Goal: Task Accomplishment & Management: Manage account settings

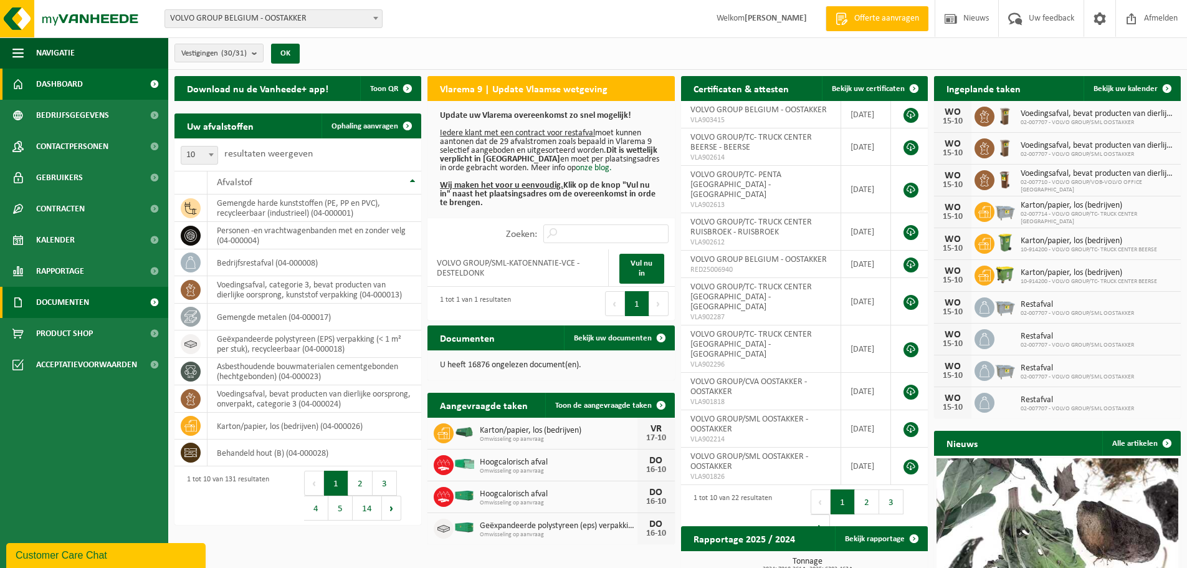
click at [60, 303] on span "Documenten" at bounding box center [62, 302] width 53 height 31
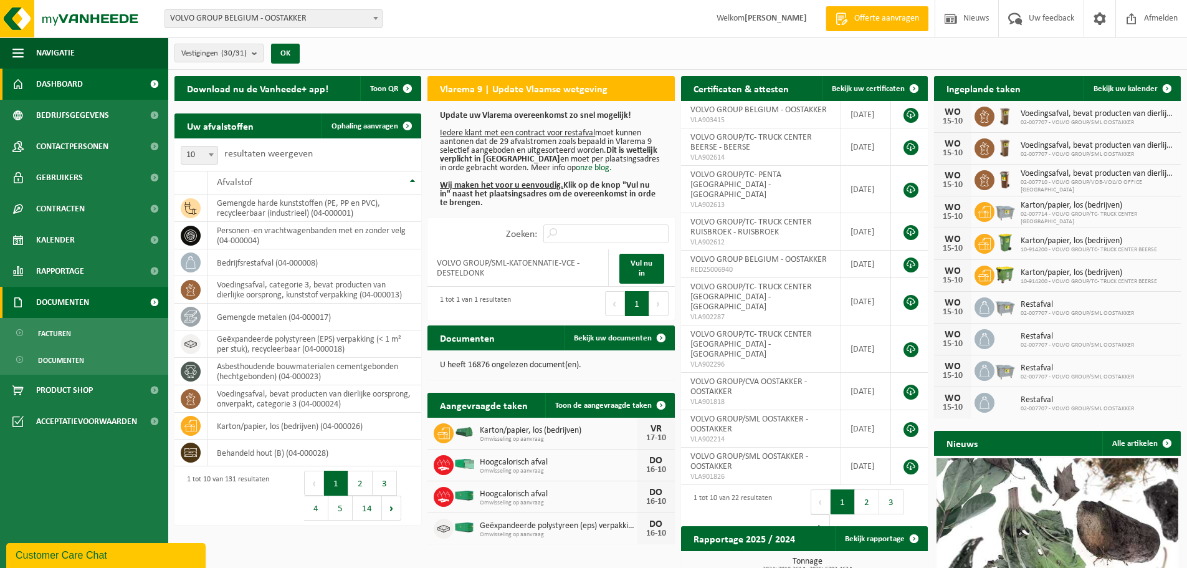
click at [60, 303] on span "Documenten" at bounding box center [62, 302] width 53 height 31
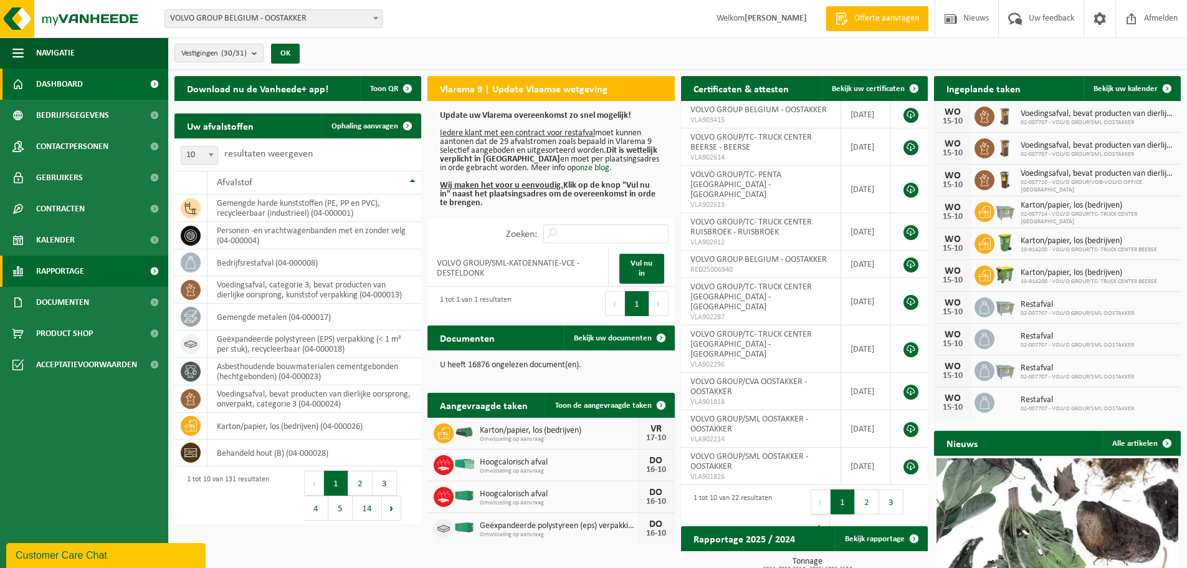
click at [62, 273] on span "Rapportage" at bounding box center [60, 270] width 48 height 31
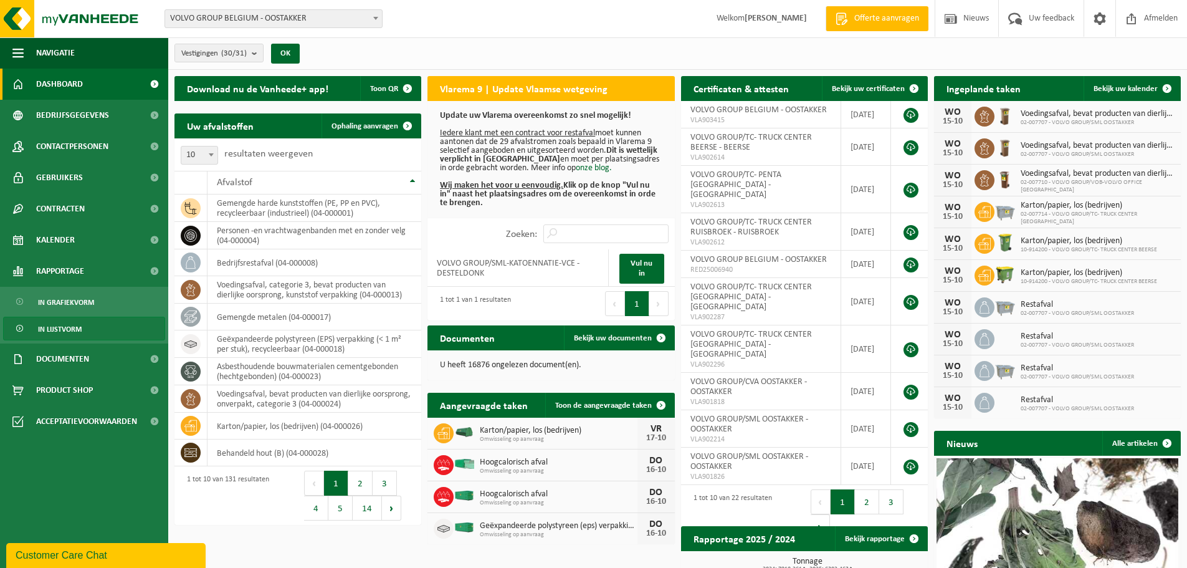
click at [62, 323] on span "In lijstvorm" at bounding box center [60, 329] width 44 height 24
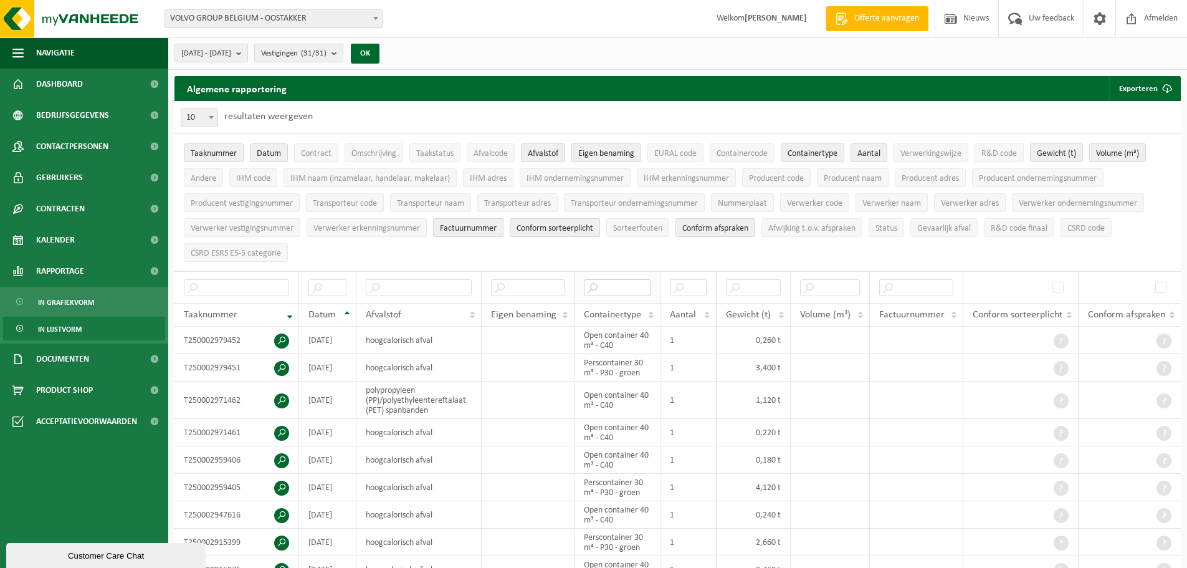
click at [618, 288] on input "text" at bounding box center [617, 287] width 67 height 17
click at [343, 54] on b "submit" at bounding box center [337, 52] width 11 height 17
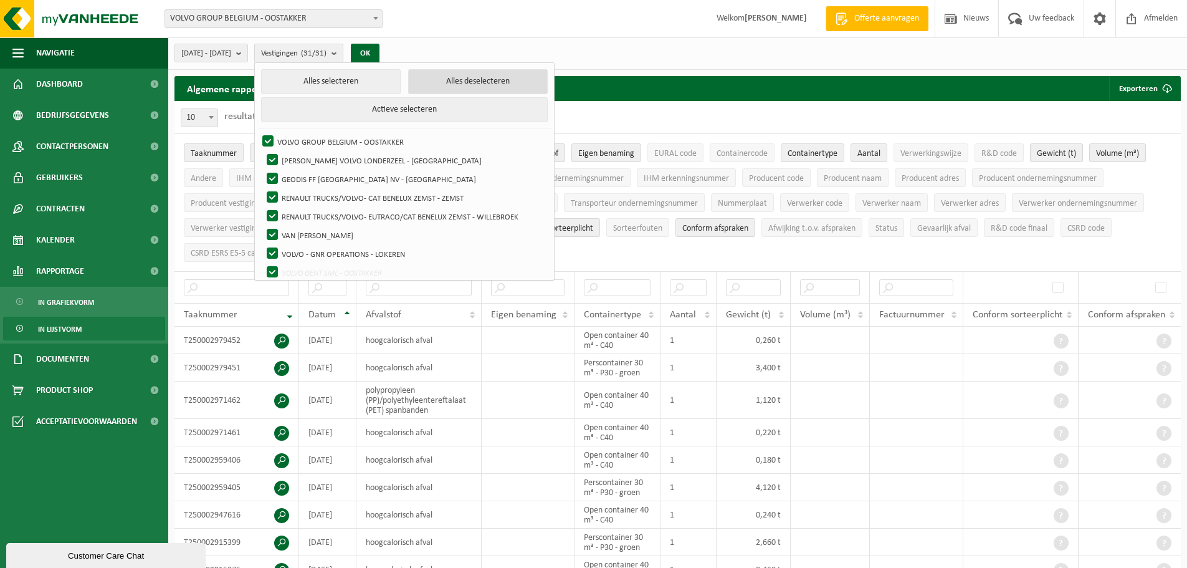
click at [459, 77] on button "Alles deselecteren" at bounding box center [478, 81] width 140 height 25
checkbox input "false"
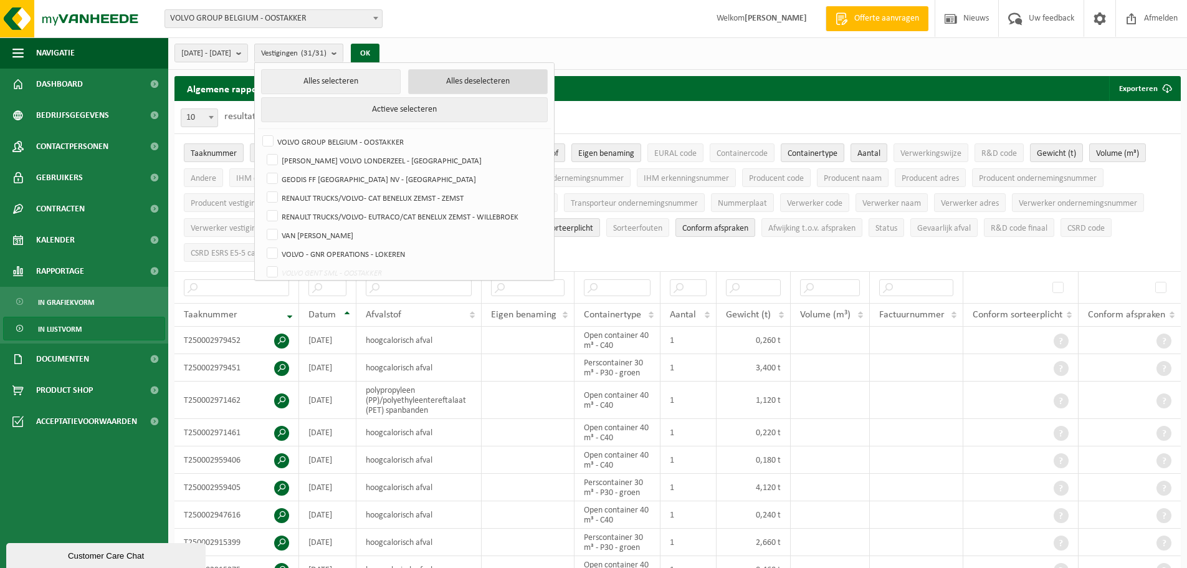
checkbox input "false"
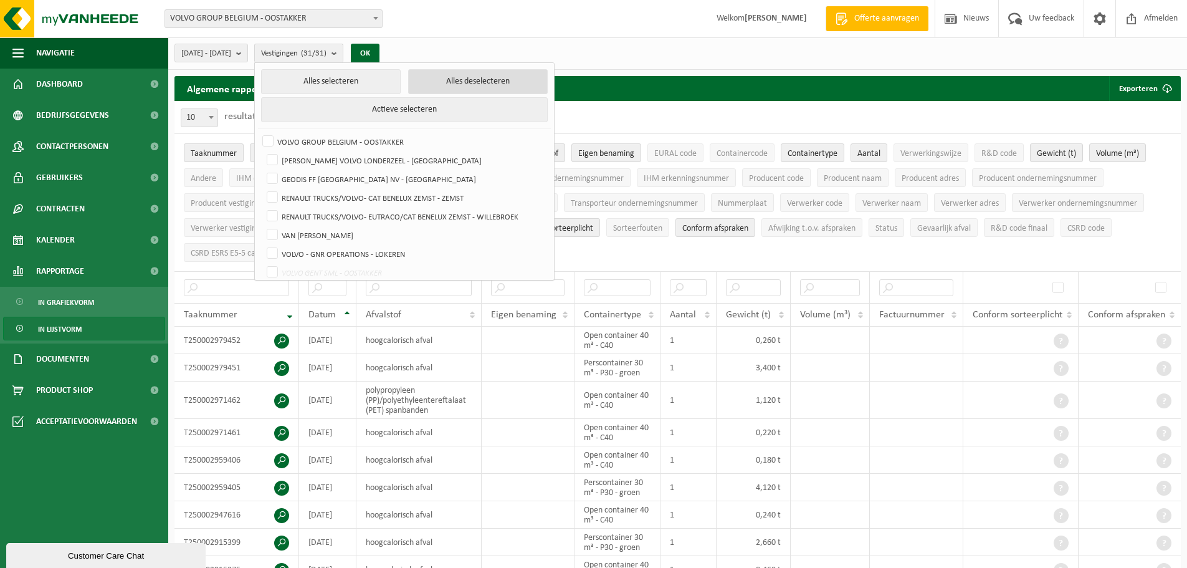
checkbox input "false"
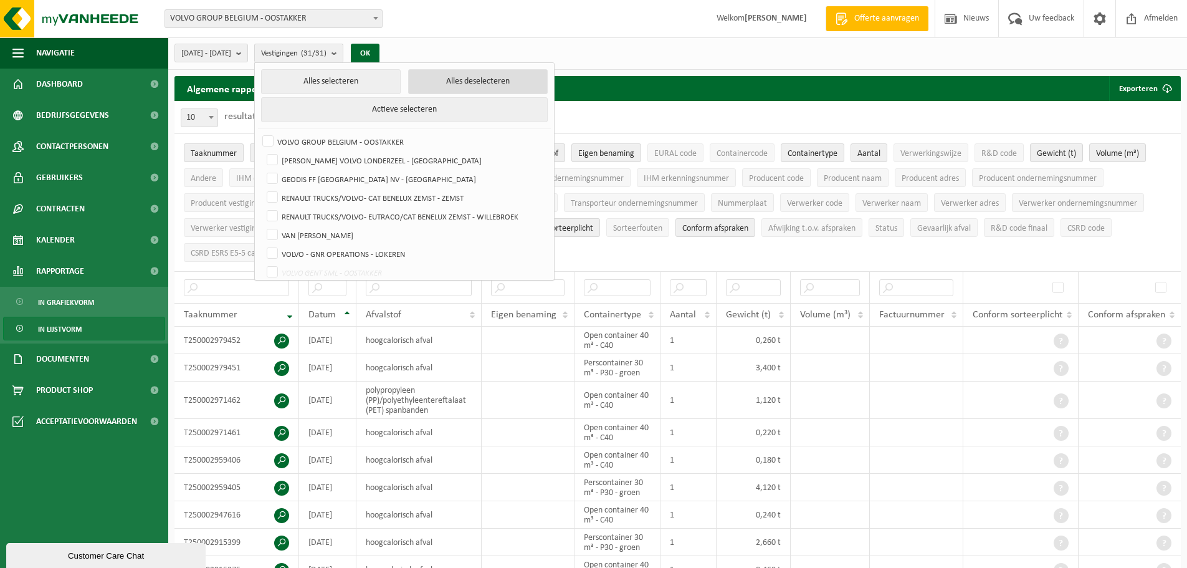
checkbox input "false"
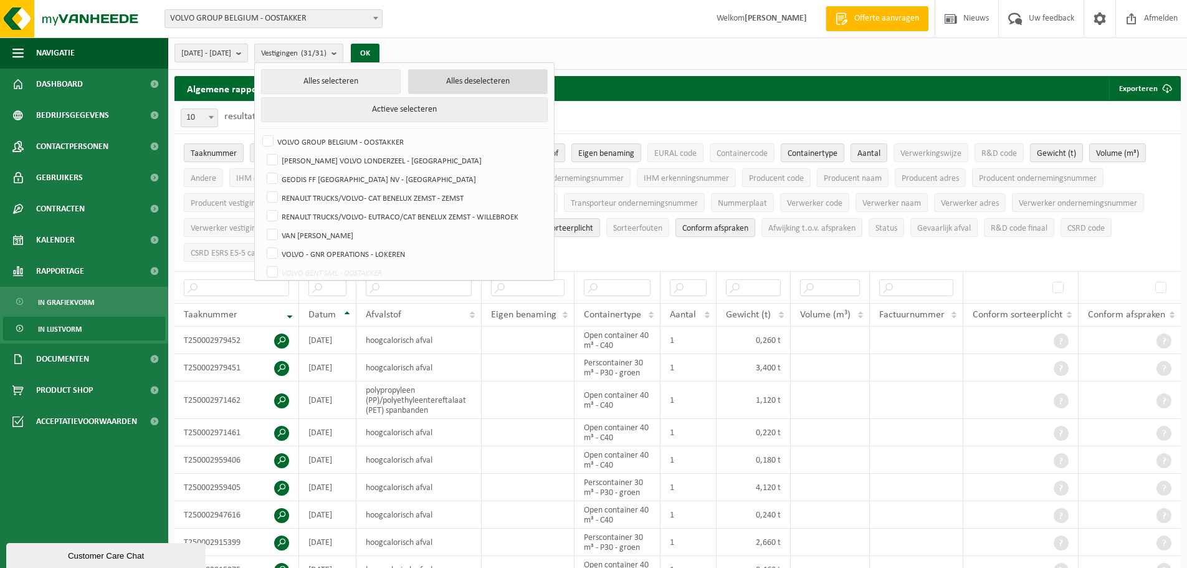
checkbox input "false"
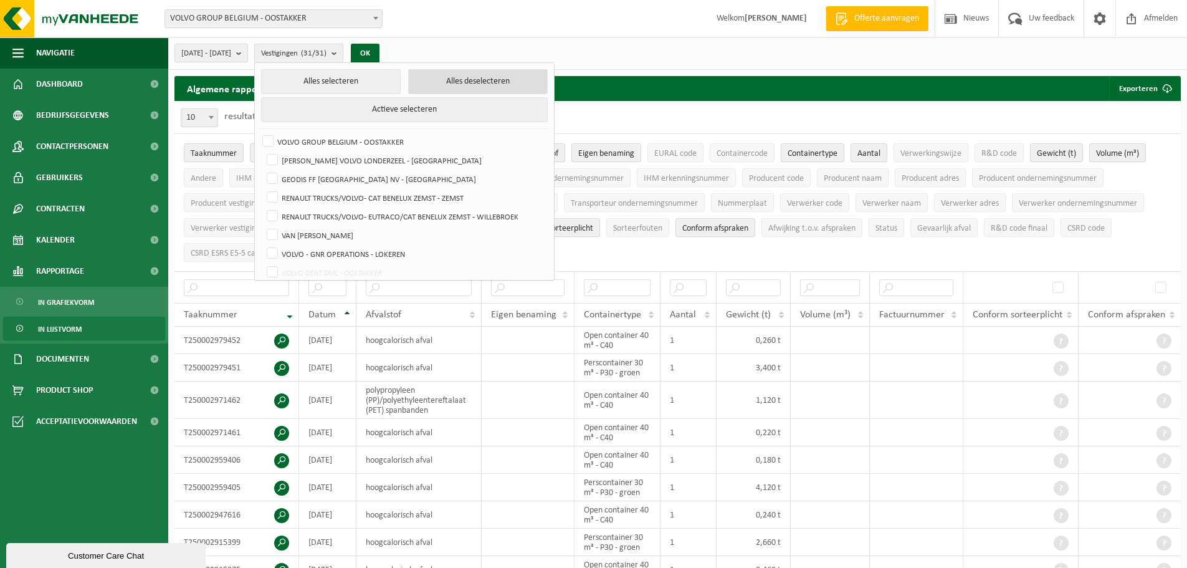
checkbox input "false"
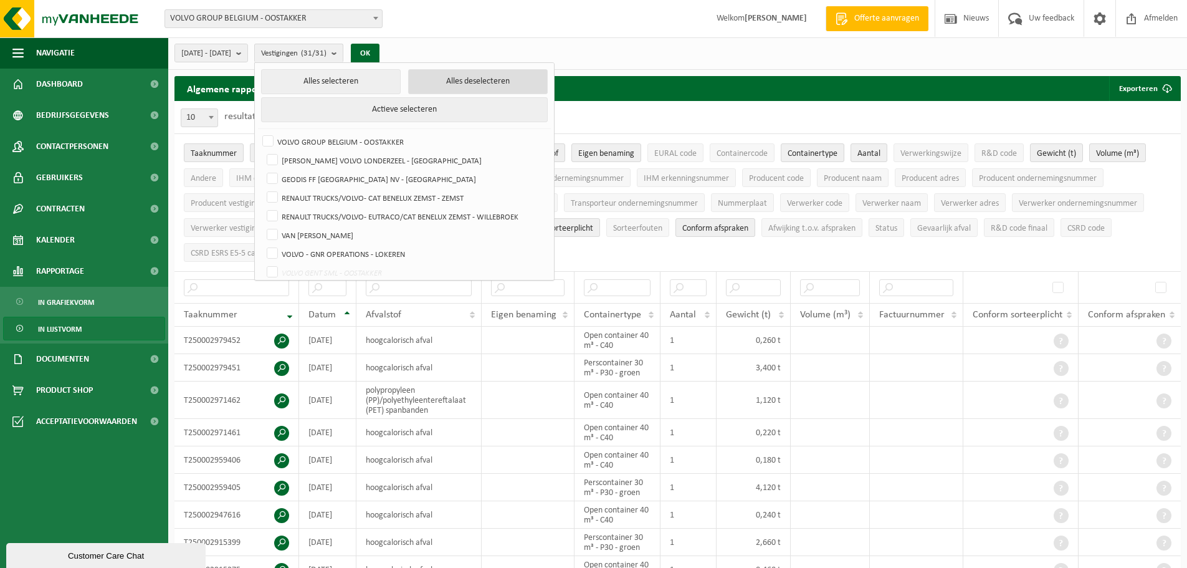
checkbox input "false"
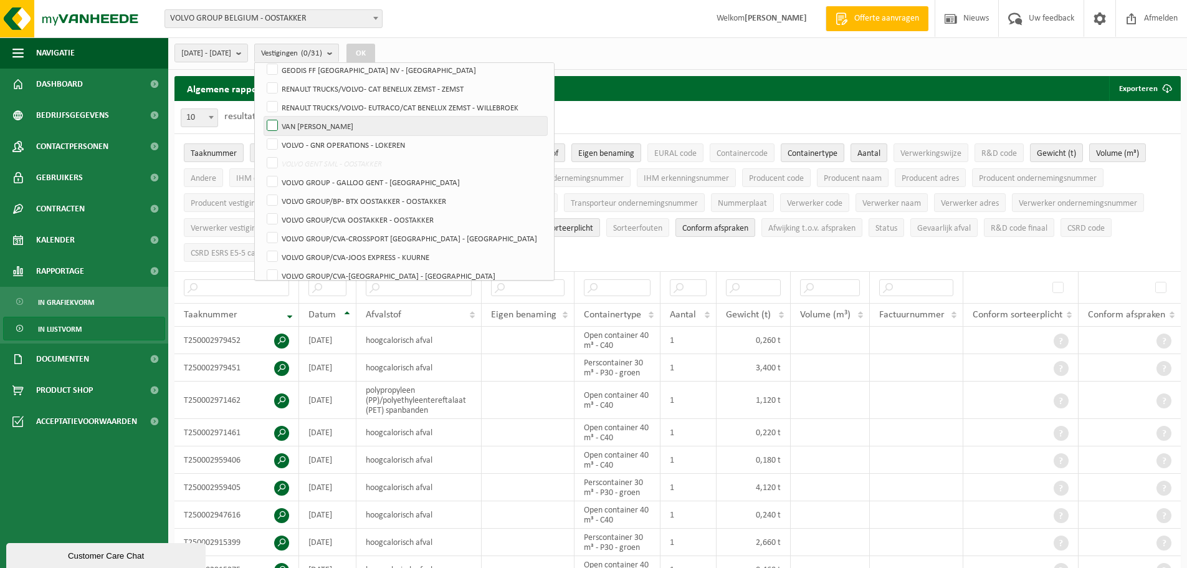
scroll to position [125, 0]
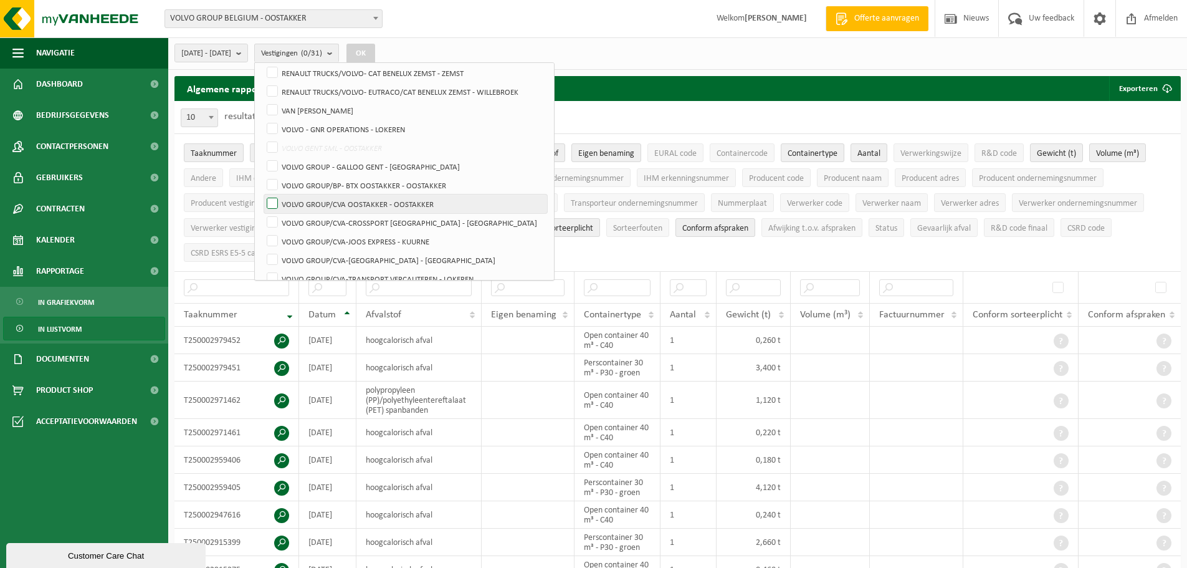
click at [370, 203] on label "VOLVO GROUP/CVA OOSTAKKER - OOSTAKKER" at bounding box center [405, 203] width 283 height 19
click at [262, 194] on input "VOLVO GROUP/CVA OOSTAKKER - OOSTAKKER" at bounding box center [262, 194] width 1 height 1
checkbox input "true"
click at [373, 184] on label "VOLVO GROUP/BP- BTX OOSTAKKER - OOSTAKKER" at bounding box center [405, 185] width 283 height 19
click at [262, 176] on input "VOLVO GROUP/BP- BTX OOSTAKKER - OOSTAKKER" at bounding box center [262, 175] width 1 height 1
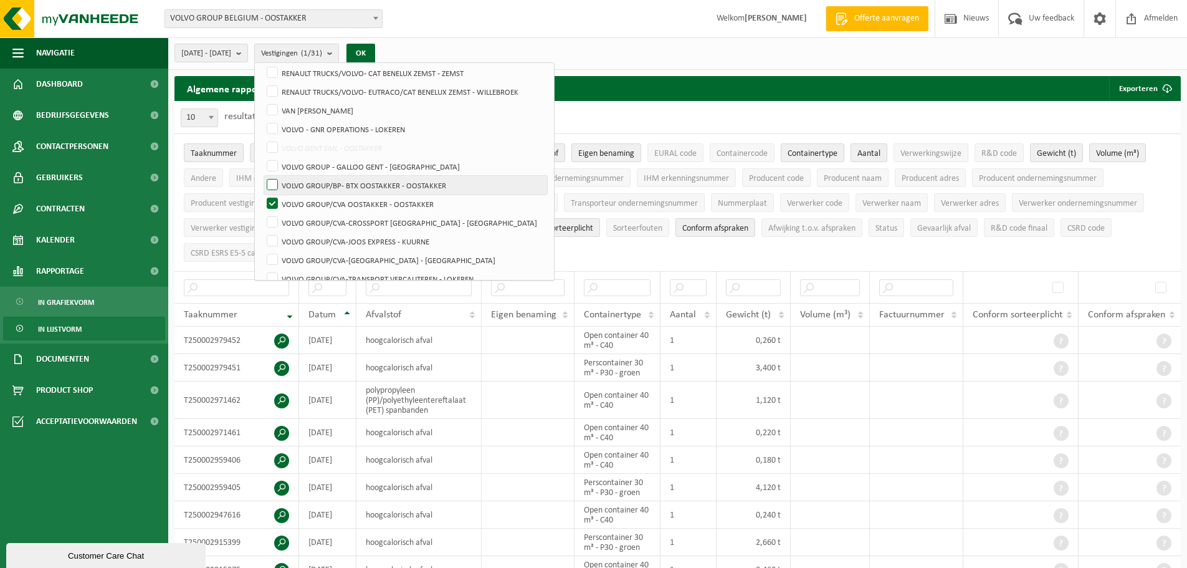
checkbox input "true"
click at [375, 52] on button "OK" at bounding box center [360, 54] width 29 height 20
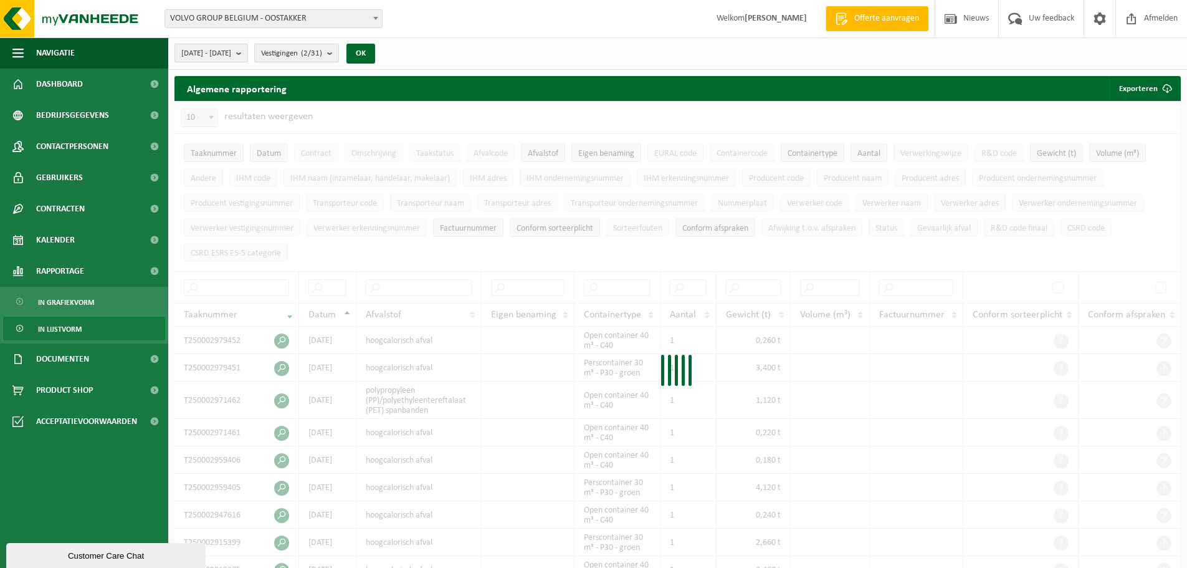
click at [231, 48] on span "2025-05-01 - 2025-10-15" at bounding box center [206, 53] width 50 height 19
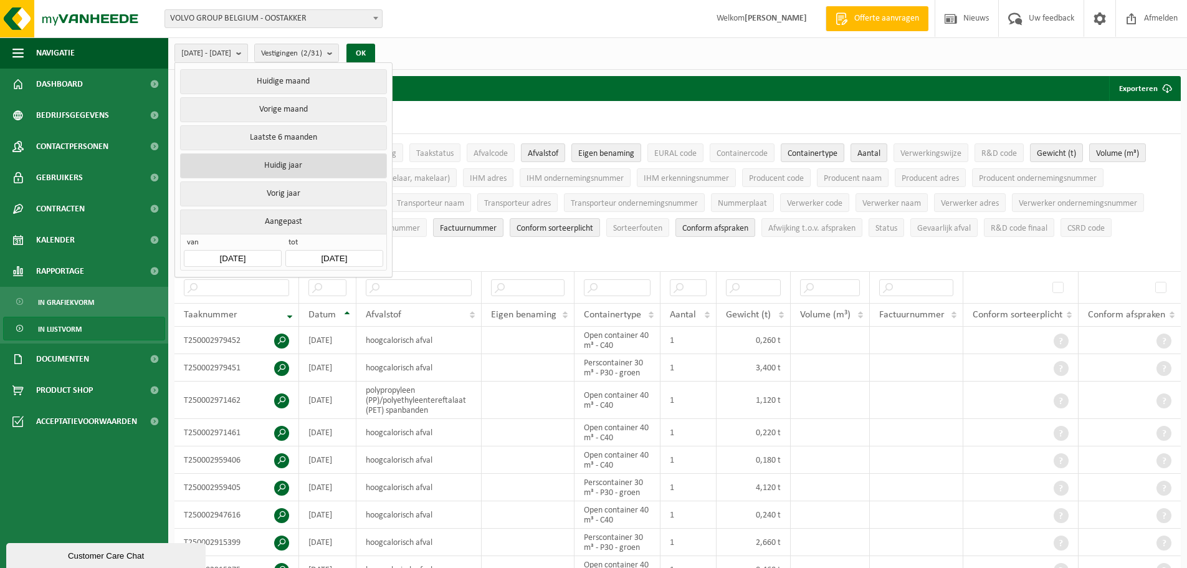
click at [277, 160] on button "Huidig jaar" at bounding box center [283, 165] width 206 height 25
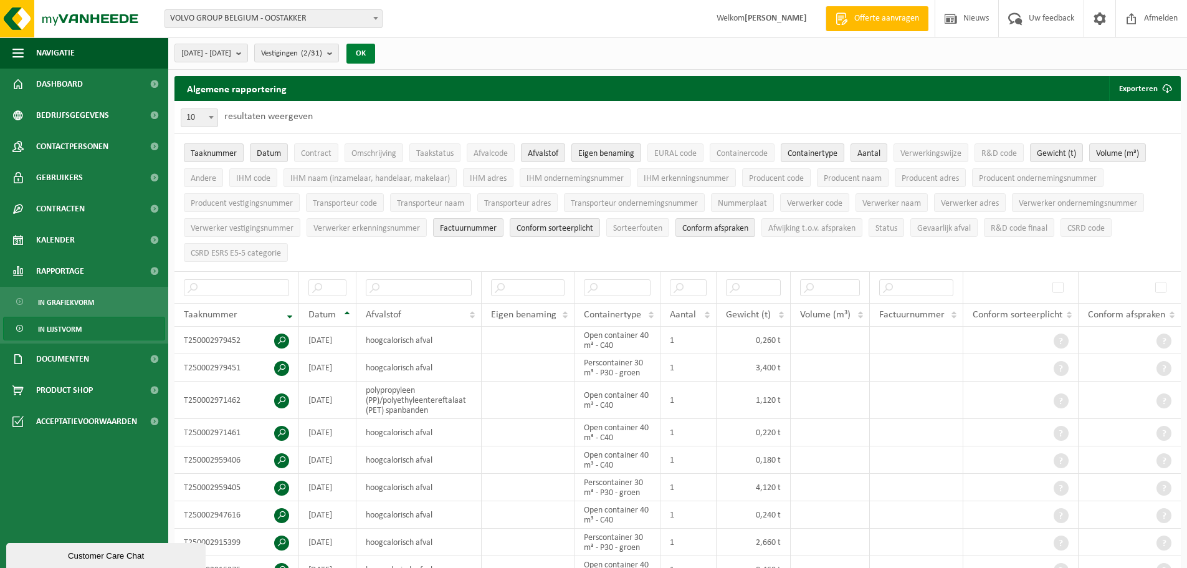
click at [375, 49] on button "OK" at bounding box center [360, 54] width 29 height 20
click at [613, 287] on input "text" at bounding box center [617, 287] width 67 height 17
type input "iss"
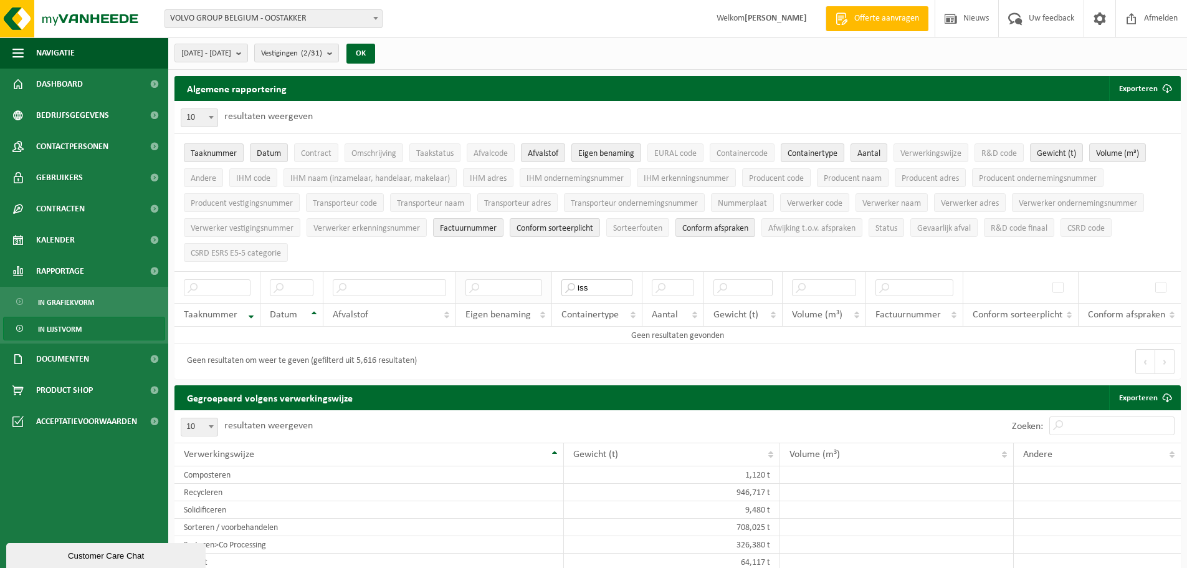
drag, startPoint x: 609, startPoint y: 284, endPoint x: 517, endPoint y: 282, distance: 91.6
click at [517, 282] on tr "iss" at bounding box center [677, 287] width 1006 height 32
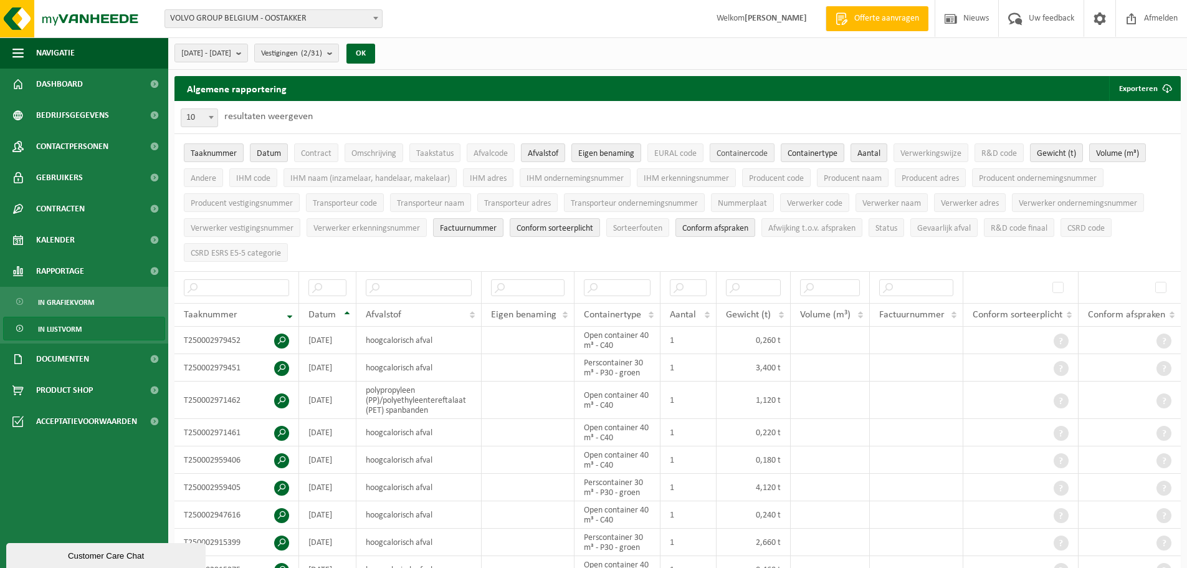
click at [745, 155] on span "Containercode" at bounding box center [742, 153] width 51 height 9
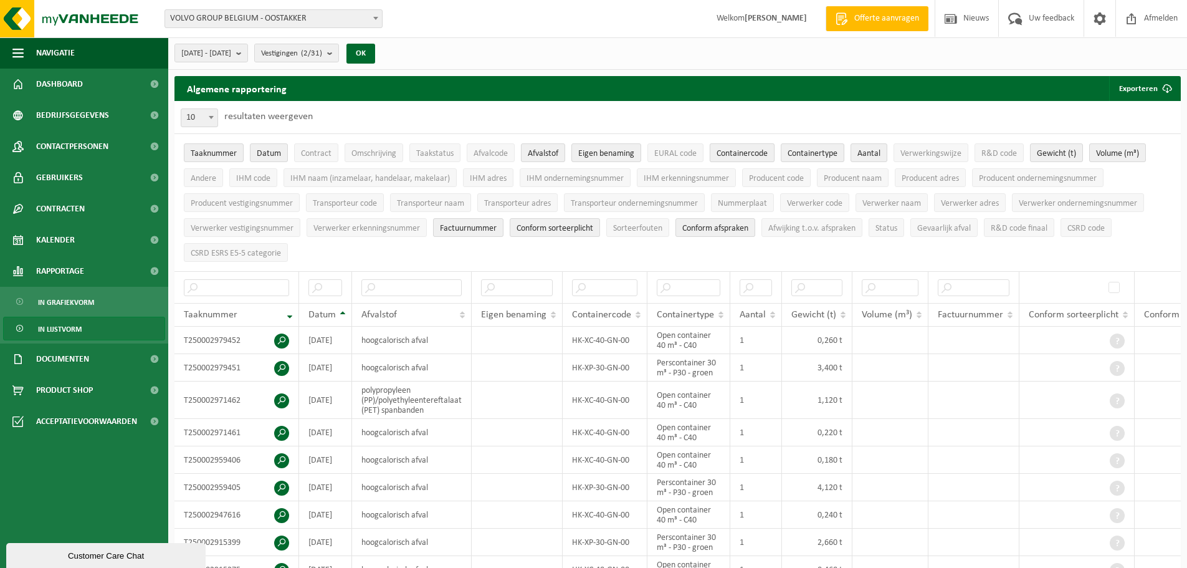
click at [745, 155] on span "Containercode" at bounding box center [742, 153] width 51 height 9
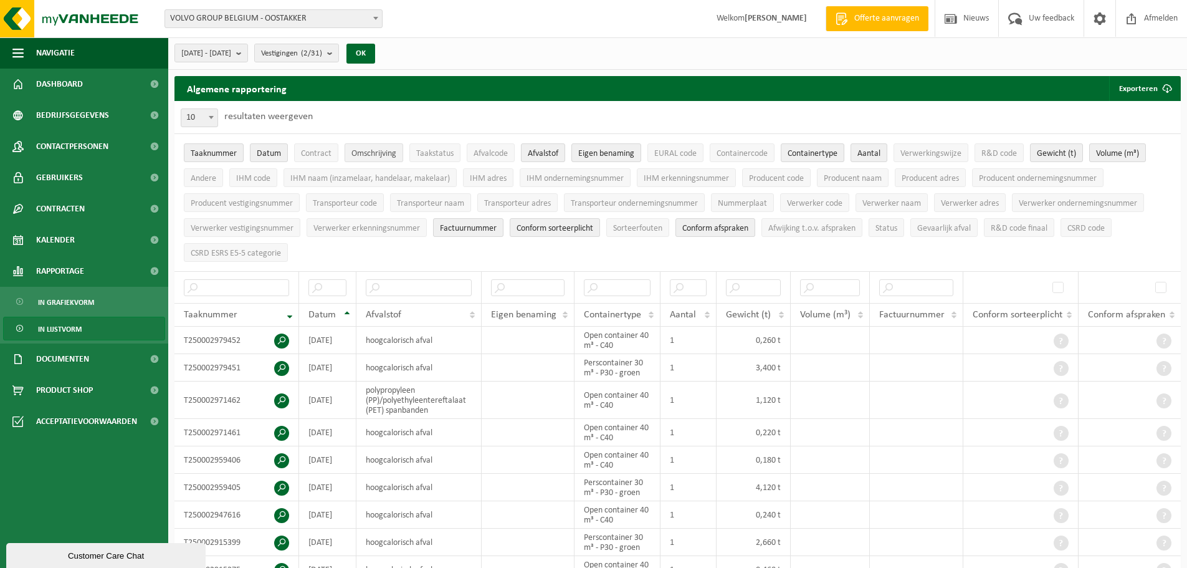
click at [382, 155] on span "Omschrijving" at bounding box center [373, 153] width 45 height 9
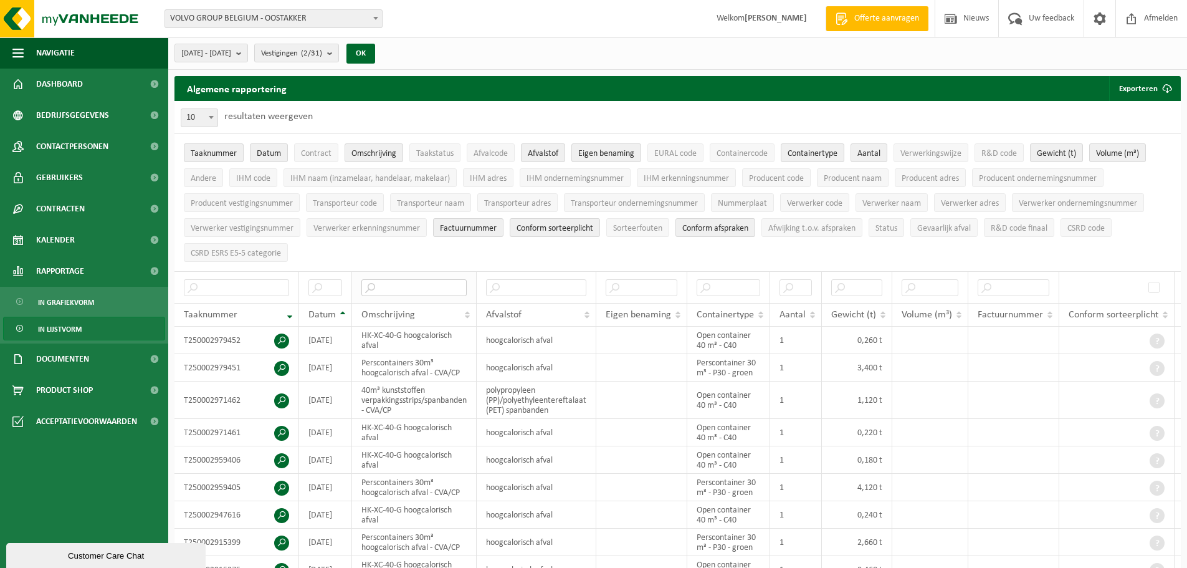
click at [383, 285] on input "text" at bounding box center [413, 287] width 105 height 17
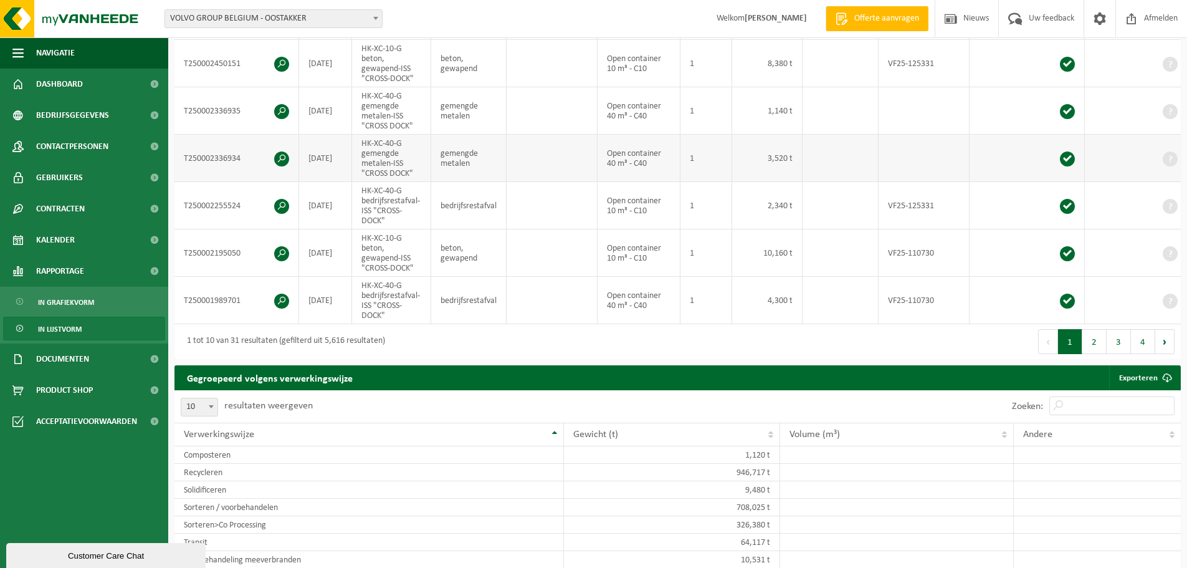
scroll to position [499, 0]
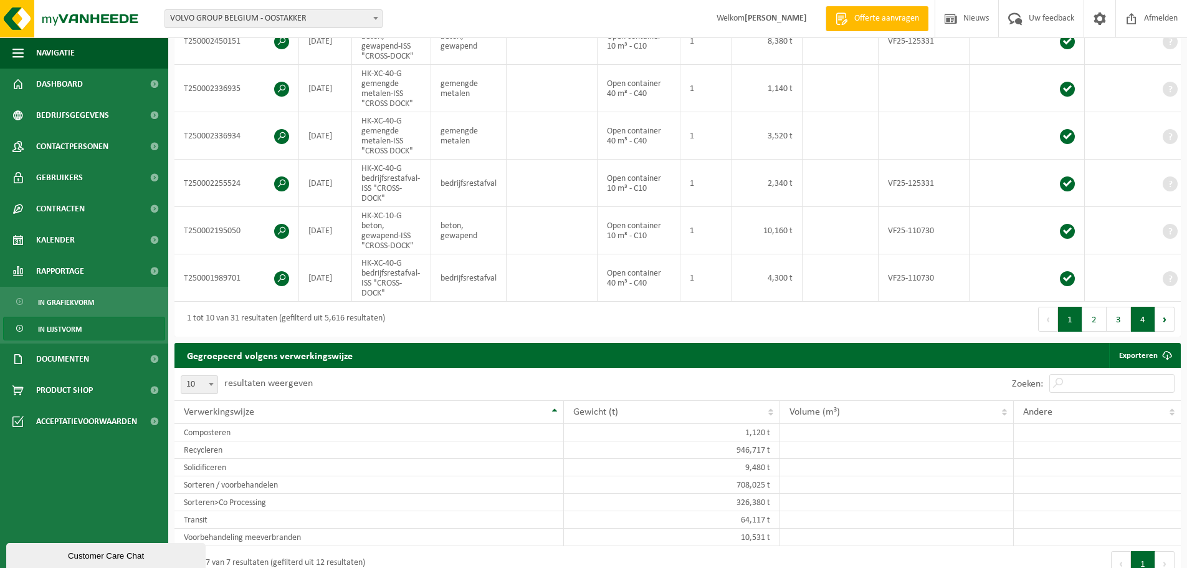
type input "ISS"
click at [1145, 323] on button "4" at bounding box center [1143, 319] width 24 height 25
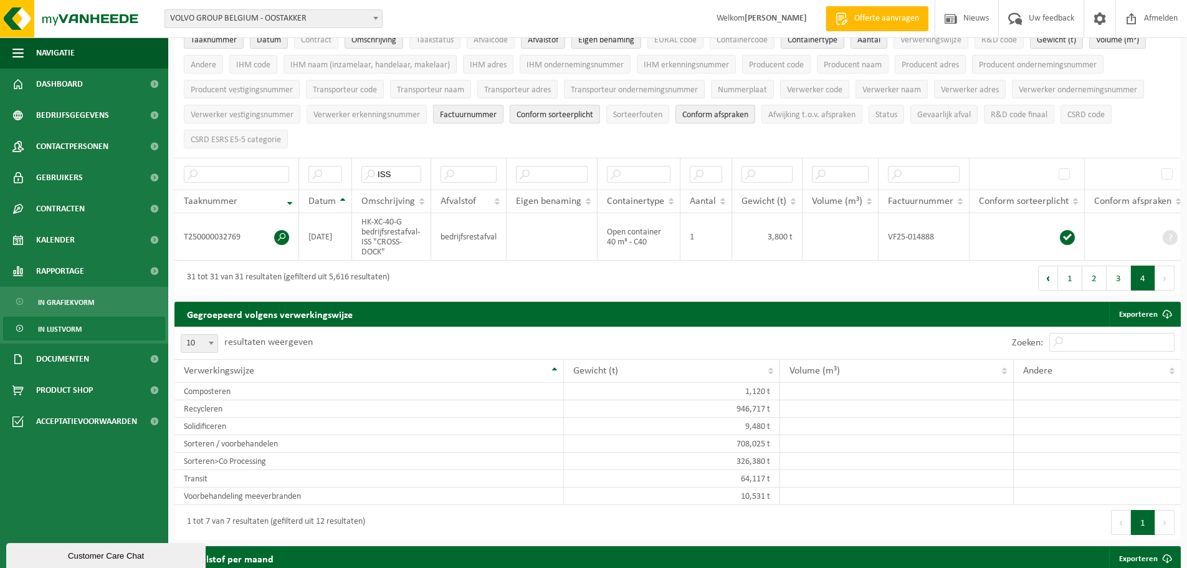
scroll to position [0, 0]
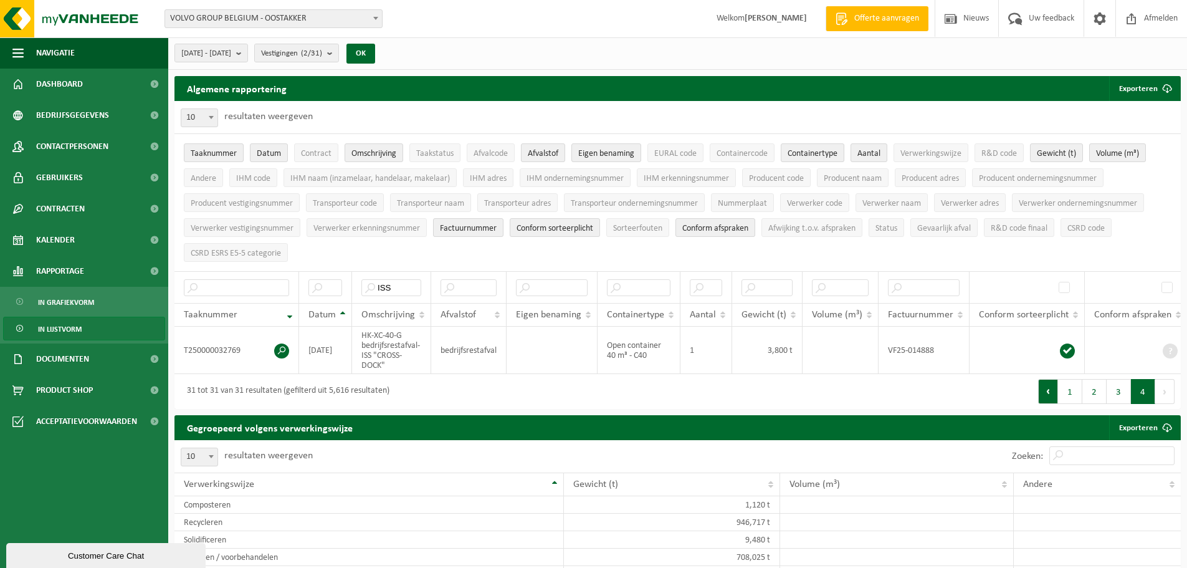
click at [1052, 398] on button "Vorige" at bounding box center [1048, 391] width 20 height 25
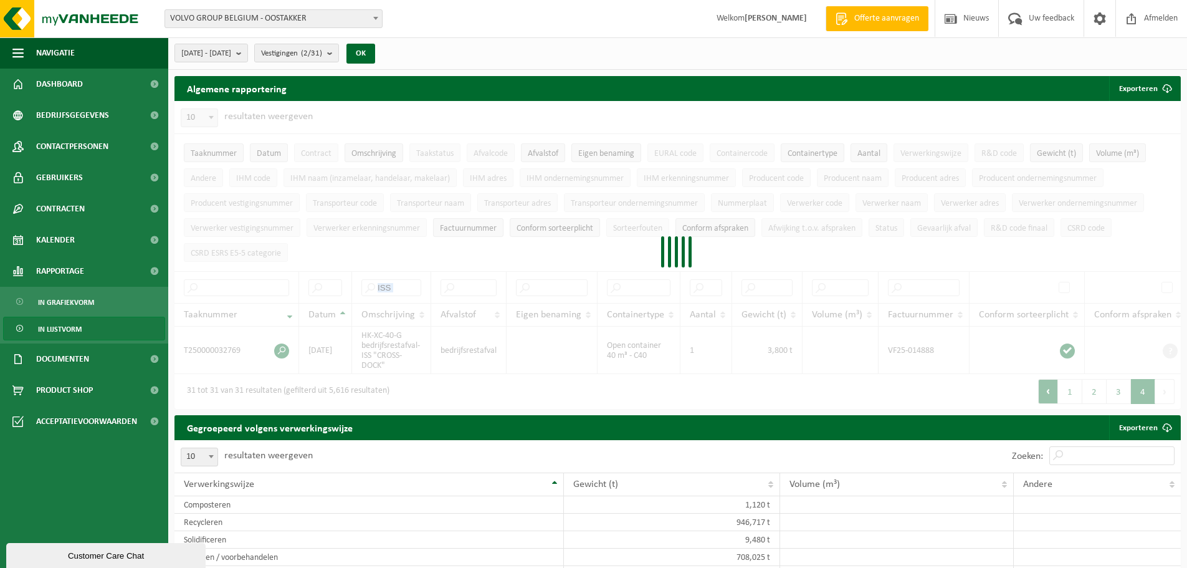
click at [1052, 398] on div at bounding box center [677, 255] width 1006 height 308
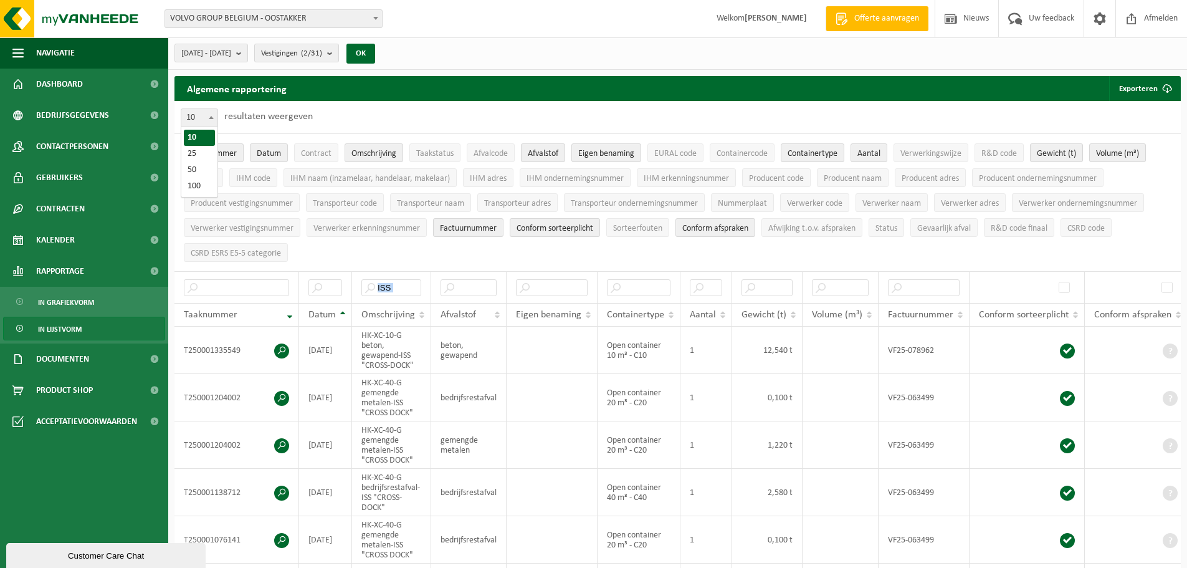
click at [208, 116] on span at bounding box center [211, 117] width 12 height 16
select select "50"
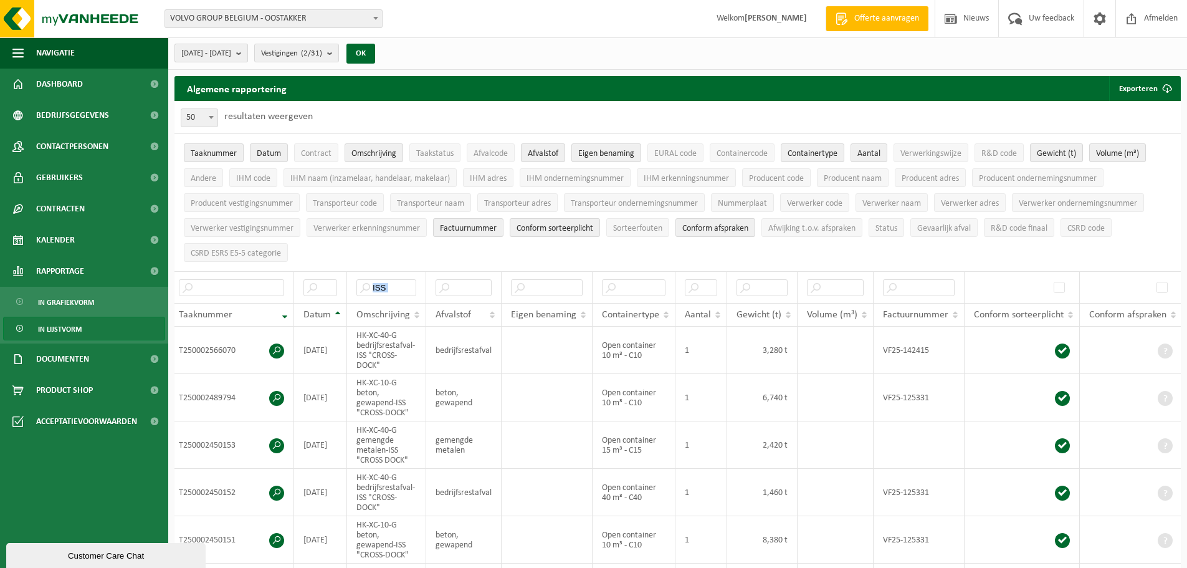
click at [231, 52] on span "2025-01-01 - 2025-10-15" at bounding box center [206, 53] width 50 height 19
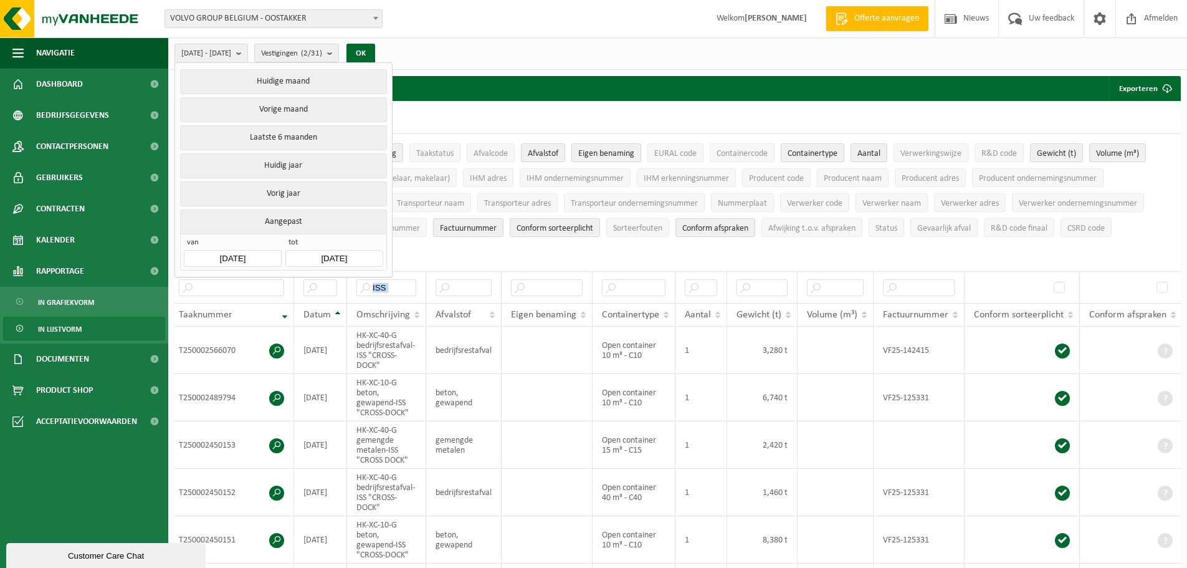
click at [278, 221] on button "Aangepast" at bounding box center [283, 221] width 206 height 24
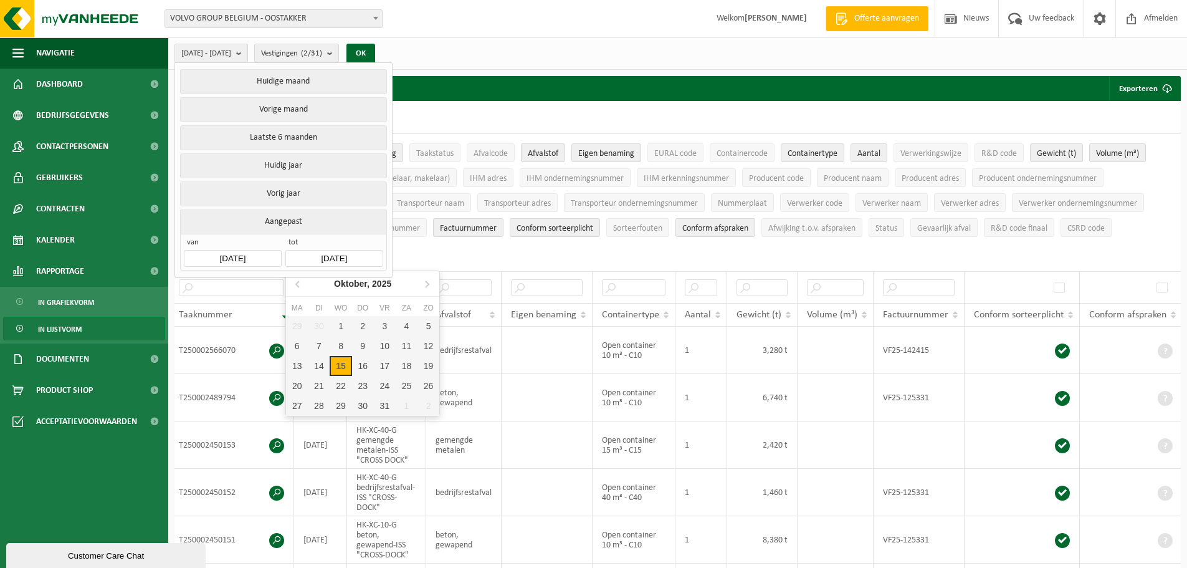
click at [309, 252] on input "2025-10-15" at bounding box center [333, 258] width 97 height 17
click at [296, 282] on icon at bounding box center [299, 284] width 20 height 20
click at [317, 402] on div "30" at bounding box center [319, 406] width 22 height 20
type input "2025-09-30"
type input "2025-05-01"
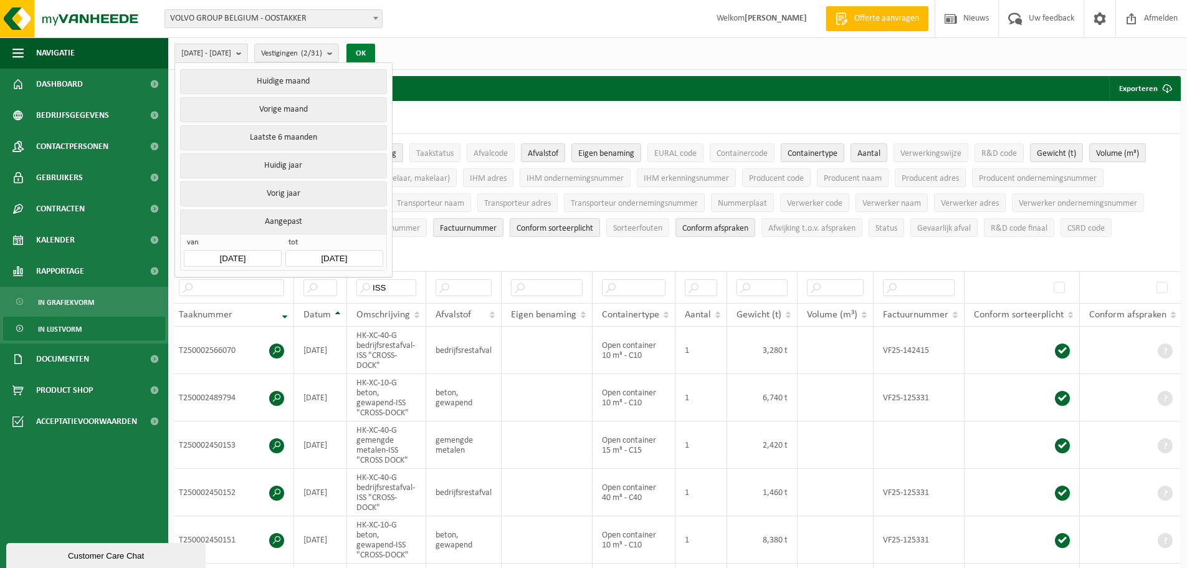
click at [375, 51] on button "OK" at bounding box center [360, 54] width 29 height 20
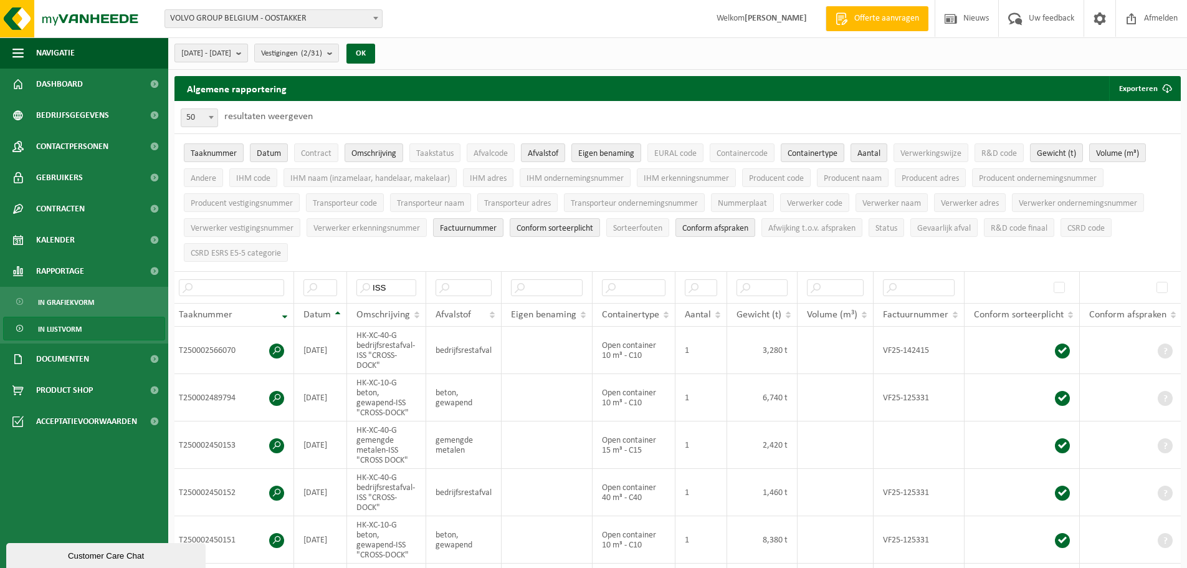
click at [231, 52] on span "2025-05-01 - 2025-09-30" at bounding box center [206, 53] width 50 height 19
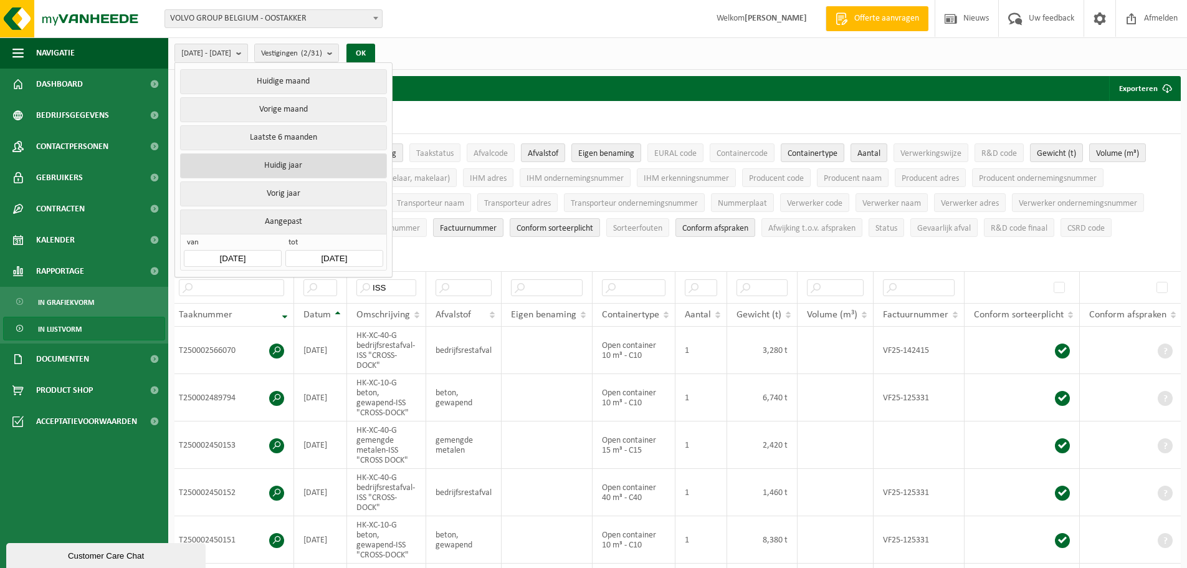
click at [292, 161] on button "Huidig jaar" at bounding box center [283, 165] width 206 height 25
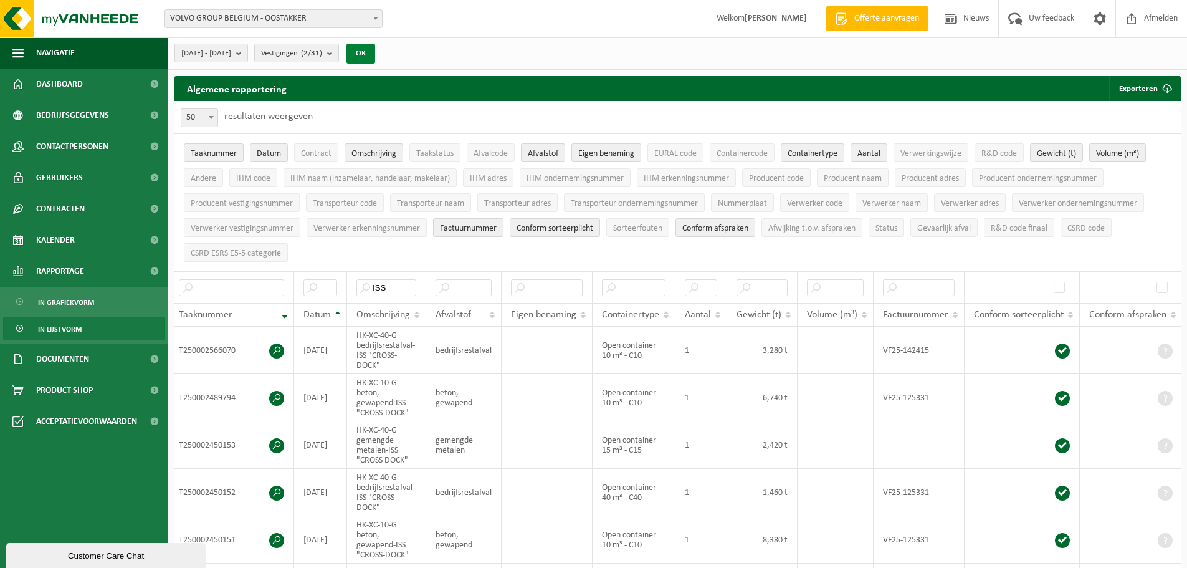
click at [375, 51] on button "OK" at bounding box center [360, 54] width 29 height 20
click at [248, 55] on button "2025-01-01 - 2025-10-15" at bounding box center [211, 53] width 74 height 19
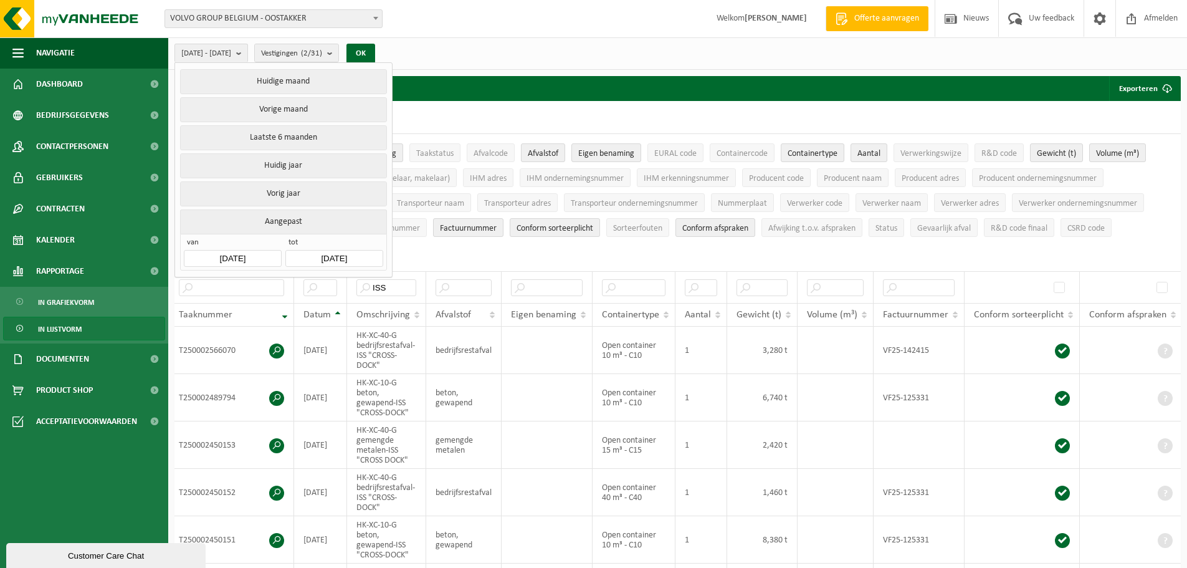
click at [310, 254] on input "2025-10-15" at bounding box center [333, 258] width 97 height 17
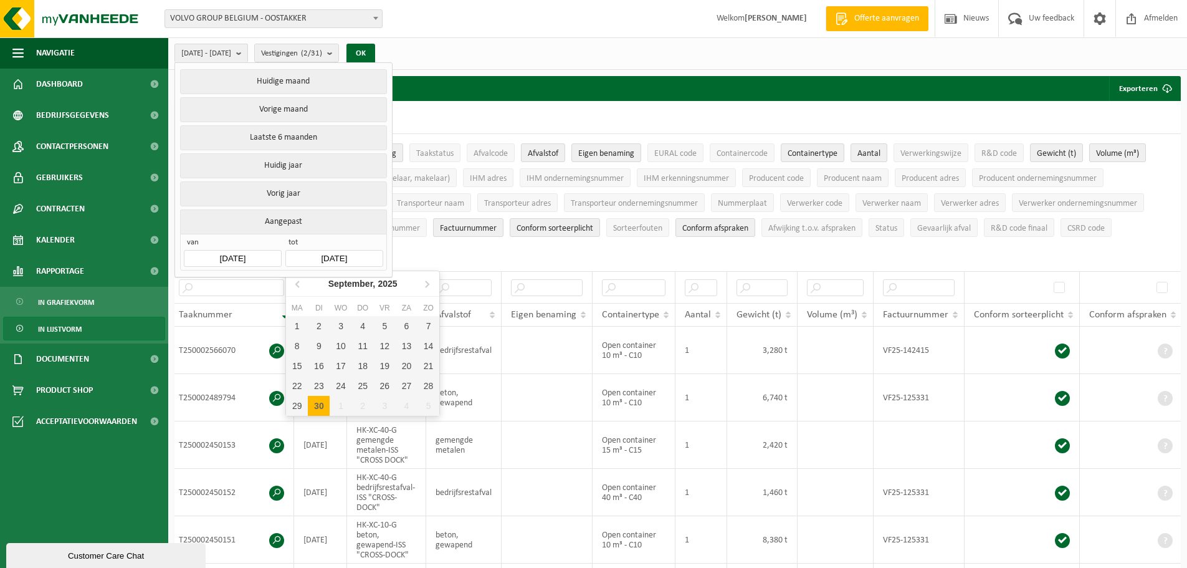
click at [315, 408] on div "30" at bounding box center [319, 406] width 22 height 20
type input "2025-05-01"
click at [315, 408] on div "30" at bounding box center [319, 406] width 22 height 20
type input "2025-09-30"
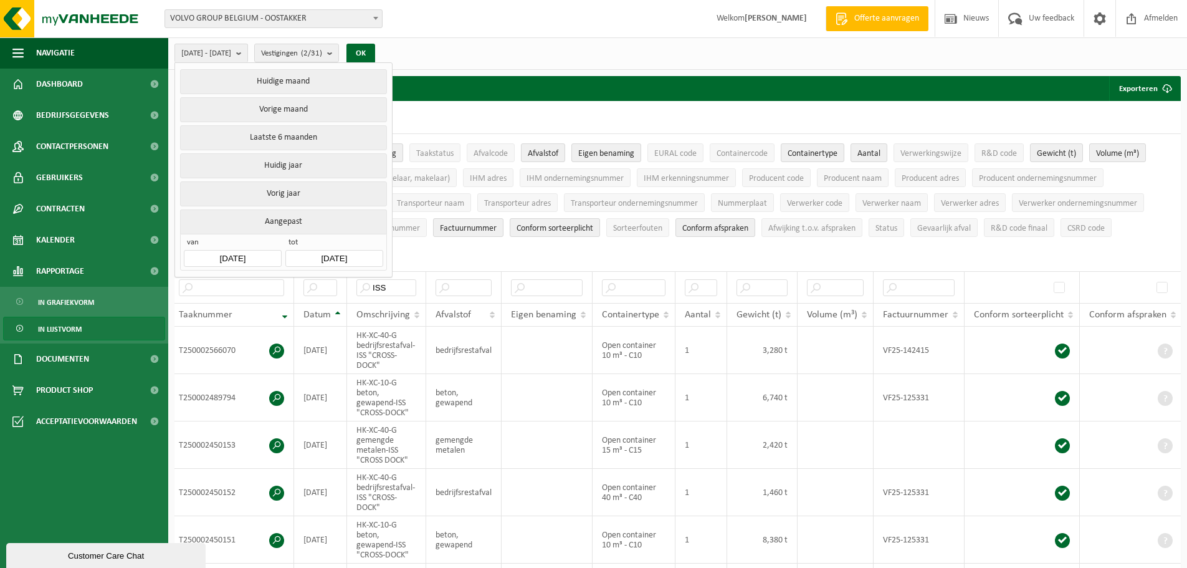
click at [315, 408] on div "30" at bounding box center [319, 411] width 22 height 20
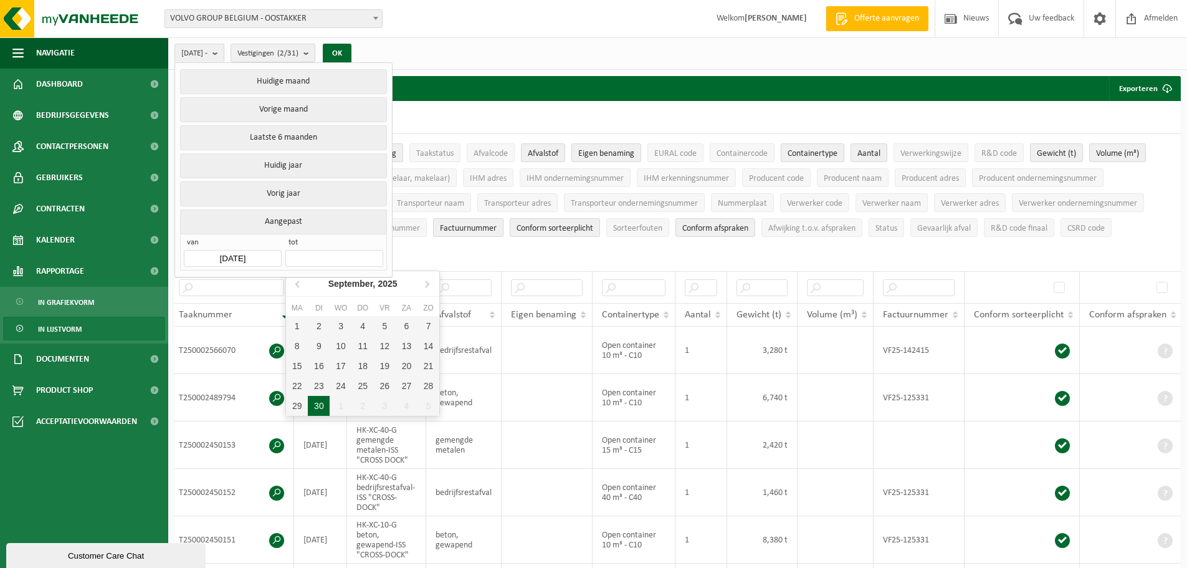
click at [315, 408] on div "30" at bounding box center [319, 406] width 22 height 20
type input "2025-09-30"
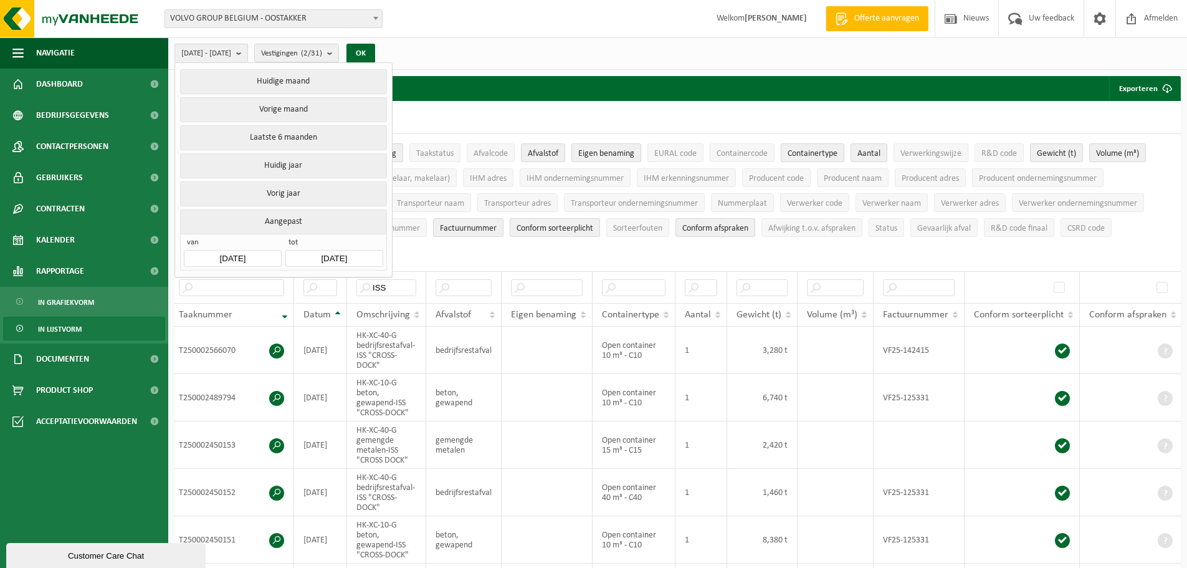
click at [491, 51] on div "2025-05-01 - 2025-09-30 Huidige maand Vorige maand Laatste 6 maanden Huidig jaa…" at bounding box center [677, 53] width 1019 height 32
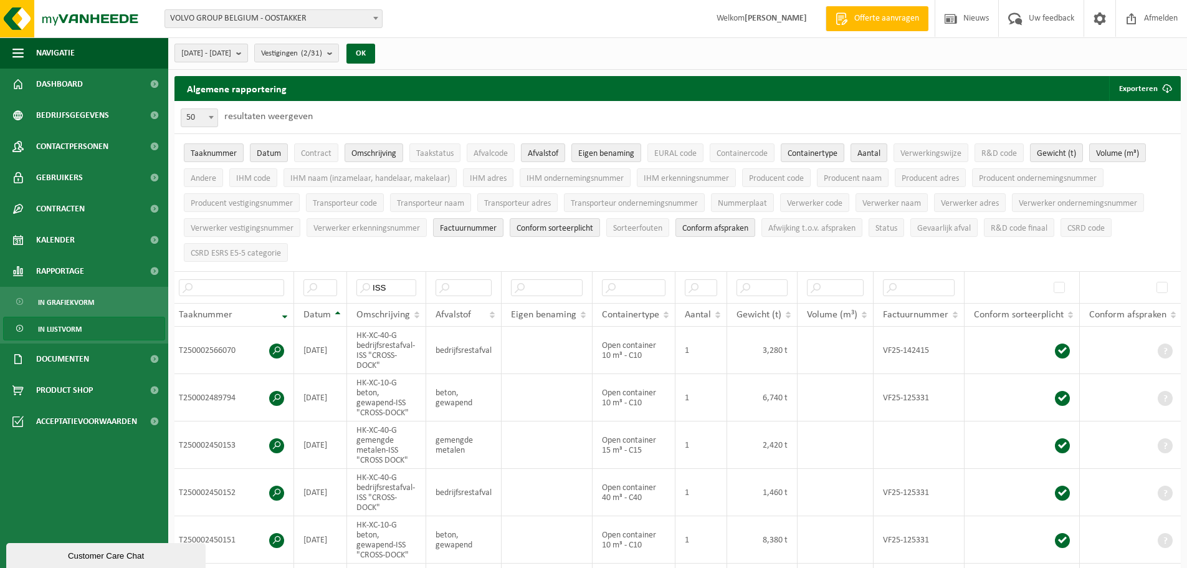
click at [231, 52] on span "2025-05-01 - 2025-09-30" at bounding box center [206, 53] width 50 height 19
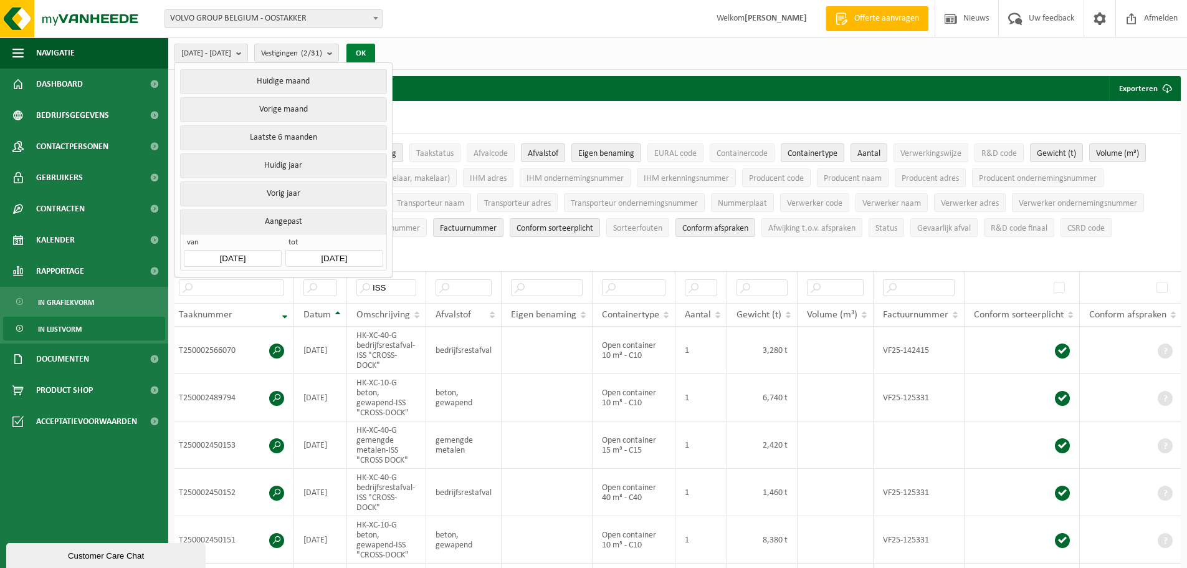
click at [375, 49] on button "OK" at bounding box center [360, 54] width 29 height 20
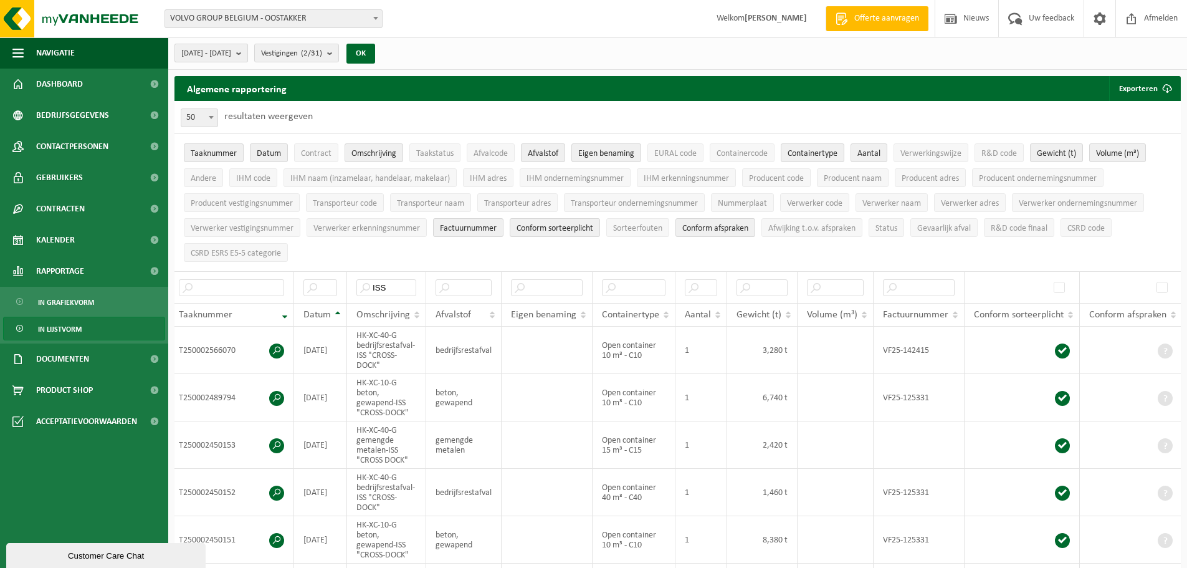
click at [231, 50] on span "2025-05-01 - 2025-09-30" at bounding box center [206, 53] width 50 height 19
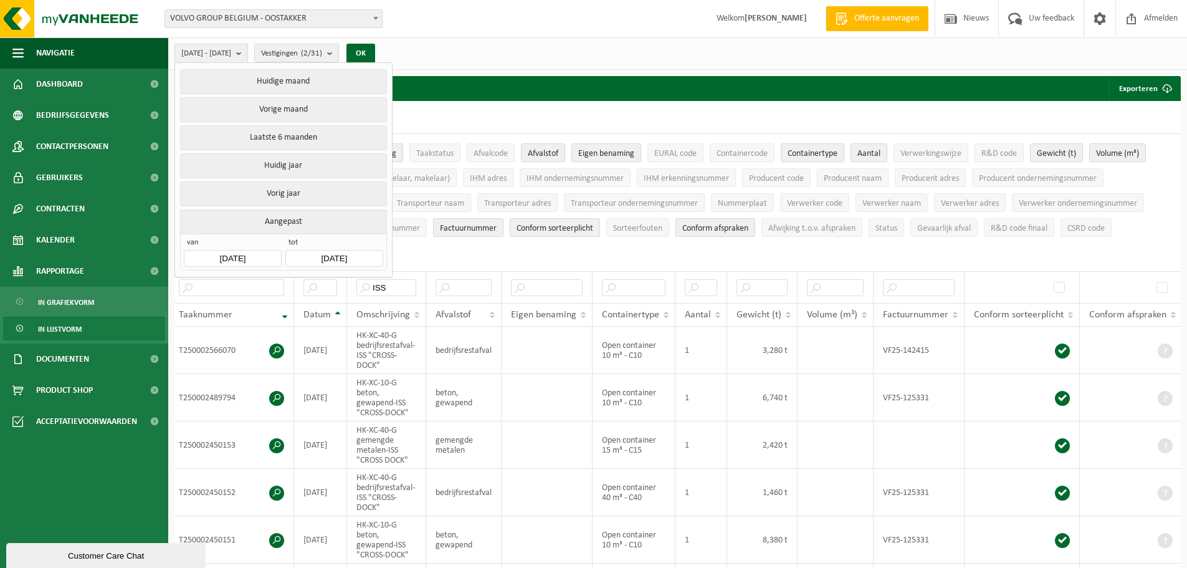
click at [249, 255] on input "2025-05-01" at bounding box center [232, 258] width 97 height 17
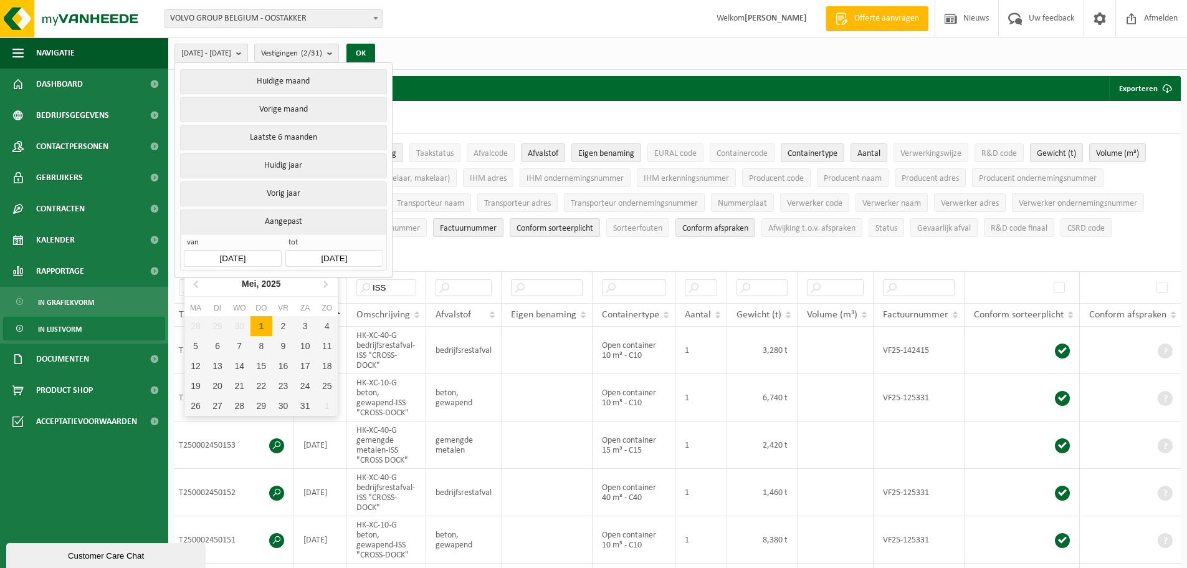
click at [221, 254] on input "2025-05-01" at bounding box center [232, 258] width 97 height 17
click at [191, 284] on icon at bounding box center [197, 284] width 20 height 20
click at [192, 284] on icon at bounding box center [197, 284] width 20 height 20
click at [191, 283] on icon at bounding box center [197, 284] width 20 height 20
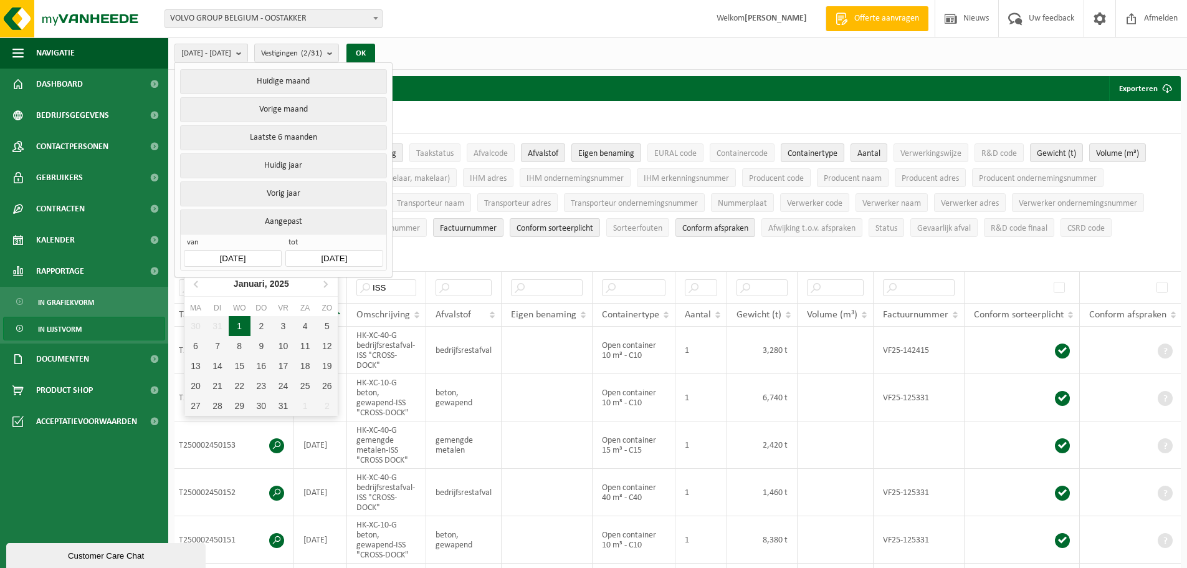
click at [236, 324] on div "1" at bounding box center [240, 326] width 22 height 20
type input "2025-01-01"
type input "2025-09-30"
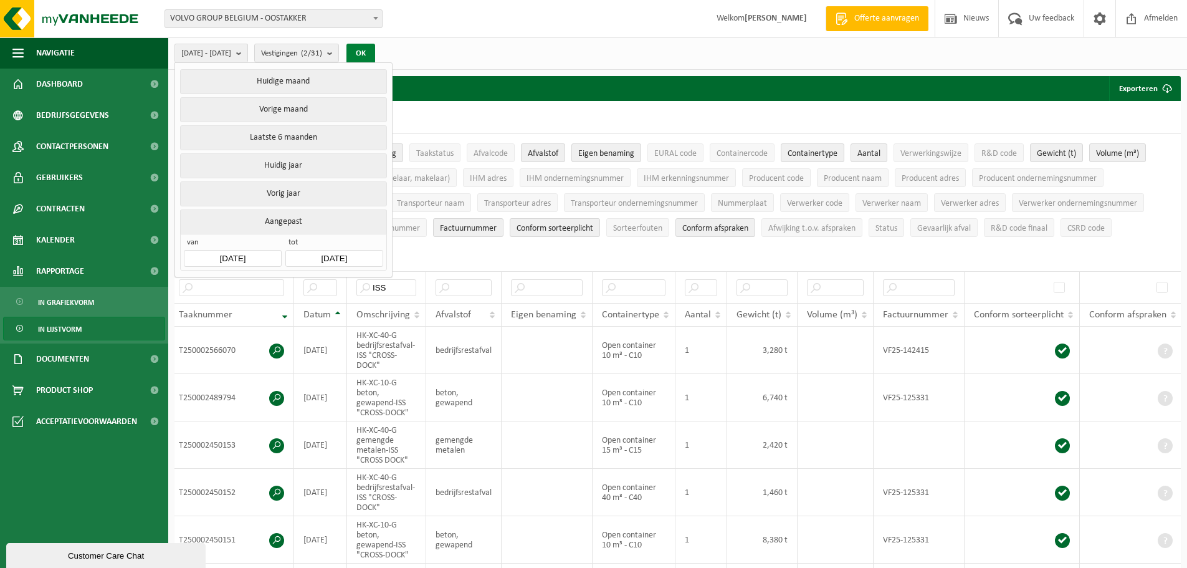
click at [375, 49] on button "OK" at bounding box center [360, 54] width 29 height 20
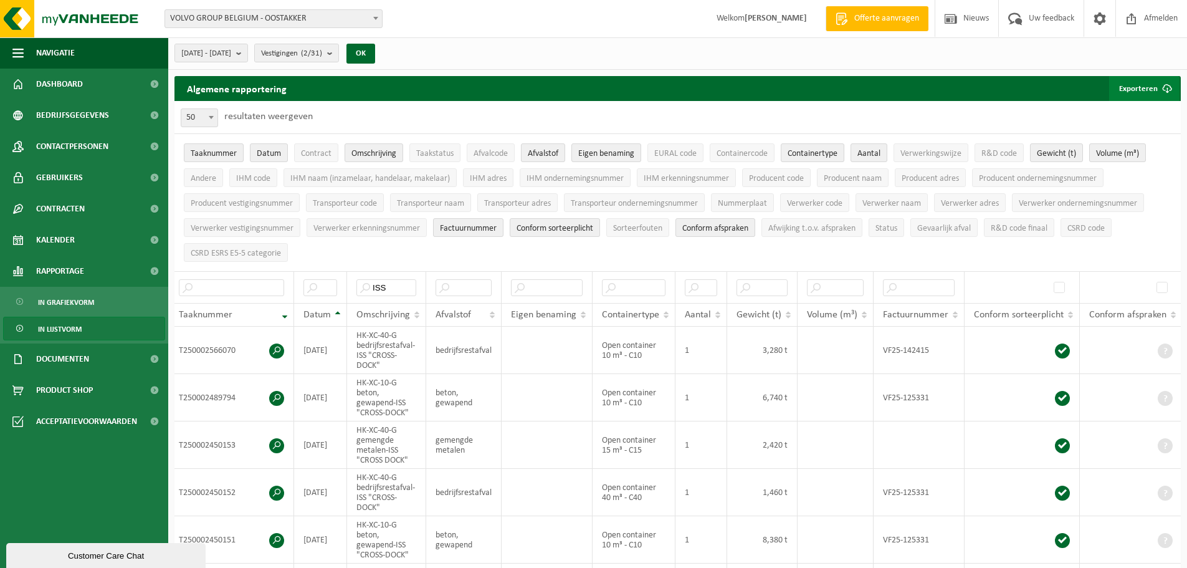
click at [1129, 85] on button "Exporteren" at bounding box center [1144, 88] width 70 height 25
click at [1124, 110] on link "Enkel mijn selectie" at bounding box center [1122, 113] width 113 height 25
click at [920, 263] on ul "Taaknummer Datum Contract Omschrijving Taakstatus Afvalcode Afvalstof Eigen ben…" at bounding box center [677, 202] width 1006 height 137
click at [596, 149] on span "Eigen benaming" at bounding box center [606, 153] width 56 height 9
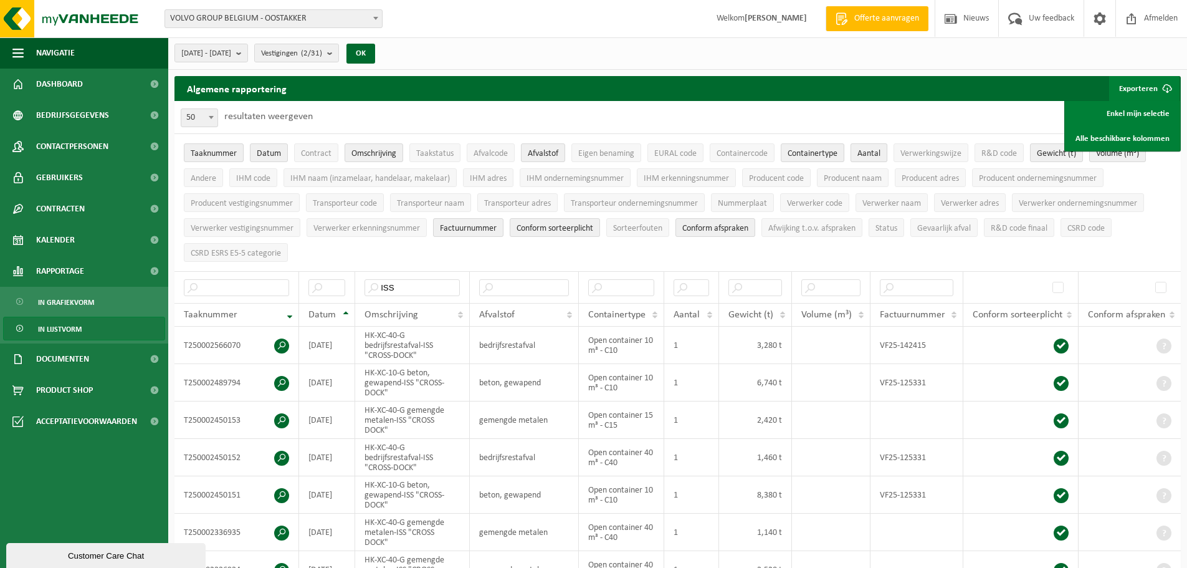
click at [875, 153] on span "Aantal" at bounding box center [868, 153] width 23 height 9
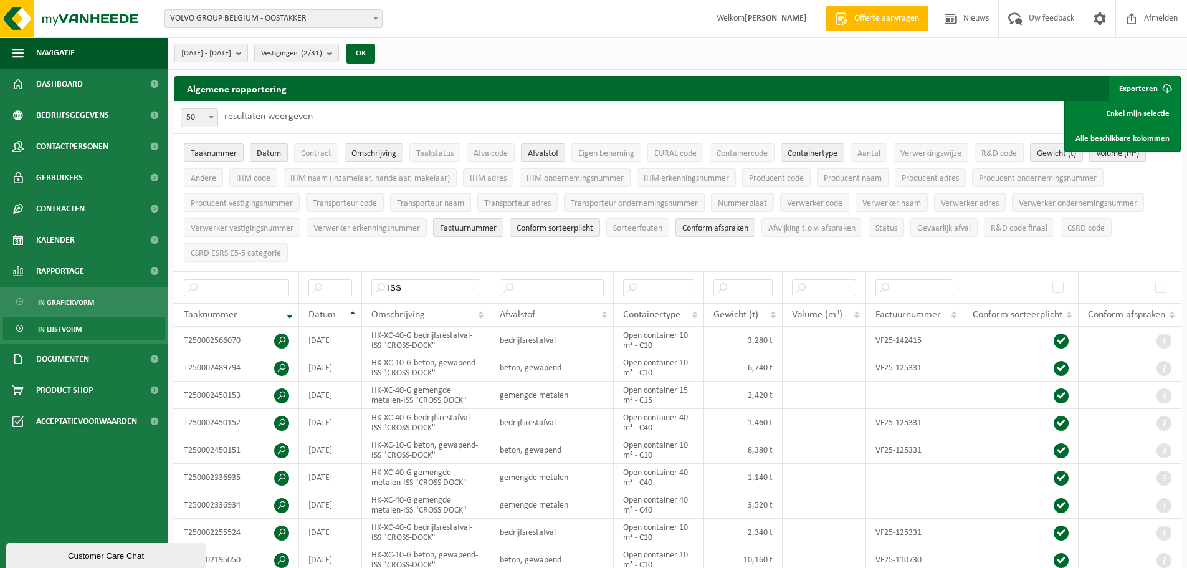
click at [1109, 157] on span "Volume (m³)" at bounding box center [1117, 153] width 43 height 9
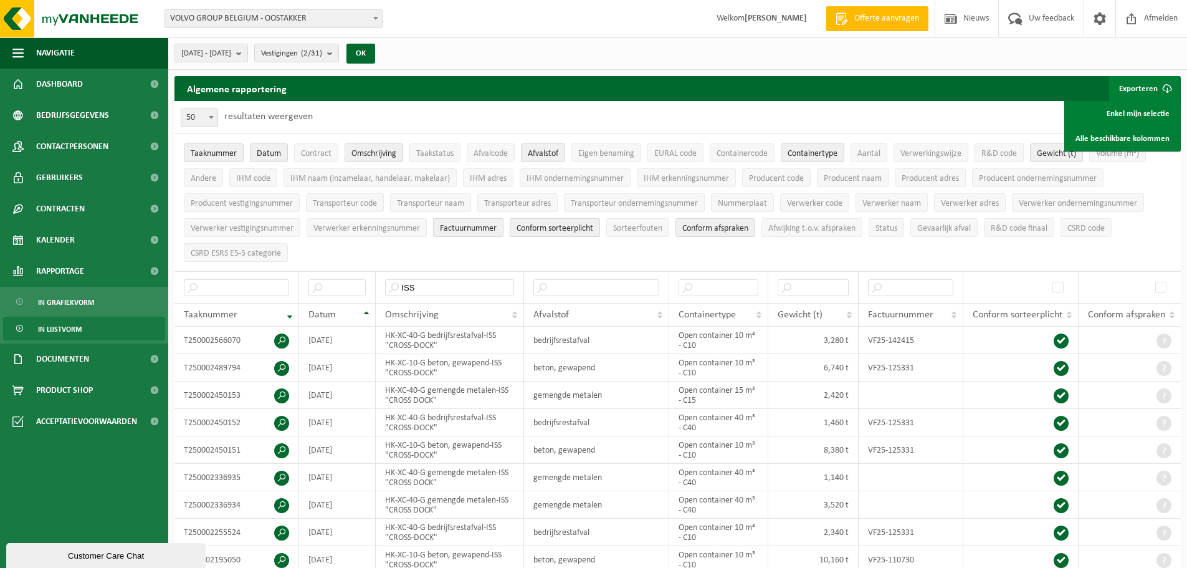
click at [466, 231] on span "Factuurnummer" at bounding box center [468, 228] width 57 height 9
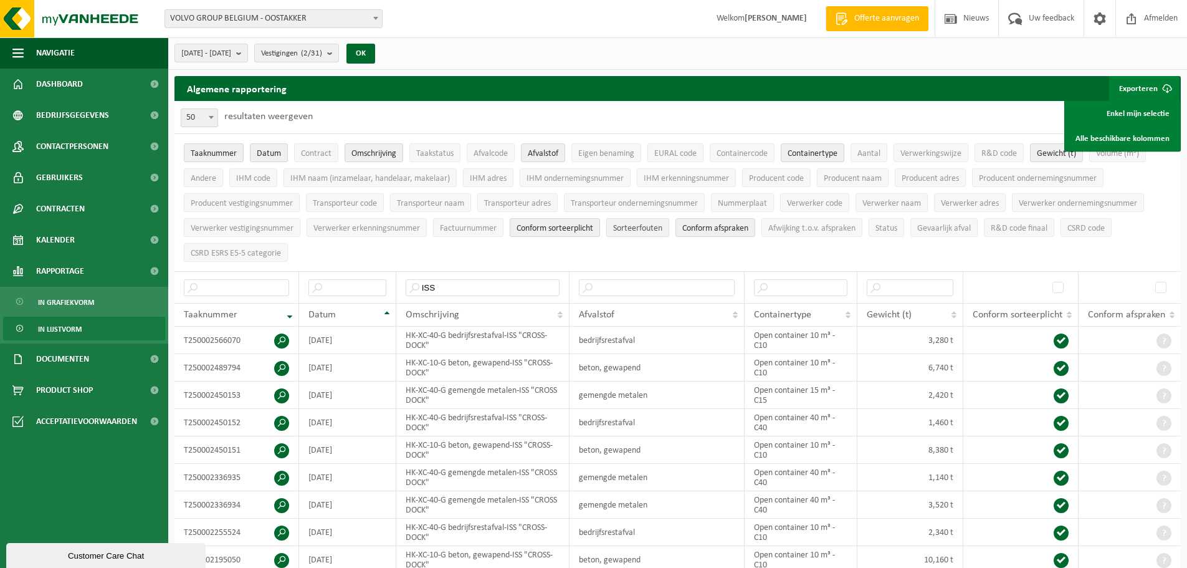
click at [651, 225] on span "Sorteerfouten" at bounding box center [637, 228] width 49 height 9
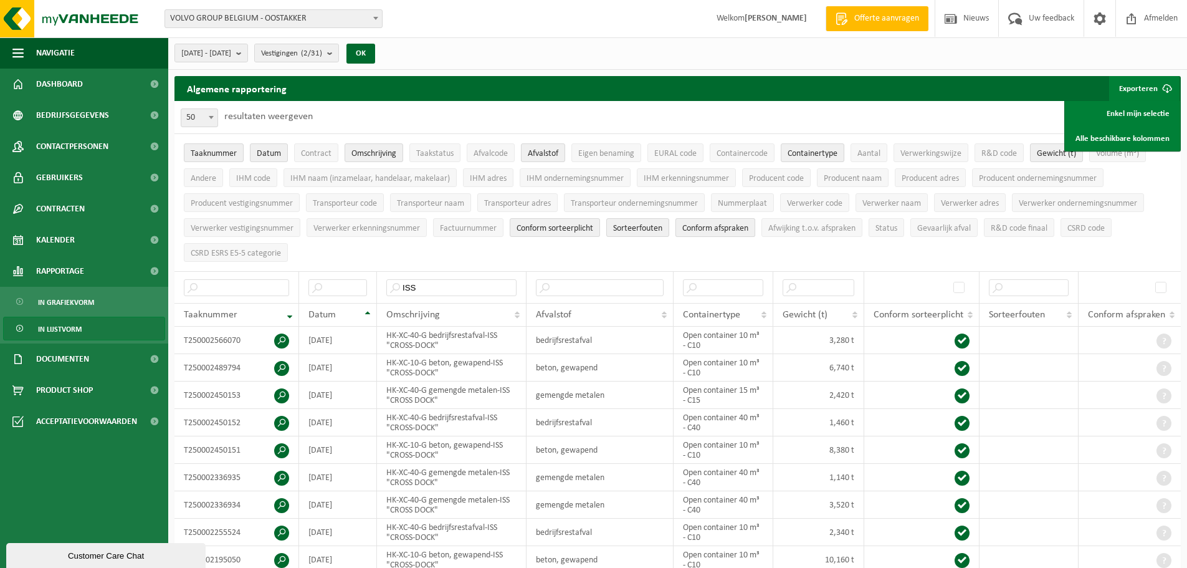
click at [706, 229] on span "Conform afspraken" at bounding box center [715, 228] width 66 height 9
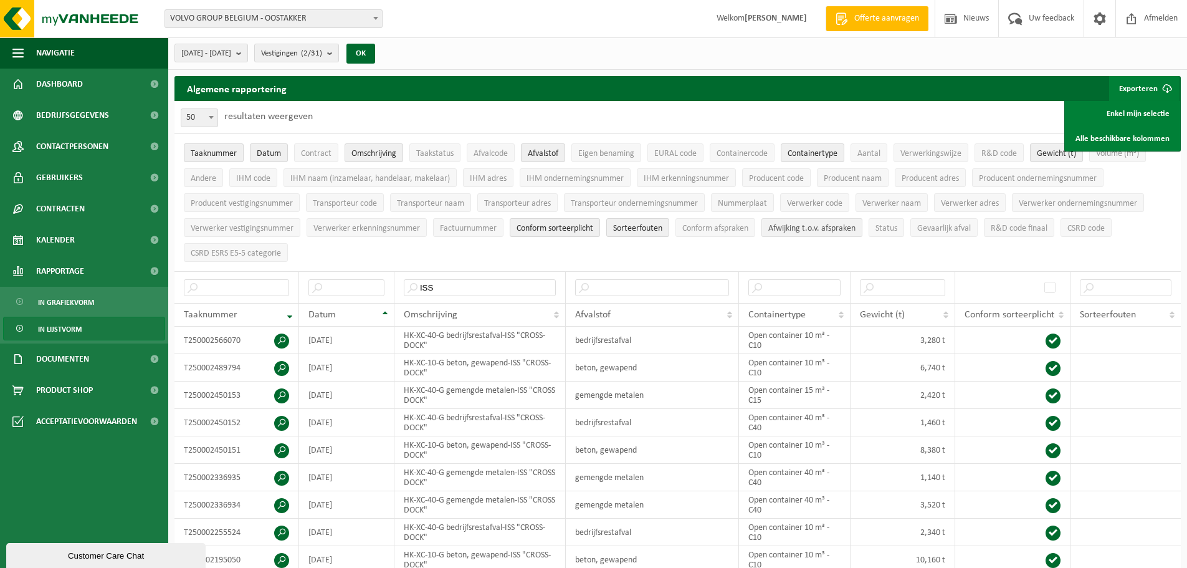
click at [786, 228] on span "Afwijking t.o.v. afspraken" at bounding box center [811, 228] width 87 height 9
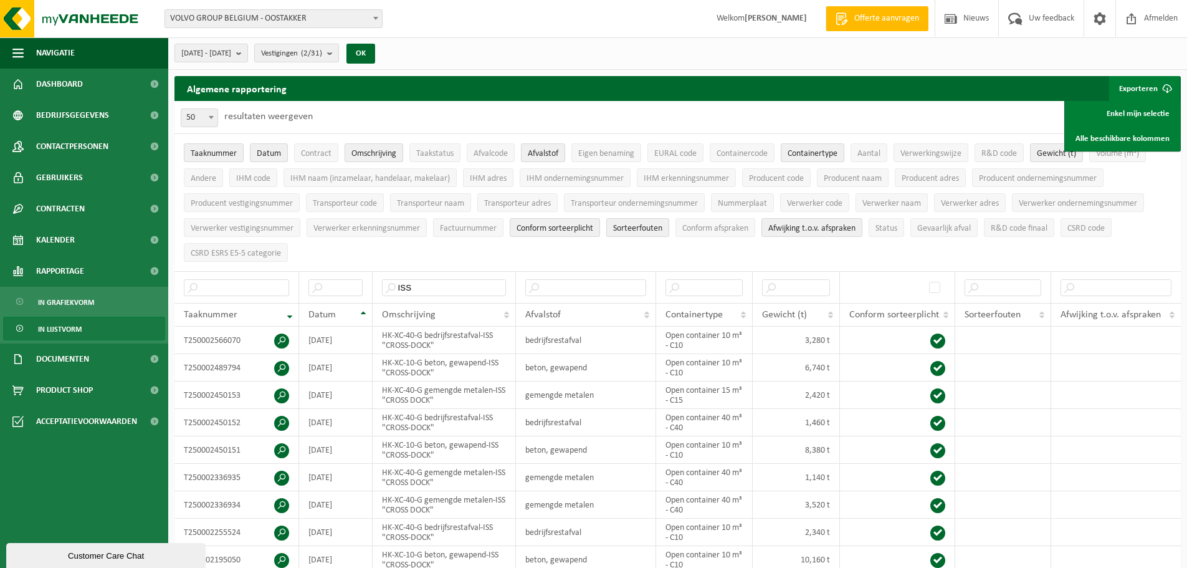
drag, startPoint x: 1186, startPoint y: 133, endPoint x: 1190, endPoint y: 216, distance: 83.0
click at [1186, 216] on html "Vestiging: VOLVO GROUP BELGIUM - OOSTAKKER AUTOVIL VOLVO LONDERZEEL - LONDERZEE…" at bounding box center [593, 284] width 1187 height 568
click at [1163, 235] on ul "Taaknummer Datum Contract Omschrijving Taakstatus Afvalcode Afvalstof Eigen ben…" at bounding box center [677, 202] width 1006 height 137
click at [827, 229] on span "Afwijking t.o.v. afspraken" at bounding box center [811, 228] width 87 height 9
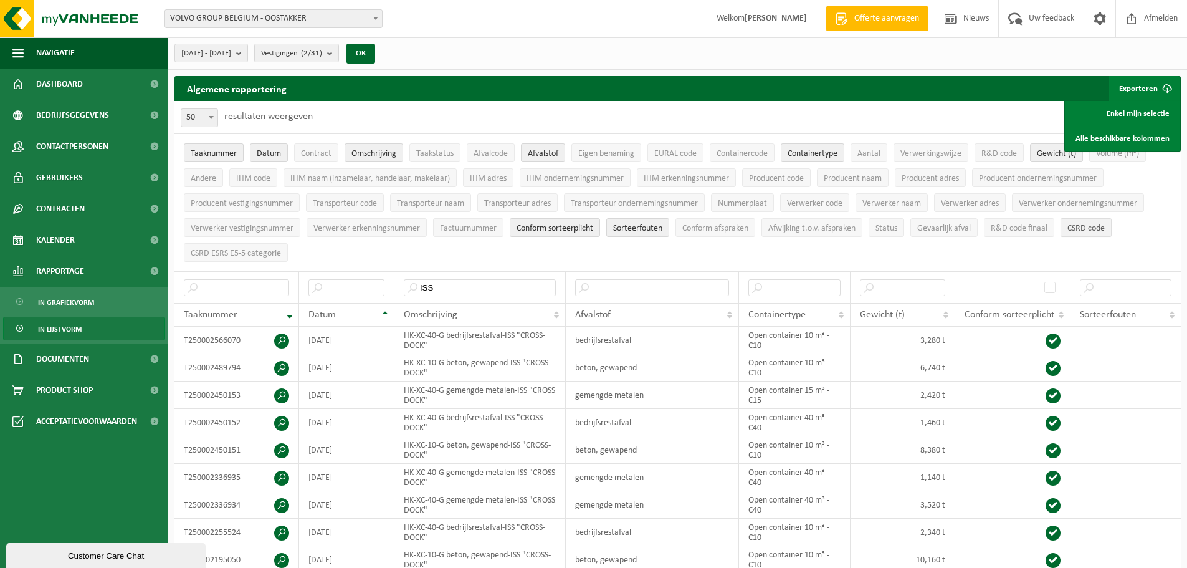
click at [1089, 229] on span "CSRD code" at bounding box center [1085, 228] width 37 height 9
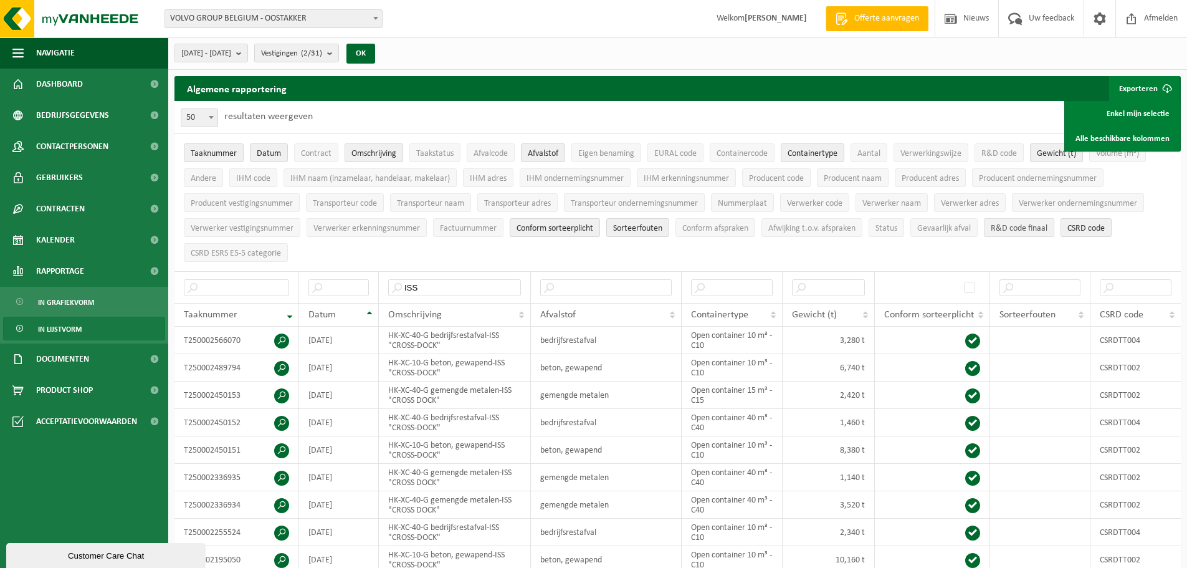
click at [1008, 229] on span "R&D code finaal" at bounding box center [1019, 228] width 57 height 9
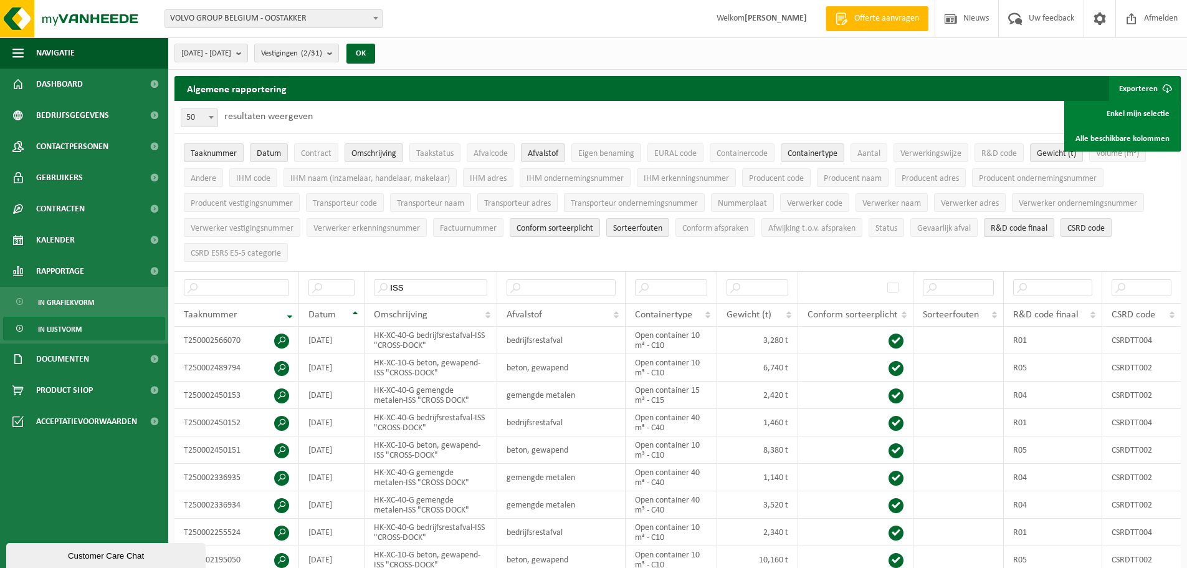
click at [1095, 224] on span "CSRD code" at bounding box center [1085, 228] width 37 height 9
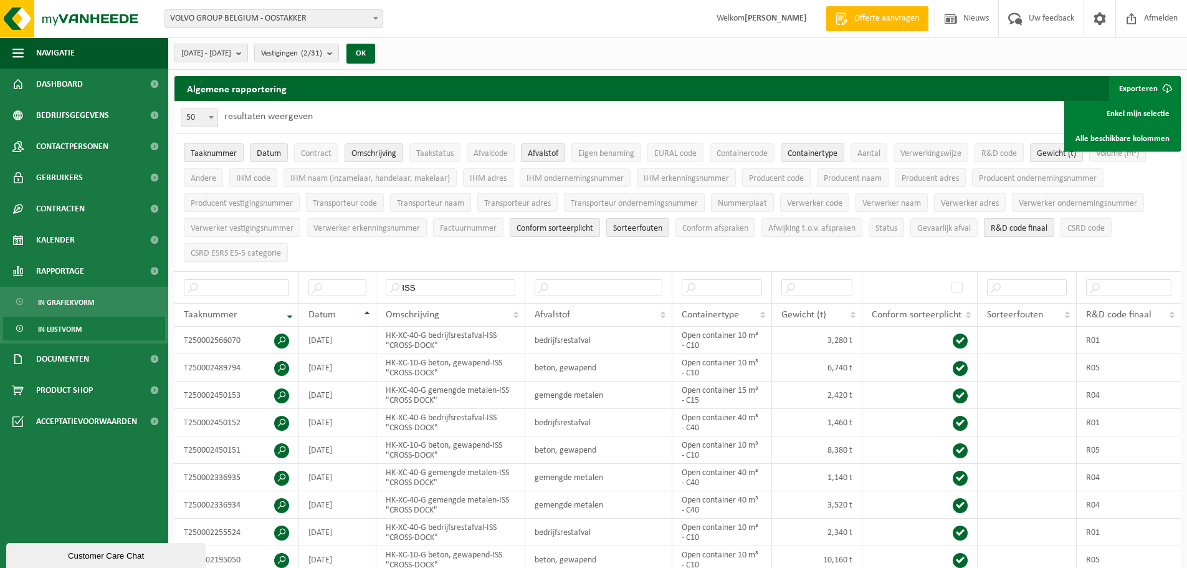
click at [1031, 224] on span "R&D code finaal" at bounding box center [1019, 228] width 57 height 9
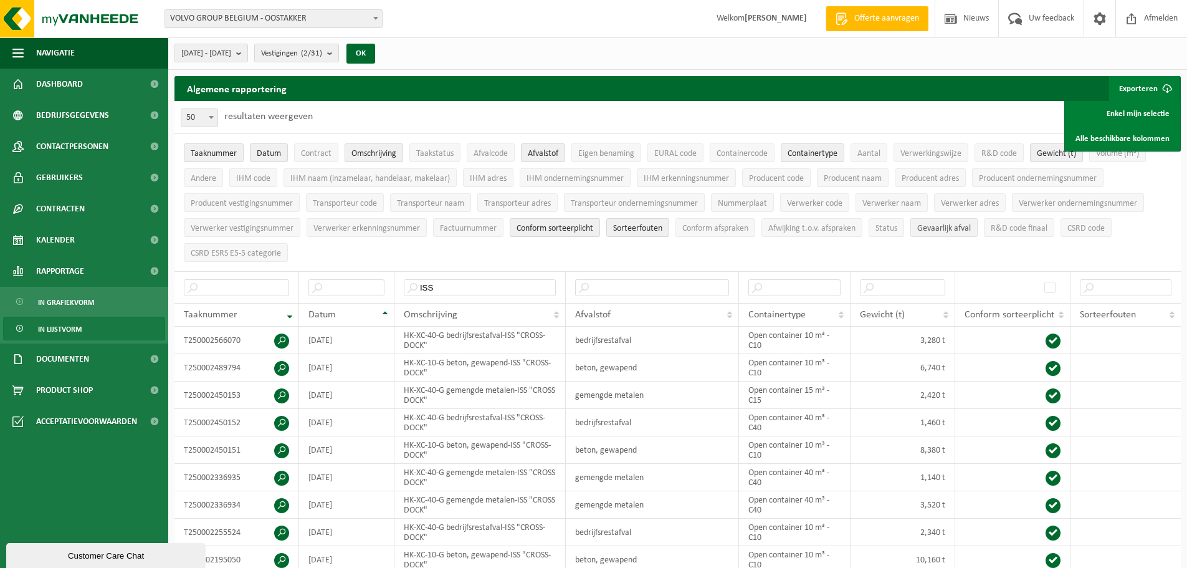
click at [960, 226] on span "Gevaarlijk afval" at bounding box center [944, 228] width 54 height 9
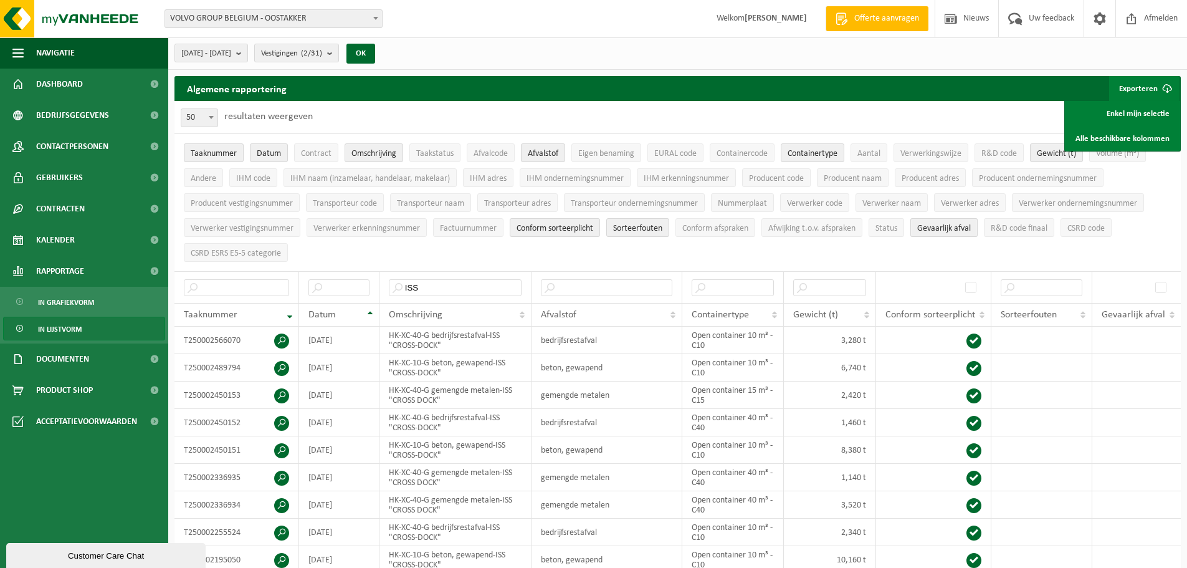
click at [960, 226] on span "Gevaarlijk afval" at bounding box center [944, 228] width 54 height 9
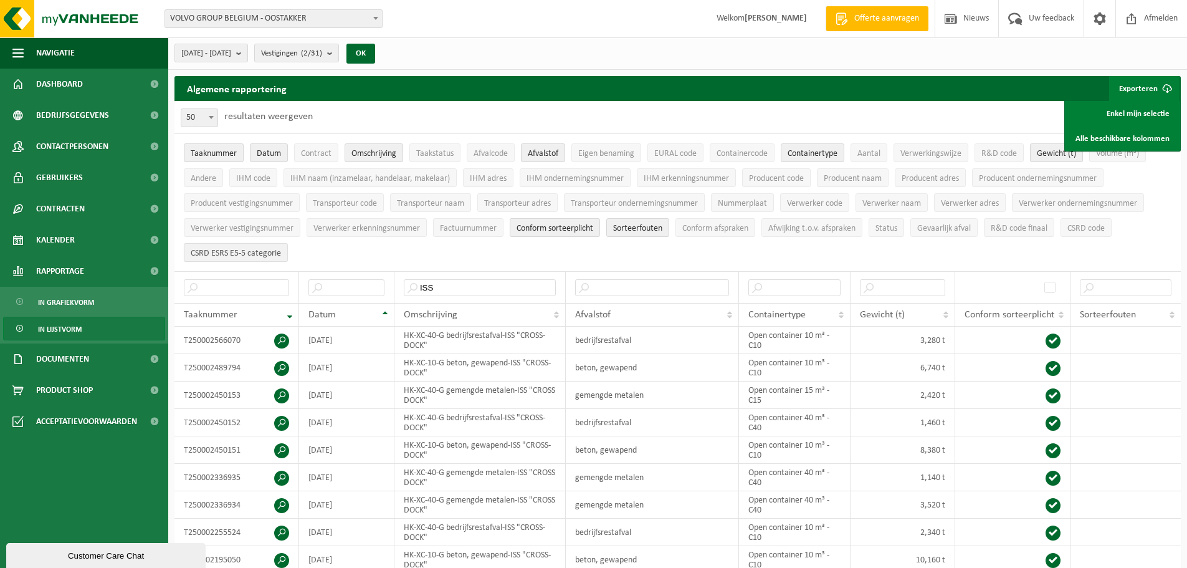
click at [217, 252] on span "CSRD ESRS E5-5 categorie" at bounding box center [236, 253] width 90 height 9
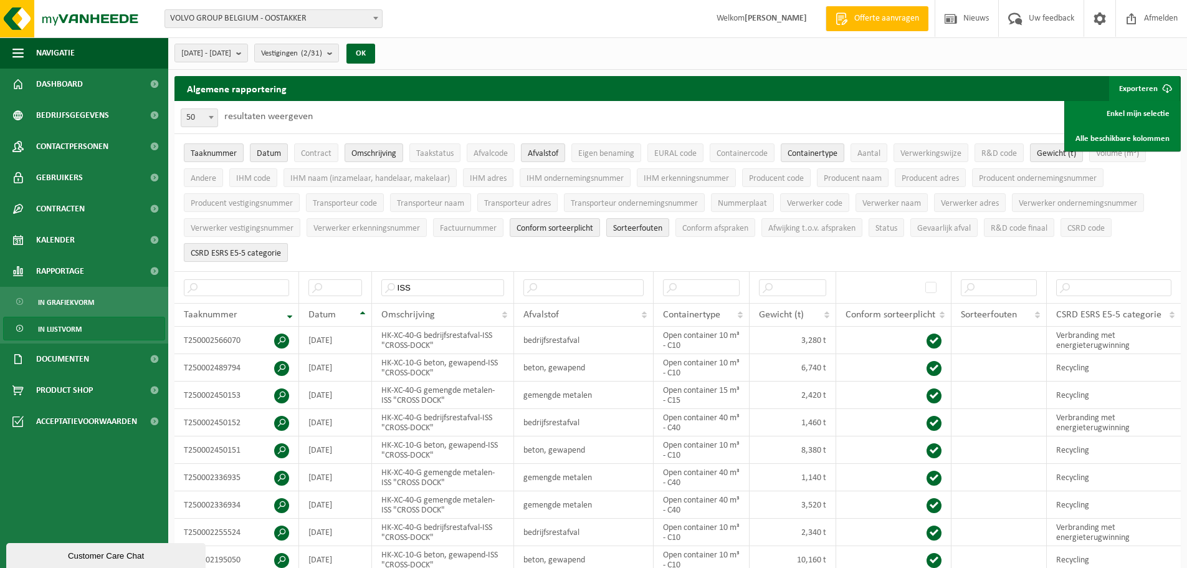
click at [218, 251] on span "CSRD ESRS E5-5 categorie" at bounding box center [236, 253] width 90 height 9
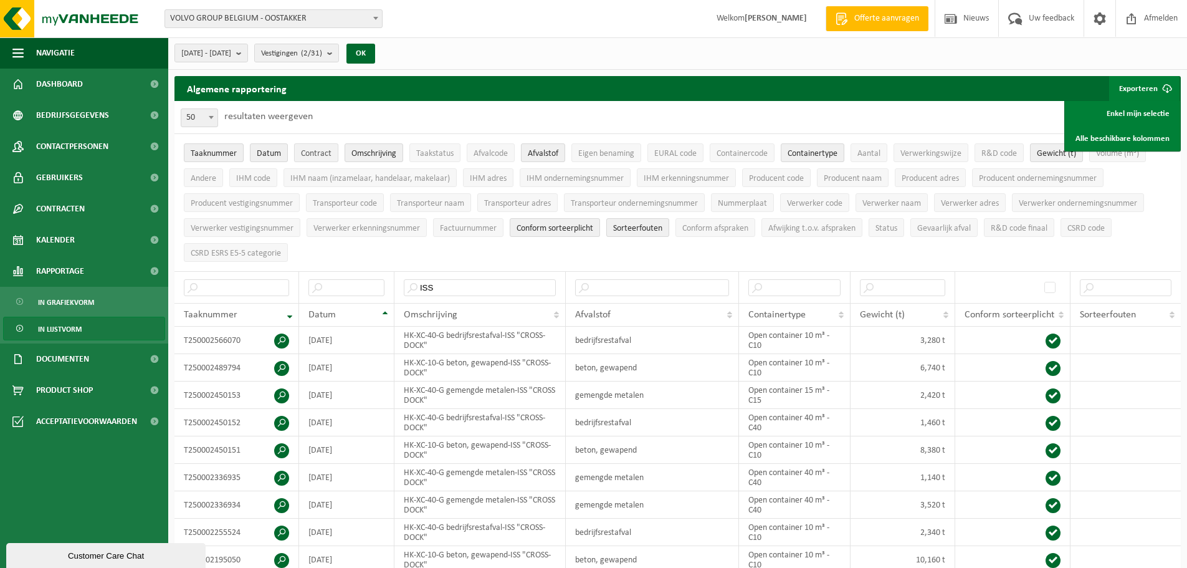
click at [298, 156] on button "Contract" at bounding box center [316, 152] width 44 height 19
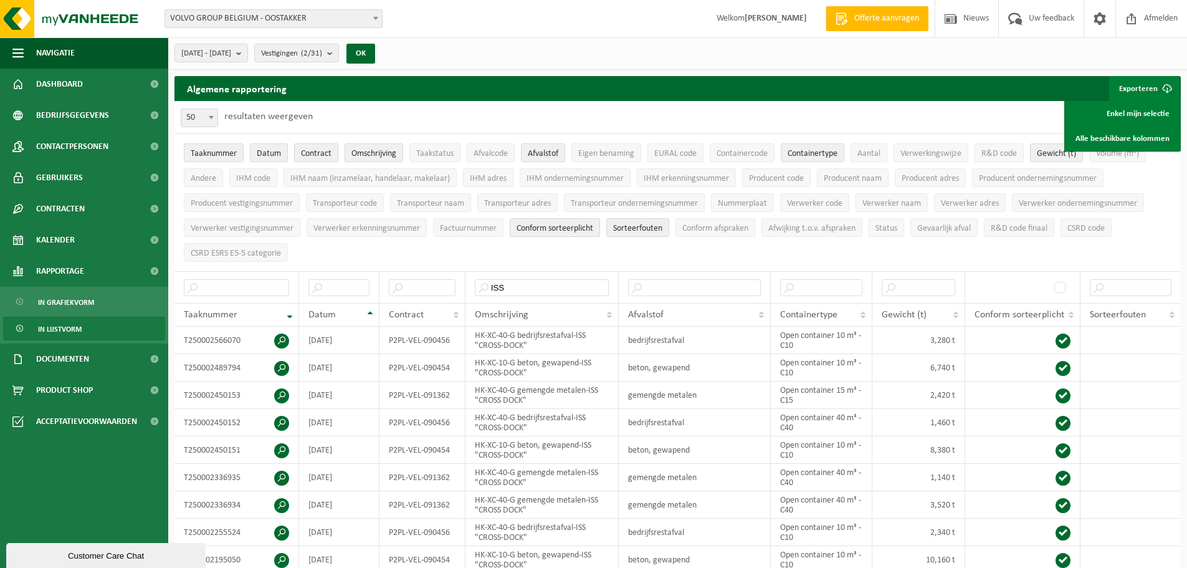
click at [298, 156] on button "Contract" at bounding box center [316, 152] width 44 height 19
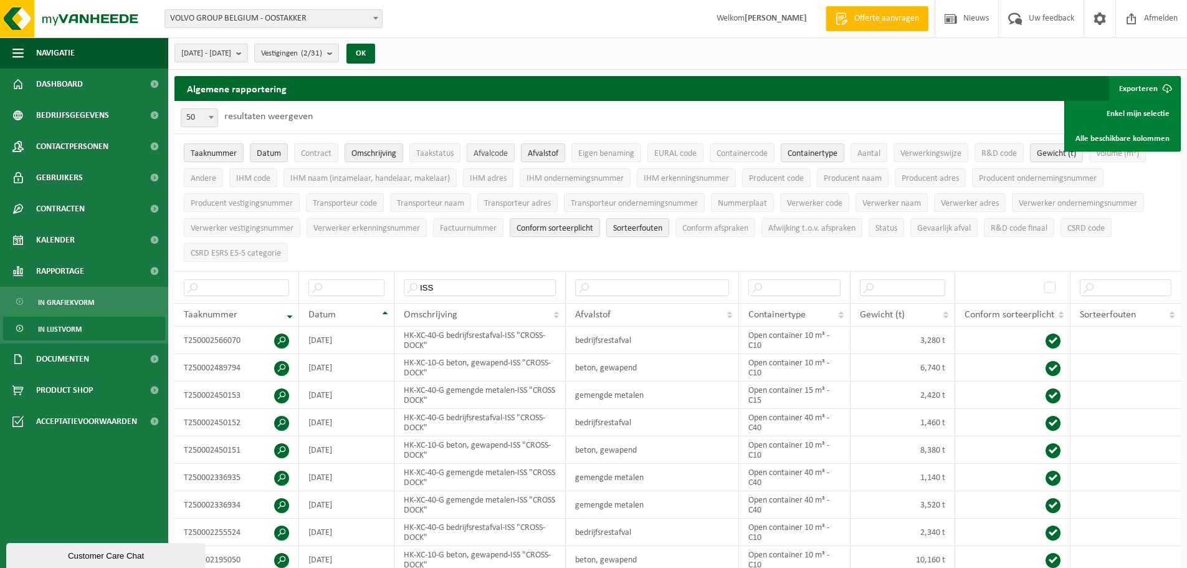
click at [488, 154] on span "Afvalcode" at bounding box center [491, 153] width 34 height 9
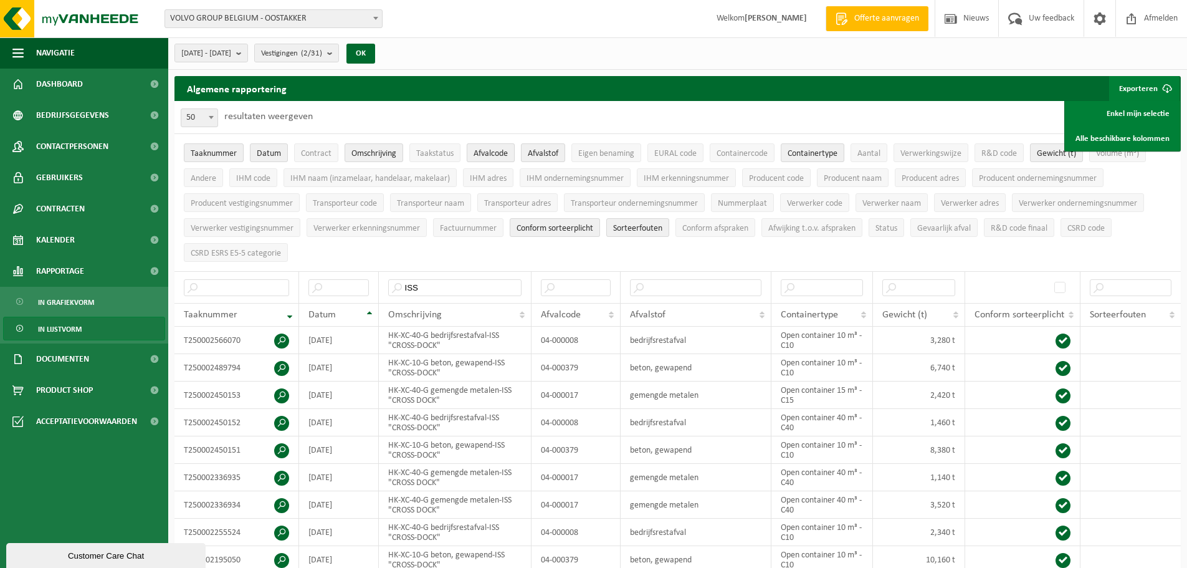
click at [488, 154] on span "Afvalcode" at bounding box center [491, 153] width 34 height 9
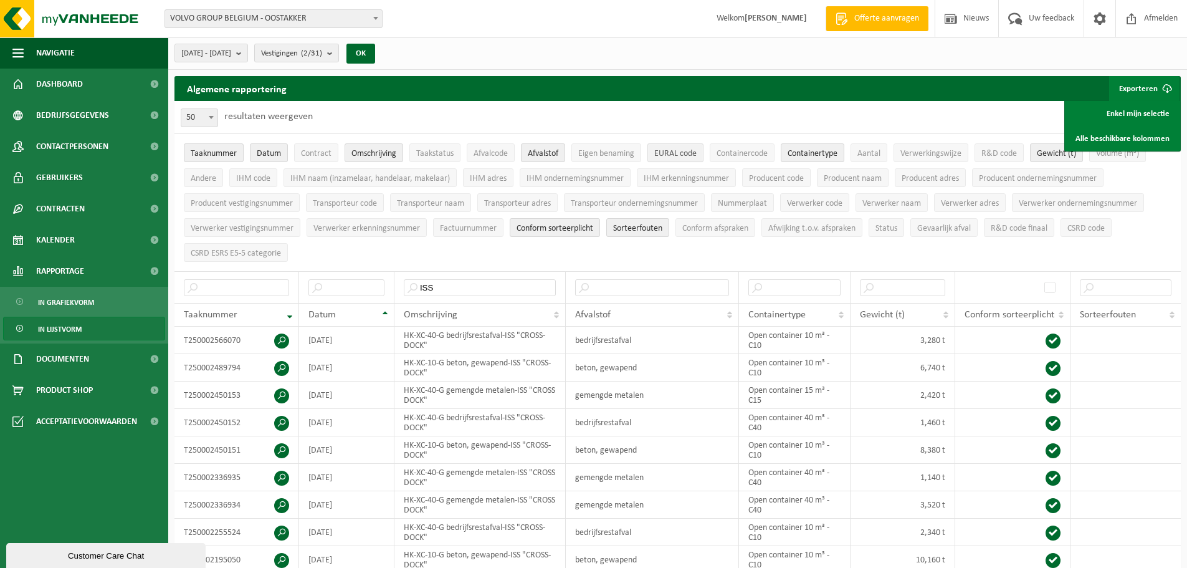
click at [677, 153] on span "EURAL code" at bounding box center [675, 153] width 42 height 9
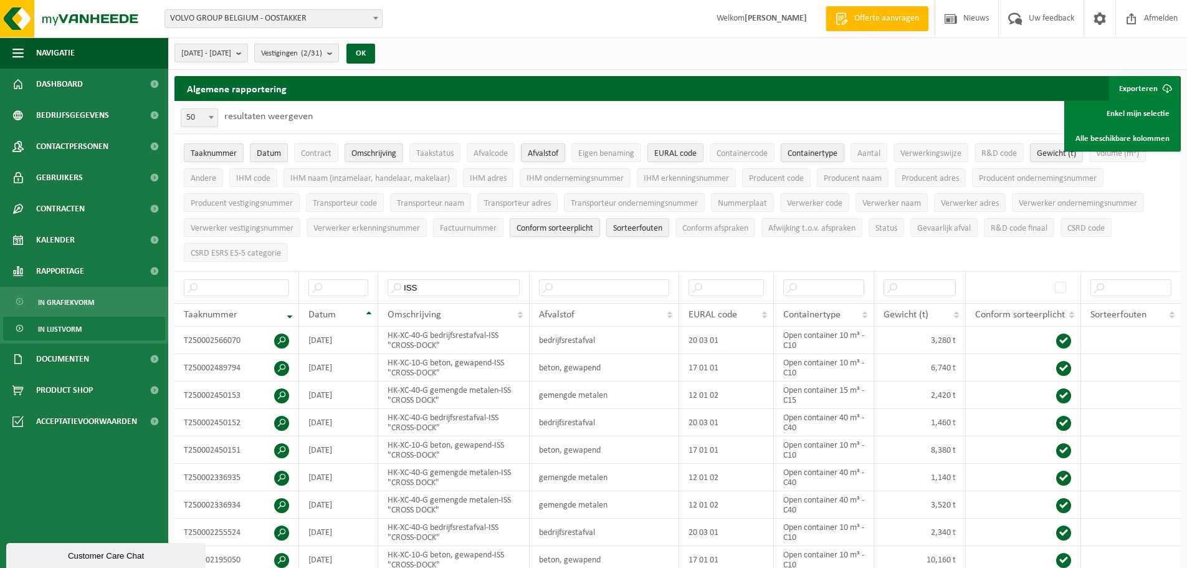
click at [677, 153] on span "EURAL code" at bounding box center [675, 153] width 42 height 9
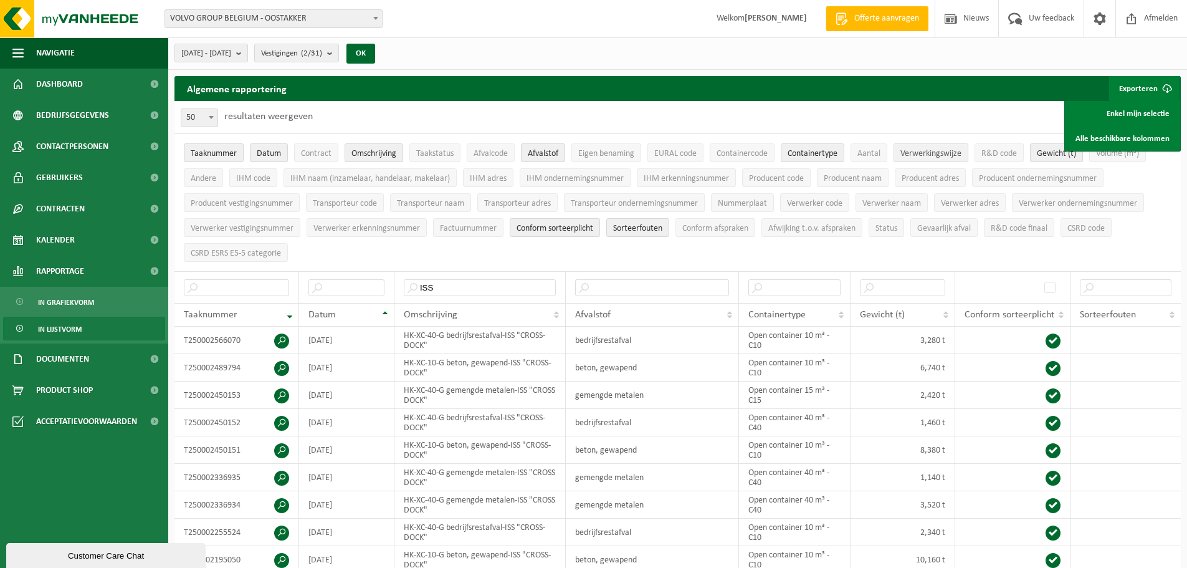
click at [949, 156] on span "Verwerkingswijze" at bounding box center [930, 153] width 61 height 9
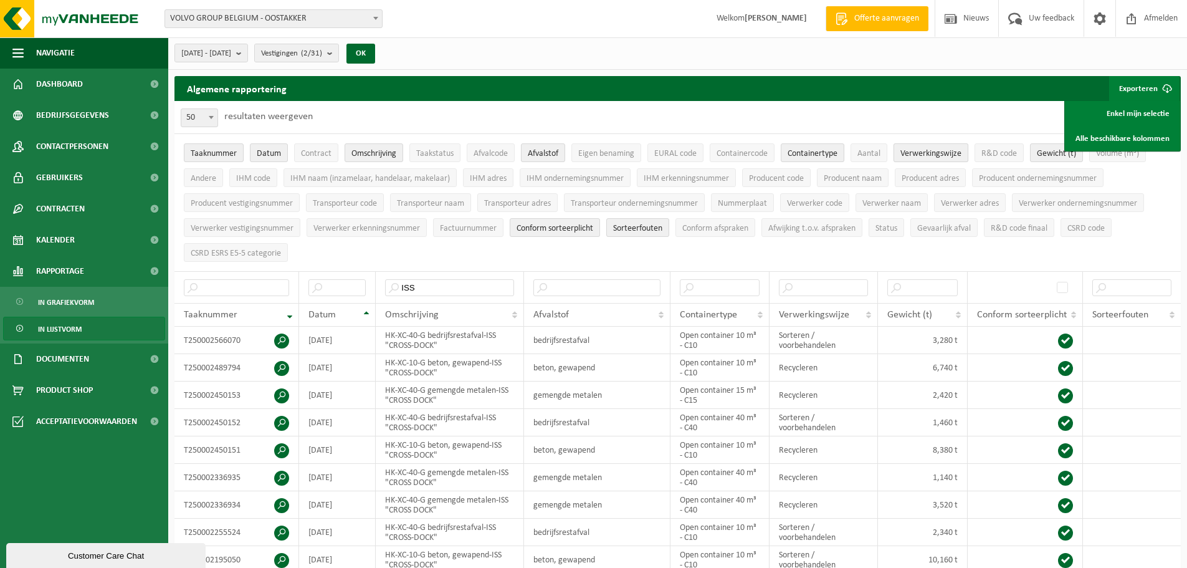
click at [950, 156] on span "Verwerkingswijze" at bounding box center [930, 153] width 61 height 9
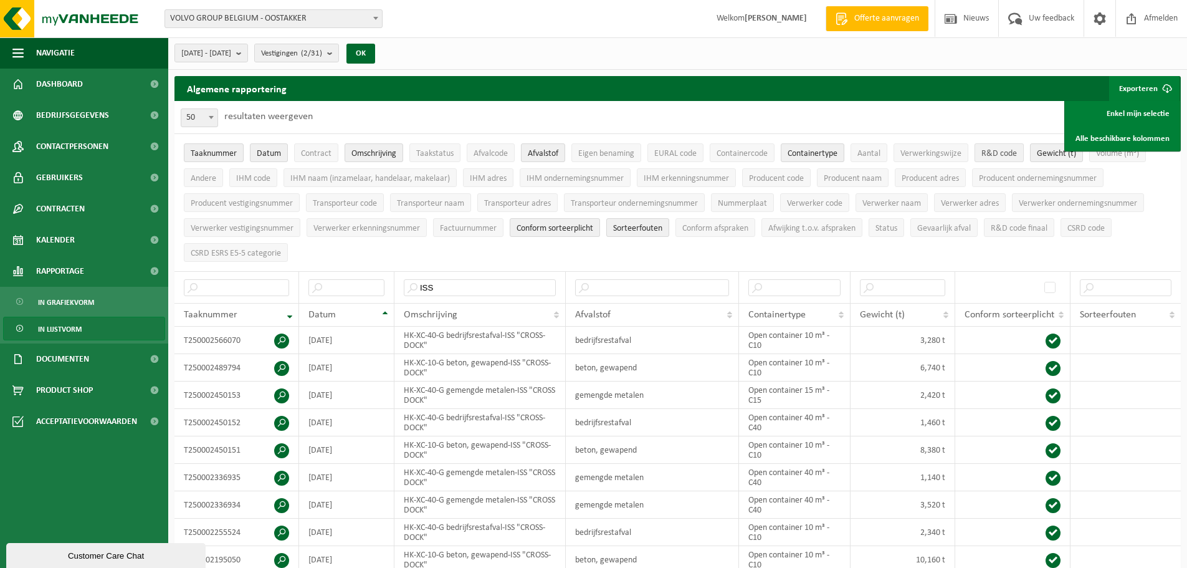
click at [985, 156] on span "R&D code" at bounding box center [999, 153] width 36 height 9
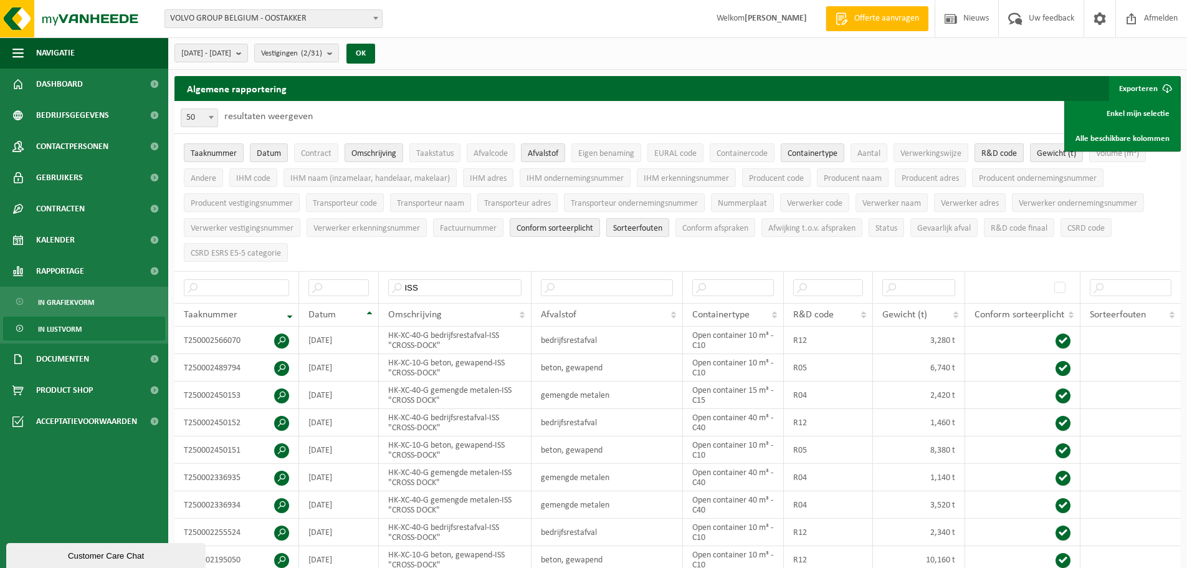
click at [985, 156] on span "R&D code" at bounding box center [999, 153] width 36 height 9
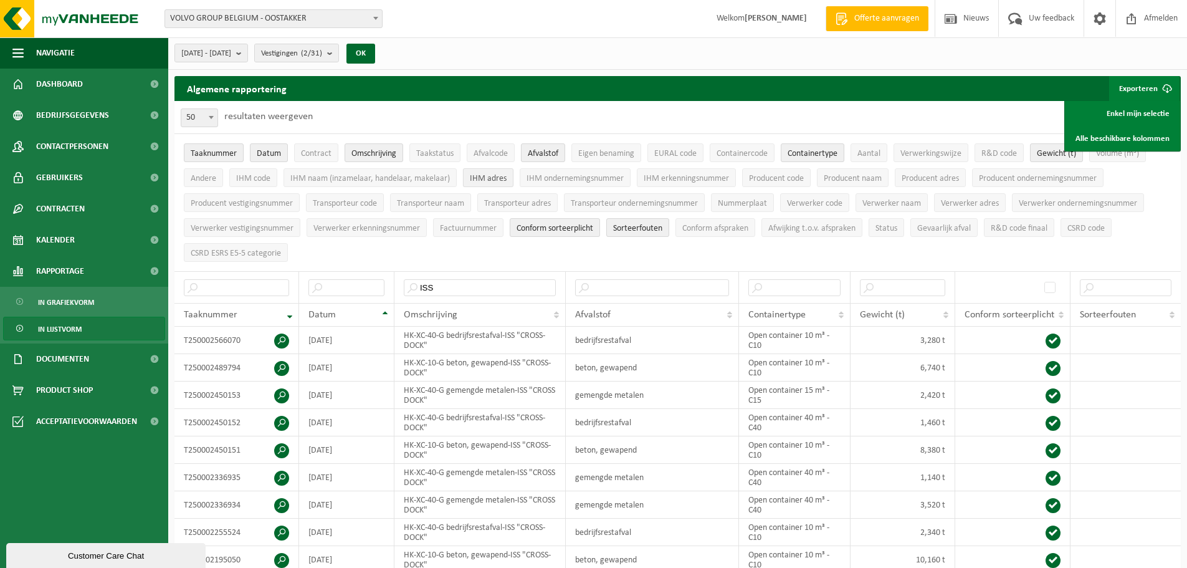
click at [489, 176] on span "IHM adres" at bounding box center [488, 178] width 37 height 9
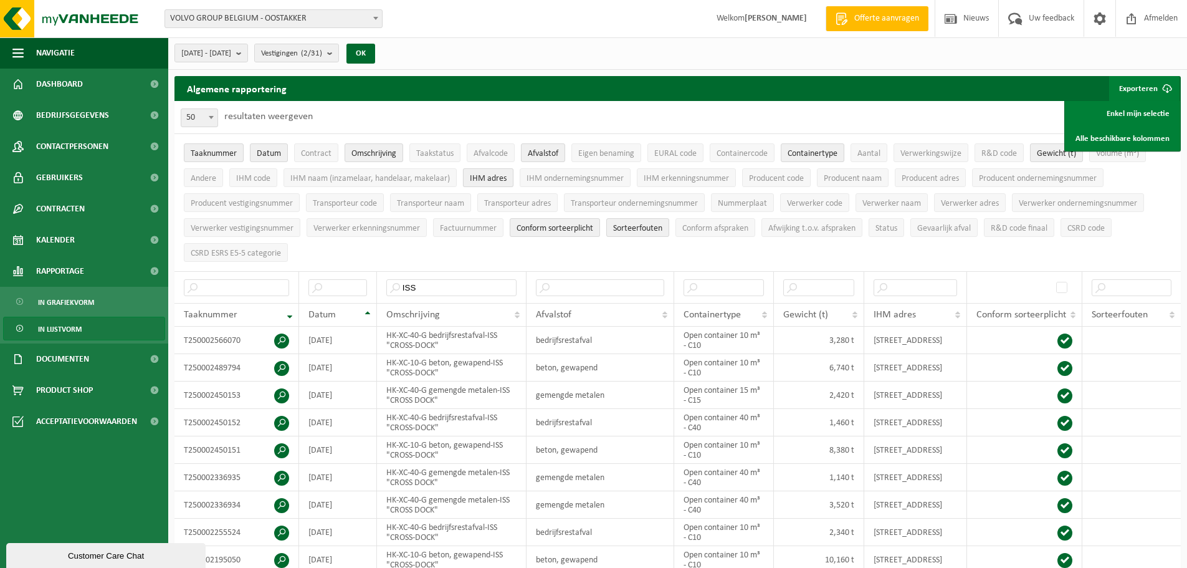
click at [489, 176] on span "IHM adres" at bounding box center [488, 178] width 37 height 9
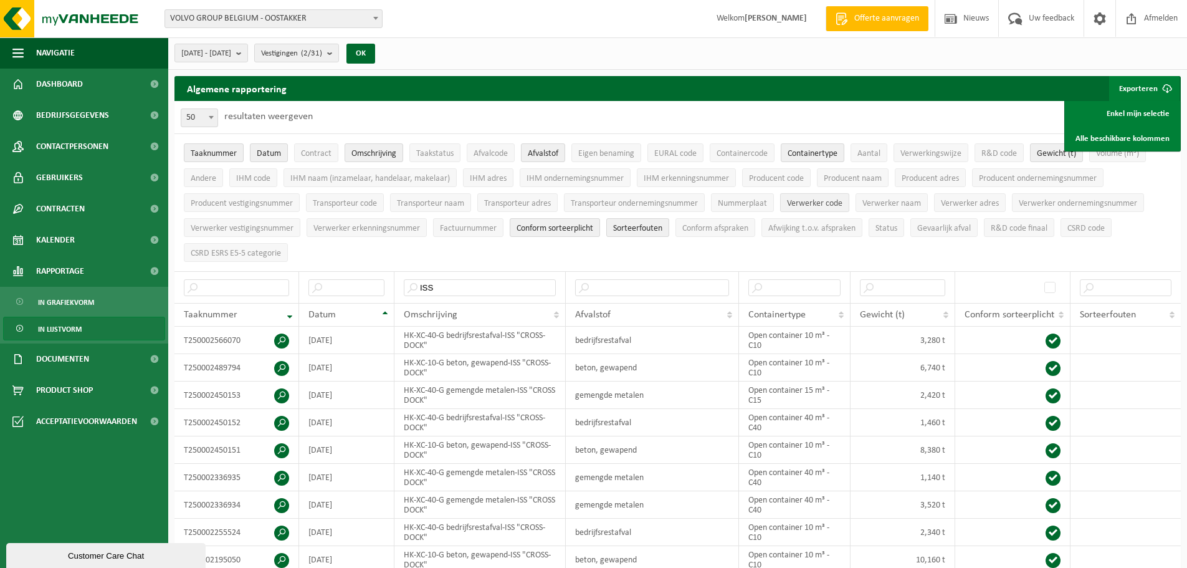
click at [819, 199] on span "Verwerker code" at bounding box center [814, 203] width 55 height 9
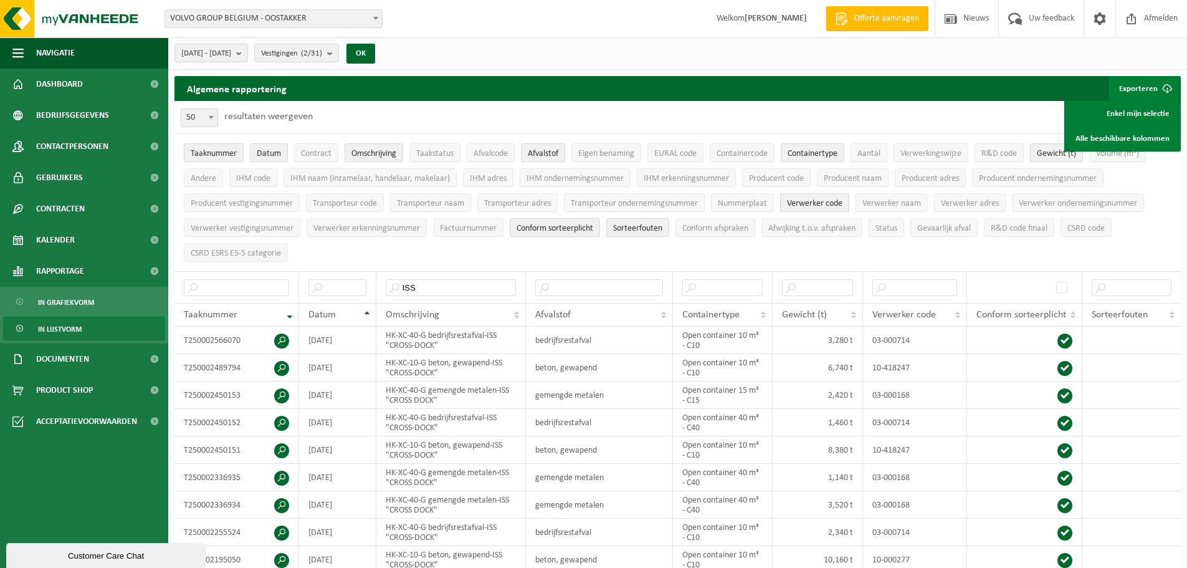
click at [819, 199] on span "Verwerker code" at bounding box center [814, 203] width 55 height 9
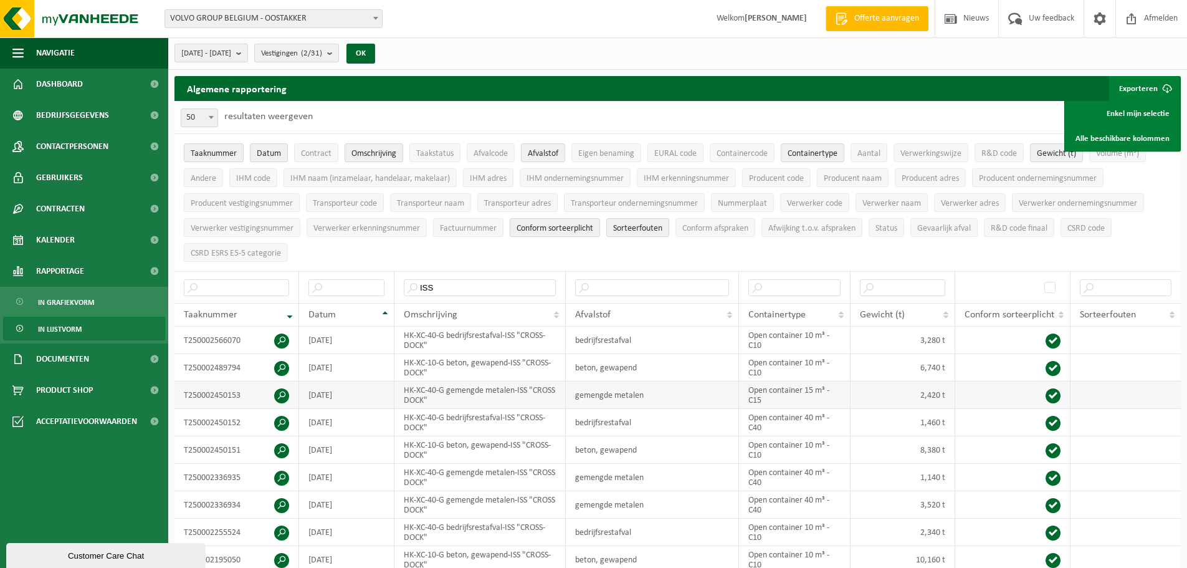
drag, startPoint x: 176, startPoint y: 315, endPoint x: 334, endPoint y: 380, distance: 171.3
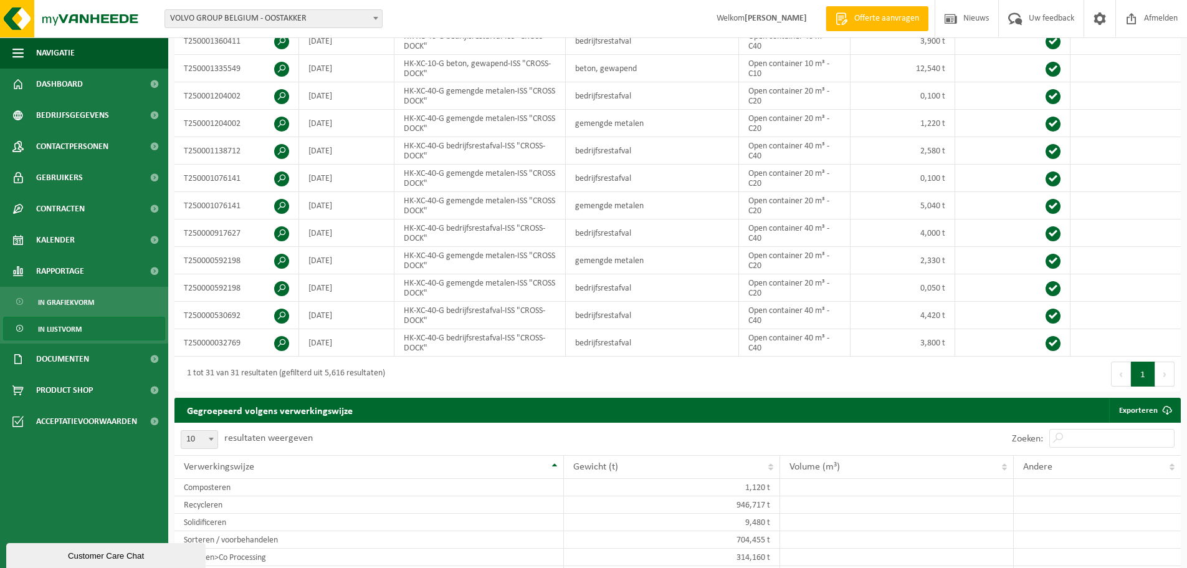
scroll to position [748, 0]
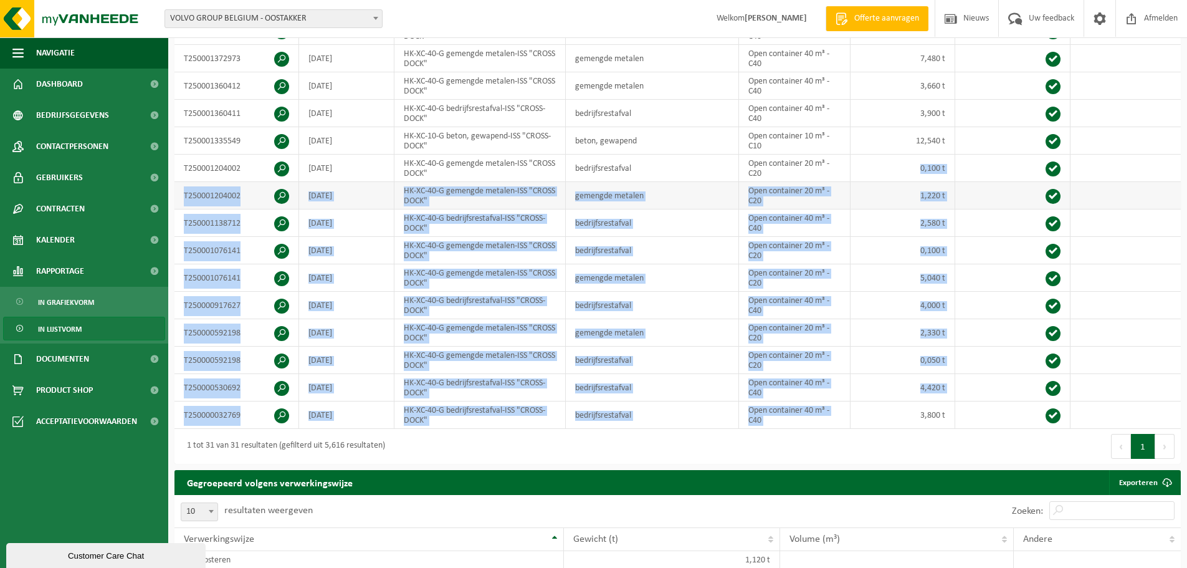
drag, startPoint x: 922, startPoint y: 413, endPoint x: 897, endPoint y: 199, distance: 215.9
click at [897, 174] on tbody "T250002566070 2025-09-03 HK-XC-40-G bedrijfsrestafval-ISS "CROSS-DOCK" bedrijfs…" at bounding box center [677, 4] width 1006 height 850
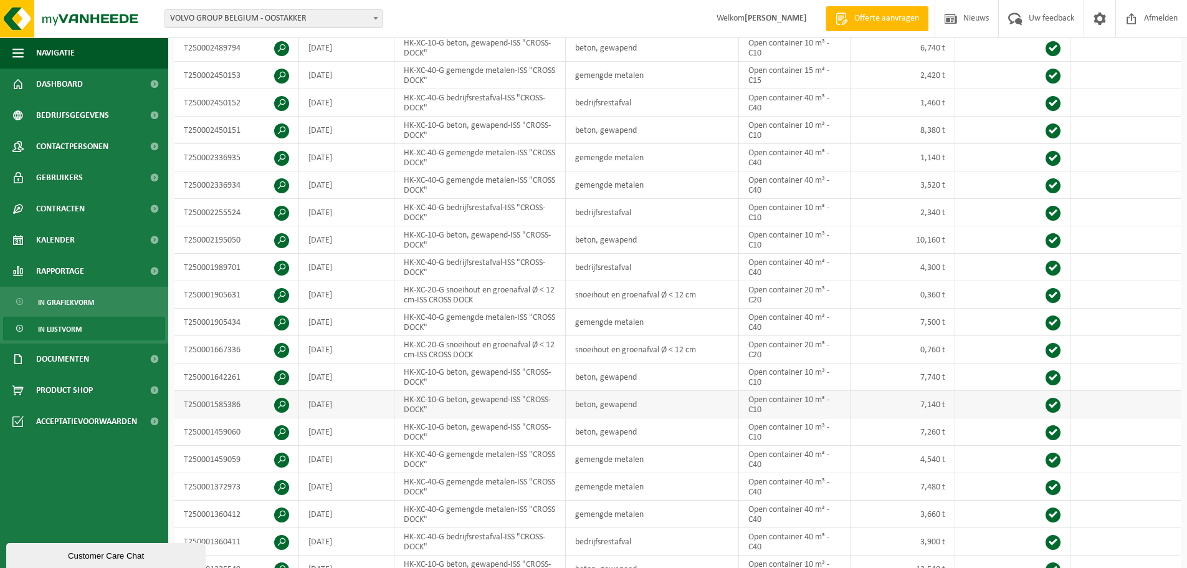
scroll to position [436, 0]
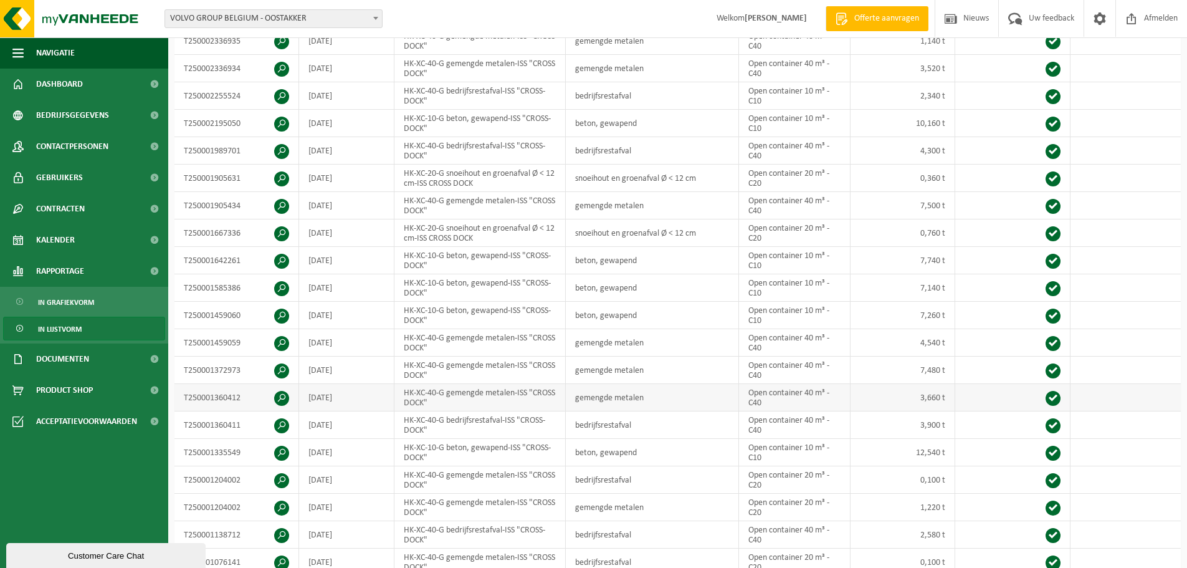
click at [638, 391] on td "gemengde metalen" at bounding box center [652, 397] width 173 height 27
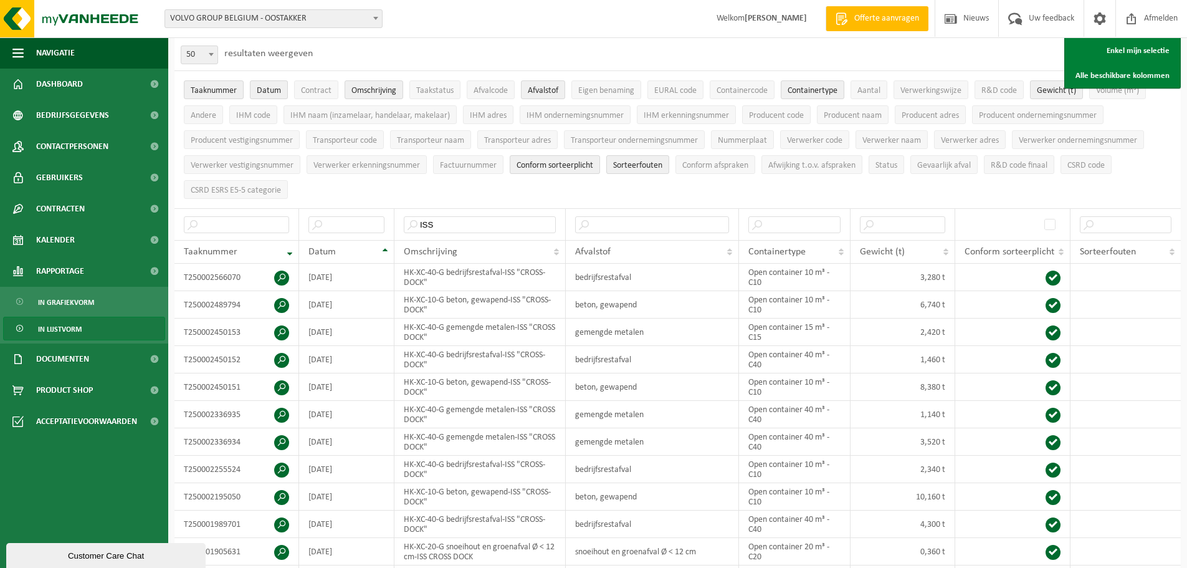
scroll to position [62, 0]
click at [57, 237] on span "Kalender" at bounding box center [55, 239] width 39 height 31
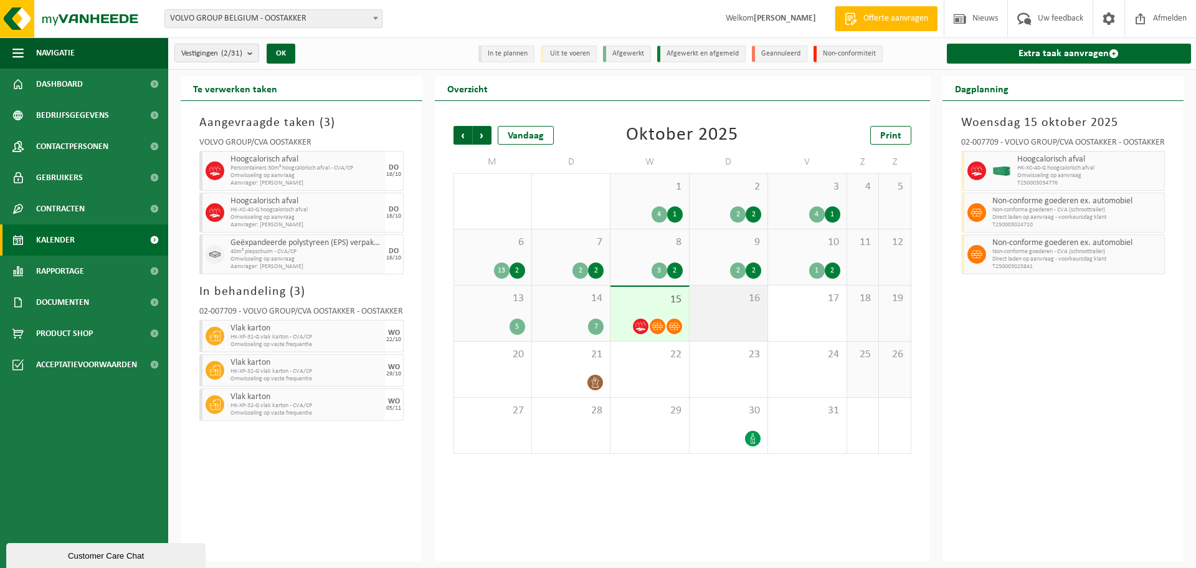
click at [730, 312] on div "16" at bounding box center [729, 312] width 78 height 55
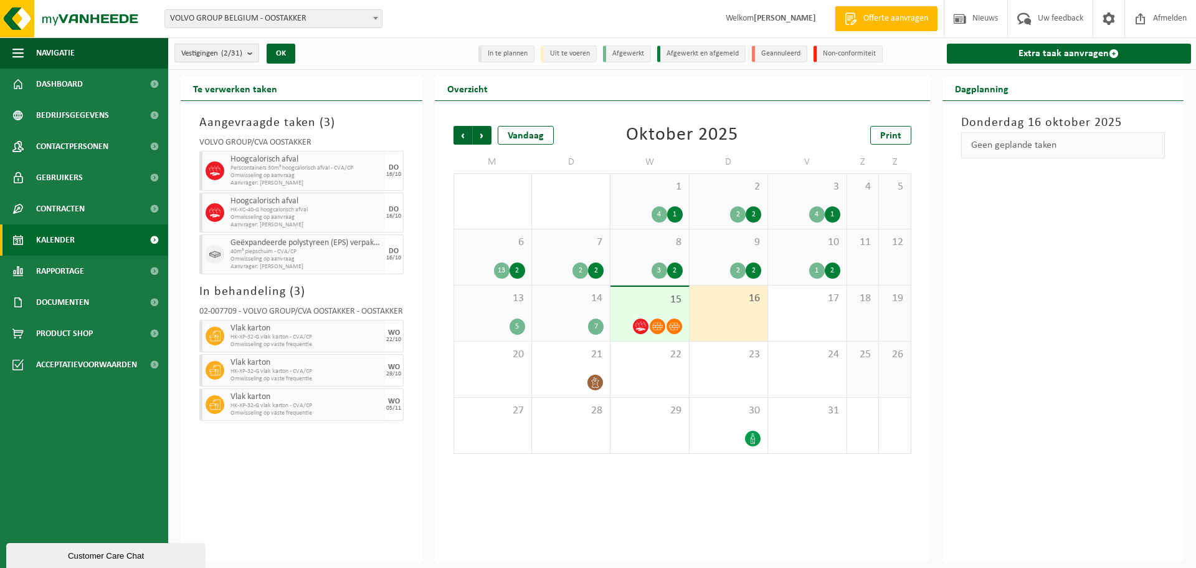
click at [494, 253] on div "6 13 2" at bounding box center [492, 256] width 77 height 55
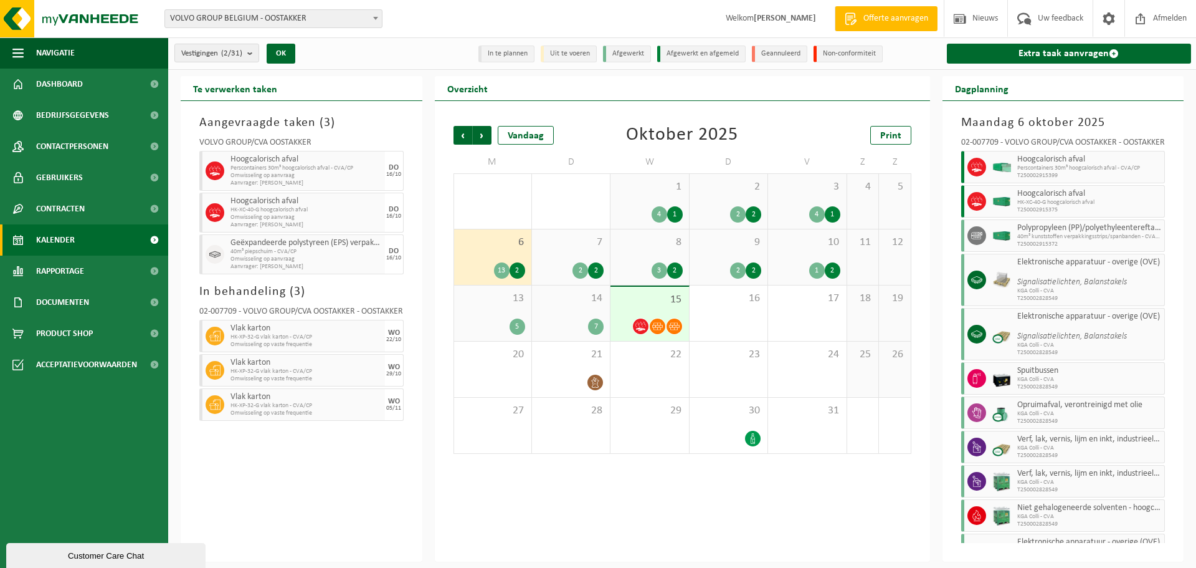
click at [652, 297] on span "15" at bounding box center [649, 300] width 65 height 14
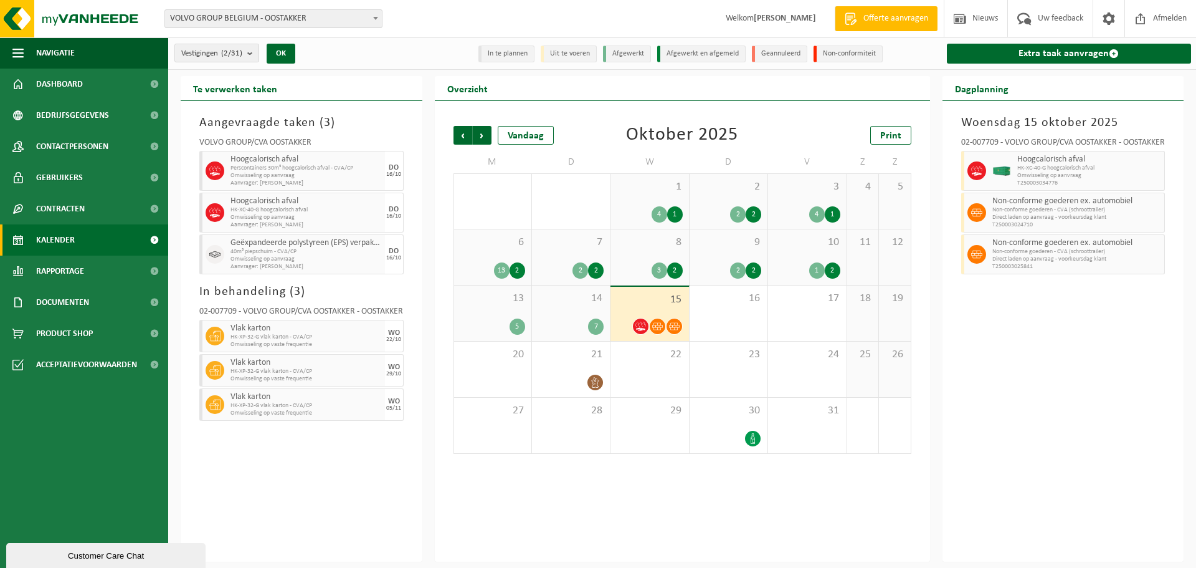
click at [518, 57] on li "In te plannen" at bounding box center [507, 53] width 56 height 17
click at [520, 54] on li "In te plannen" at bounding box center [507, 53] width 56 height 17
click at [61, 274] on span "Rapportage" at bounding box center [60, 270] width 48 height 31
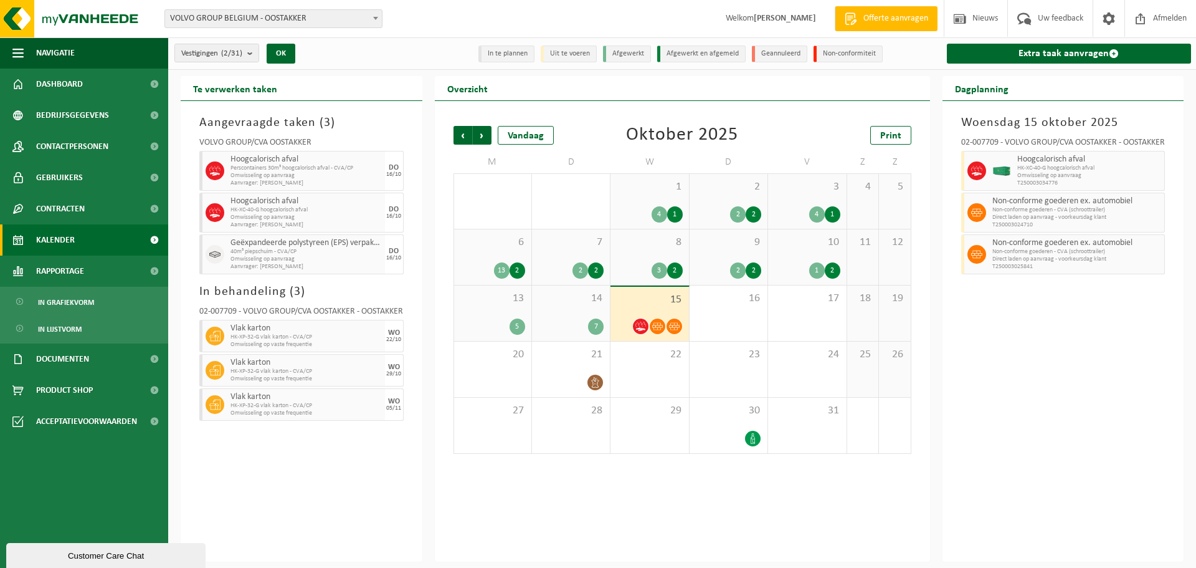
click at [62, 241] on span "Kalender" at bounding box center [55, 239] width 39 height 31
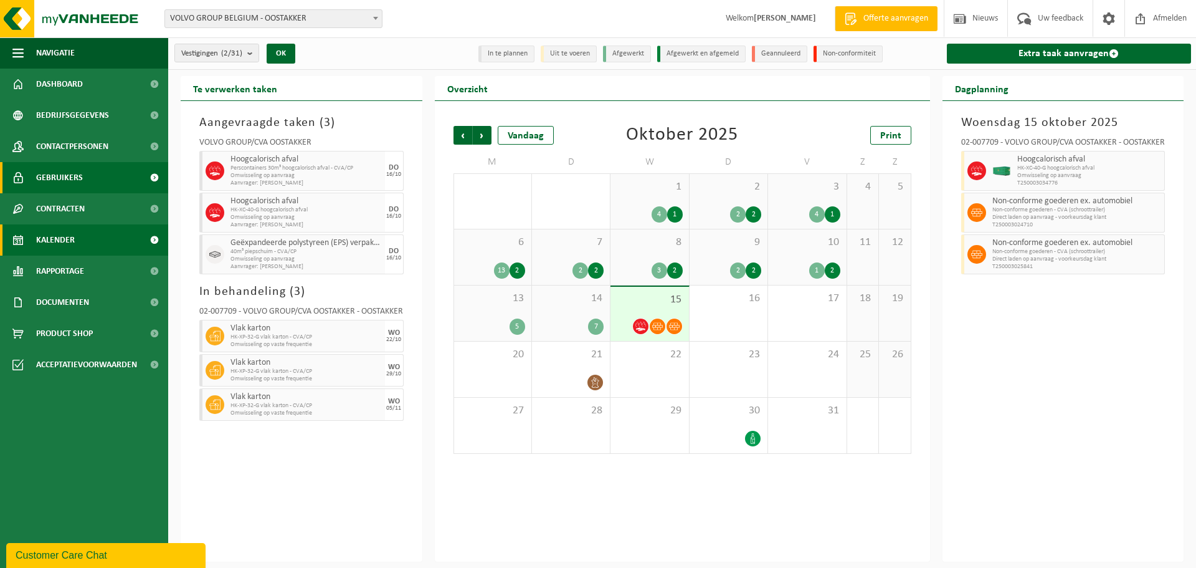
click at [60, 173] on span "Gebruikers" at bounding box center [59, 177] width 47 height 31
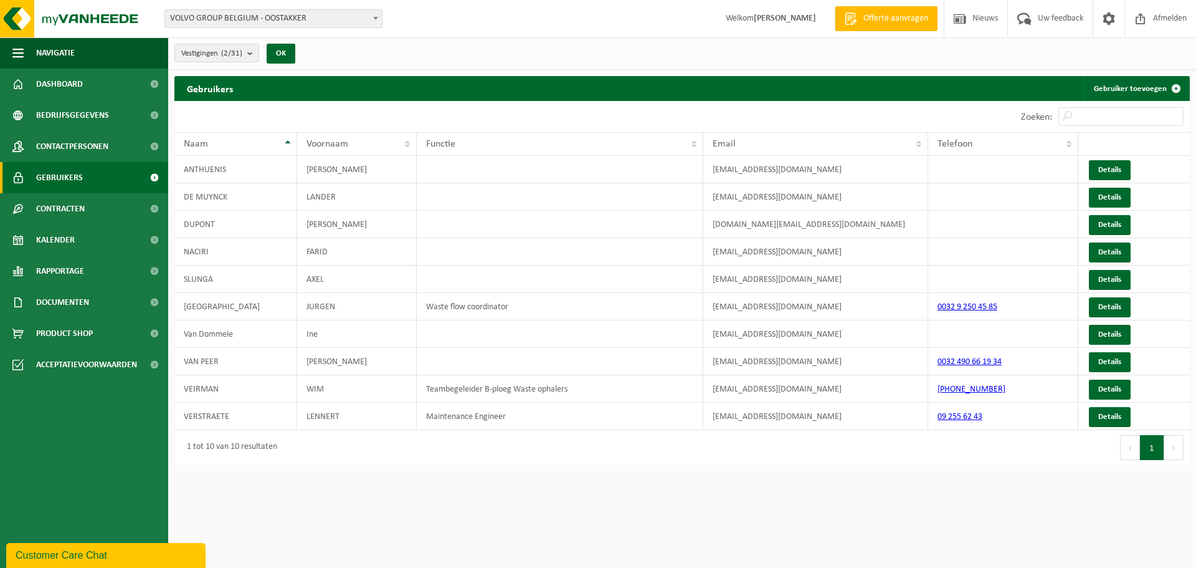
click at [876, 484] on html "Vestiging: VOLVO GROUP BELGIUM - OOSTAKKER AUTOVIL VOLVO LONDERZEEL - LONDERZEE…" at bounding box center [598, 284] width 1196 height 568
click at [34, 178] on link "Gebruikers" at bounding box center [84, 177] width 168 height 31
click at [1114, 329] on link "Details" at bounding box center [1110, 335] width 42 height 20
click at [1099, 330] on link "Details" at bounding box center [1110, 335] width 42 height 20
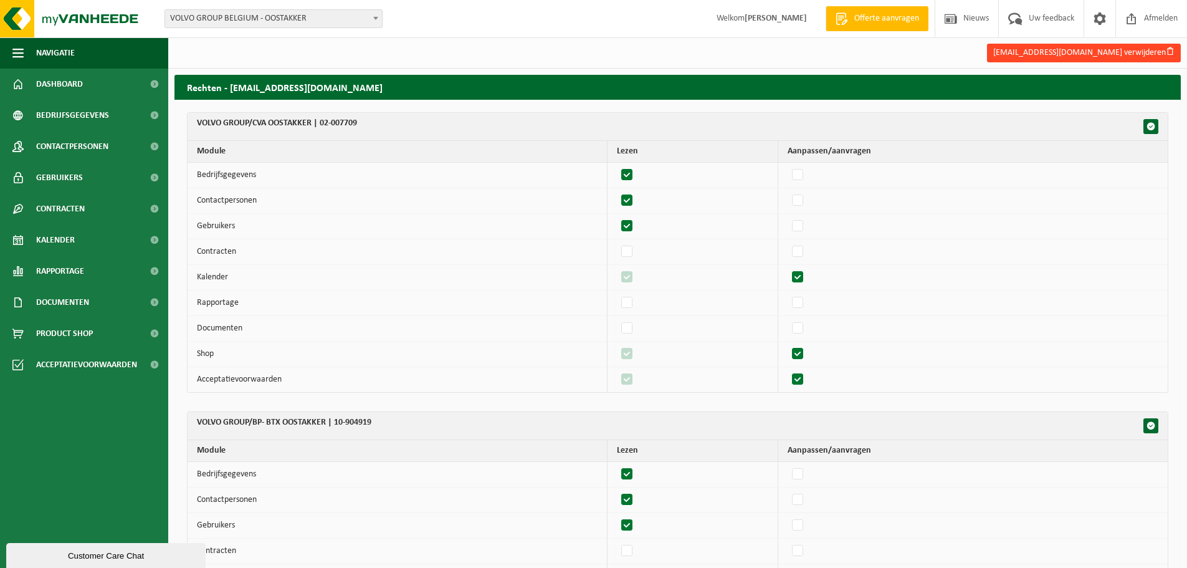
click at [1124, 50] on button "ine.van.dommele@volvo.com verwijderen" at bounding box center [1084, 53] width 194 height 19
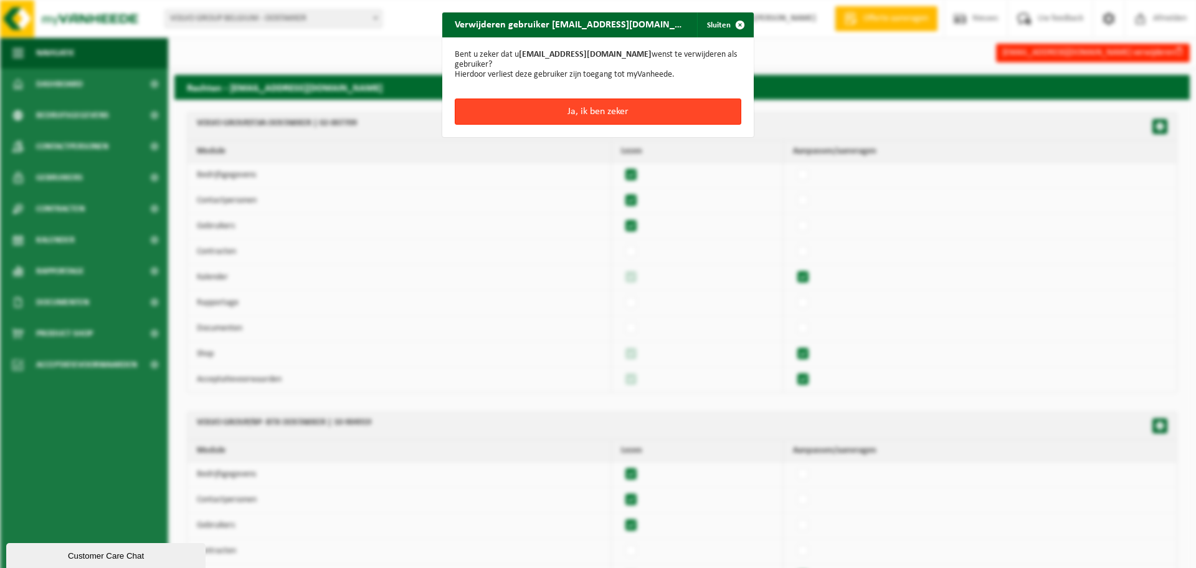
click at [583, 110] on button "Ja, ik ben zeker" at bounding box center [598, 111] width 287 height 26
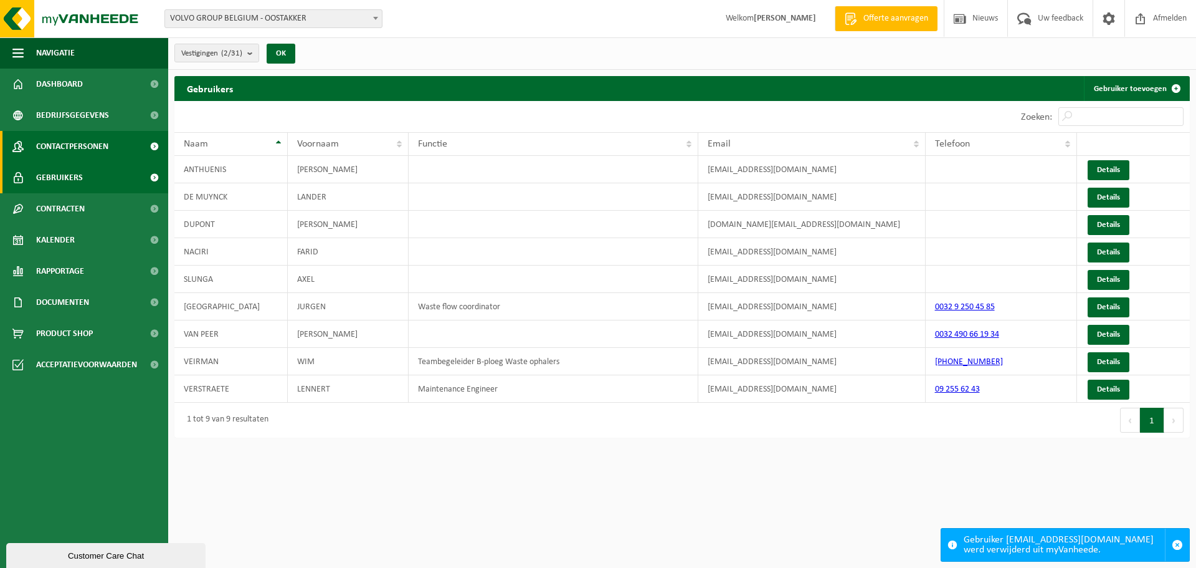
click at [81, 148] on span "Contactpersonen" at bounding box center [72, 146] width 72 height 31
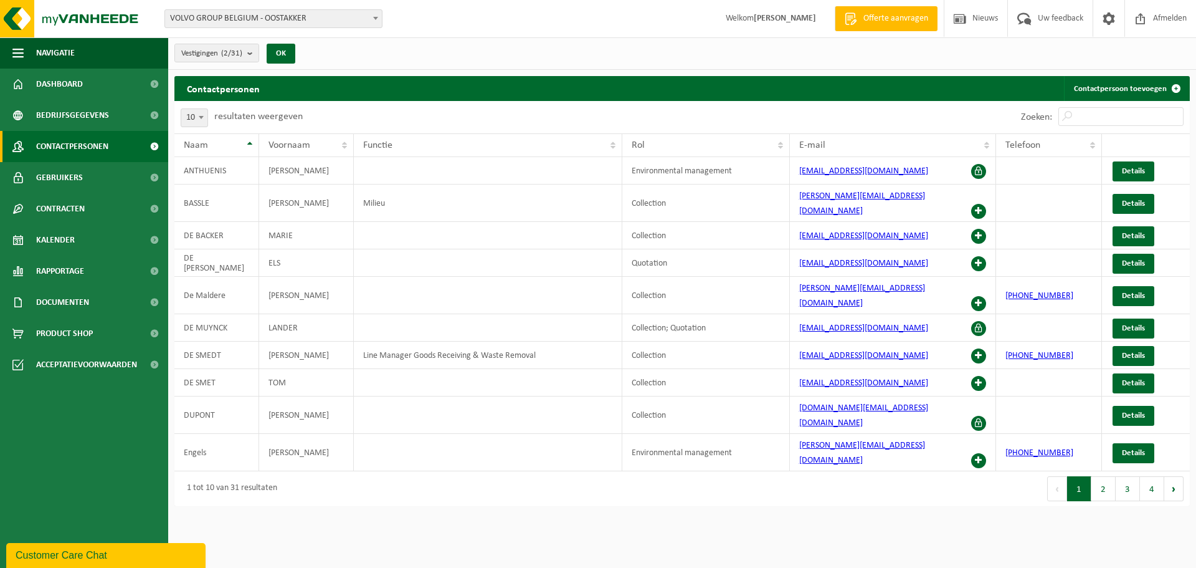
click at [203, 117] on b at bounding box center [201, 117] width 5 height 3
click at [54, 178] on span "Gebruikers" at bounding box center [59, 177] width 47 height 31
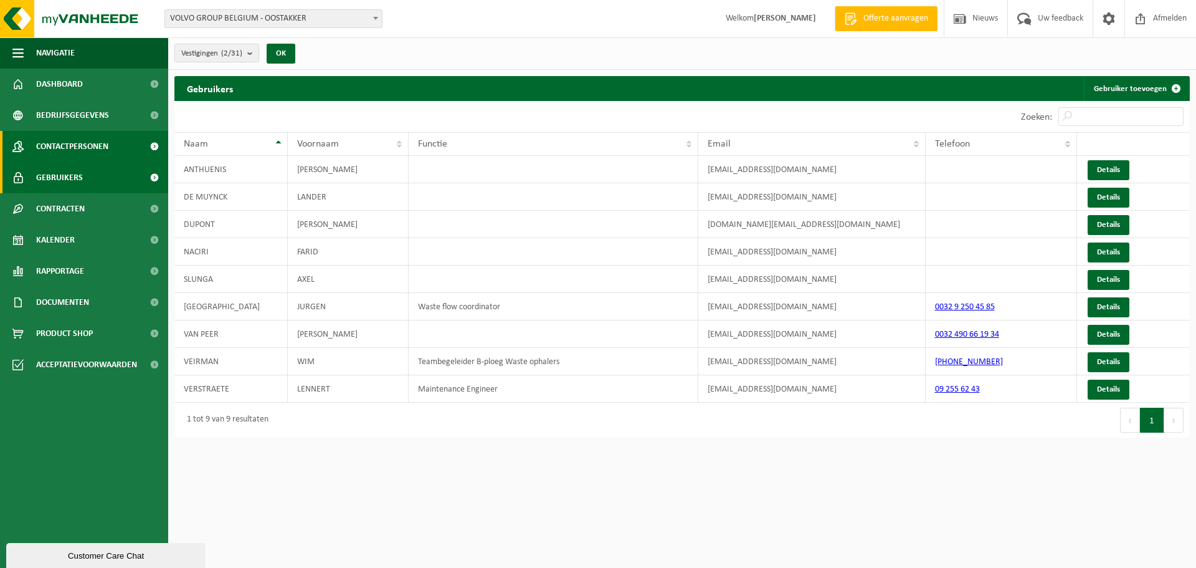
click at [42, 146] on span "Contactpersonen" at bounding box center [72, 146] width 72 height 31
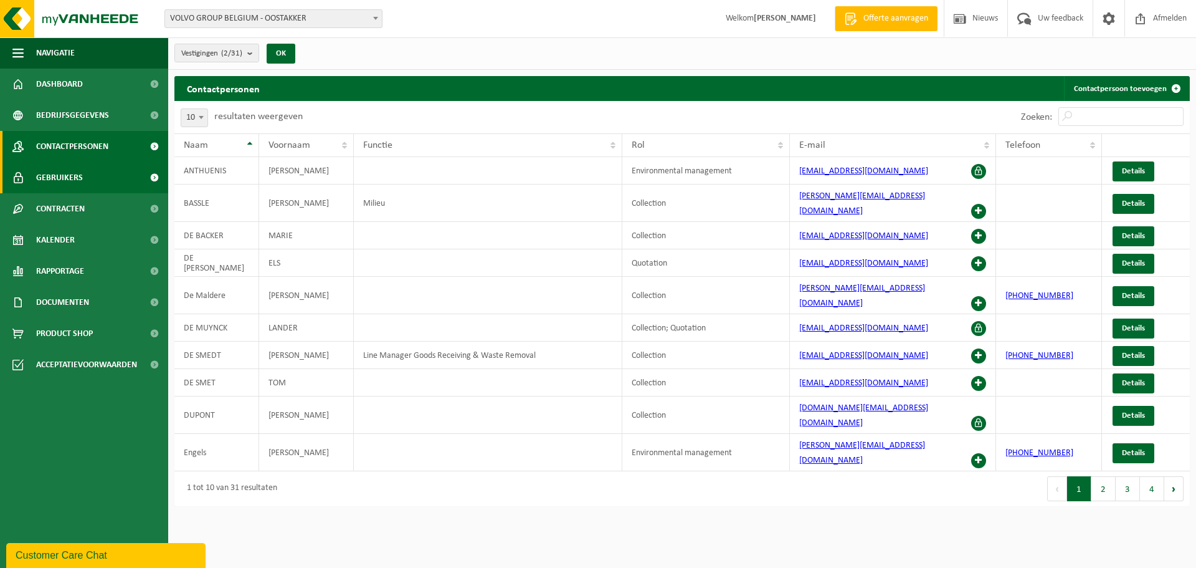
click at [71, 179] on span "Gebruikers" at bounding box center [59, 177] width 47 height 31
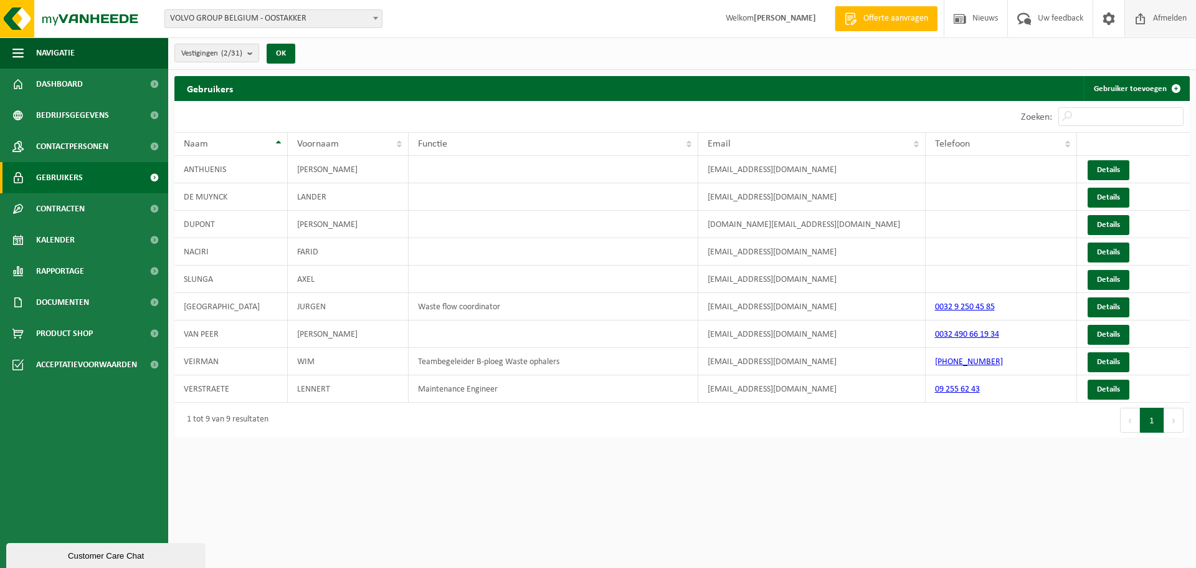
click at [1158, 21] on span "Afmelden" at bounding box center [1170, 18] width 40 height 37
